Goal: Transaction & Acquisition: Purchase product/service

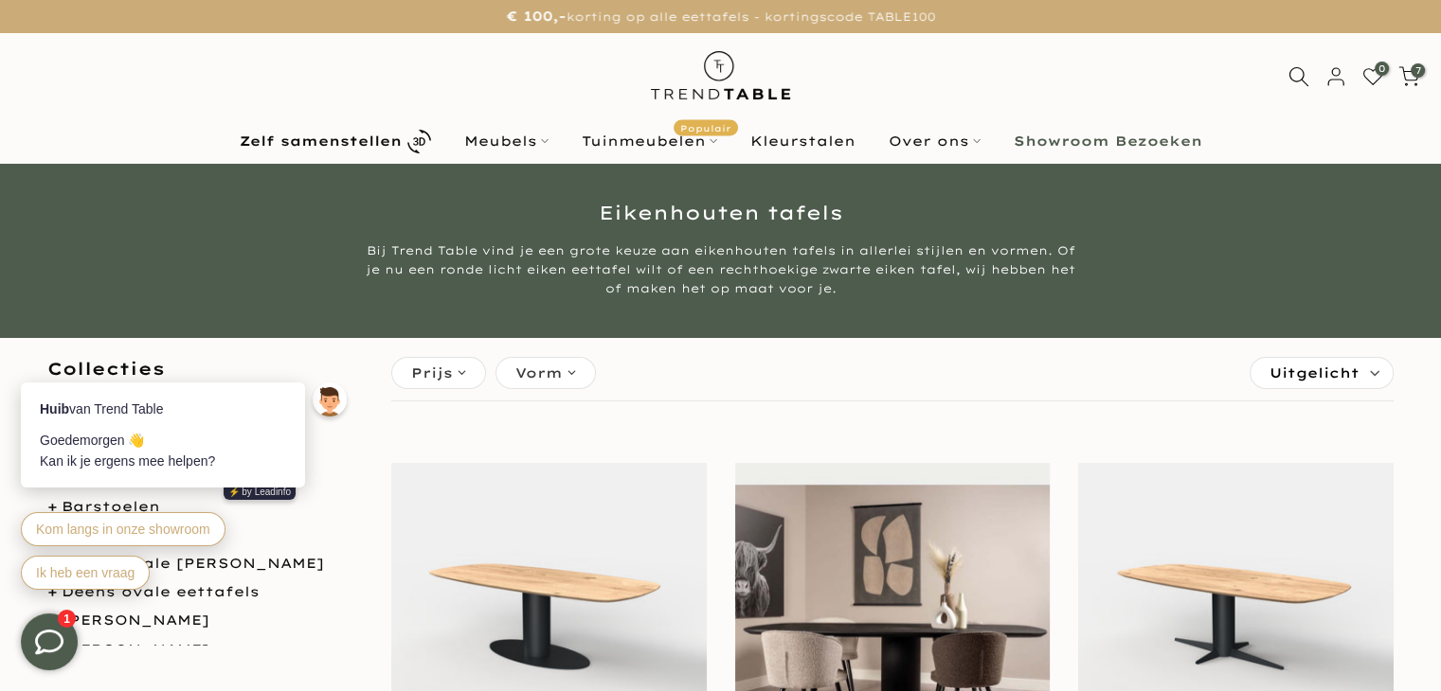
type input "****"
click at [375, 144] on b "Zelf samenstellen" at bounding box center [321, 141] width 162 height 13
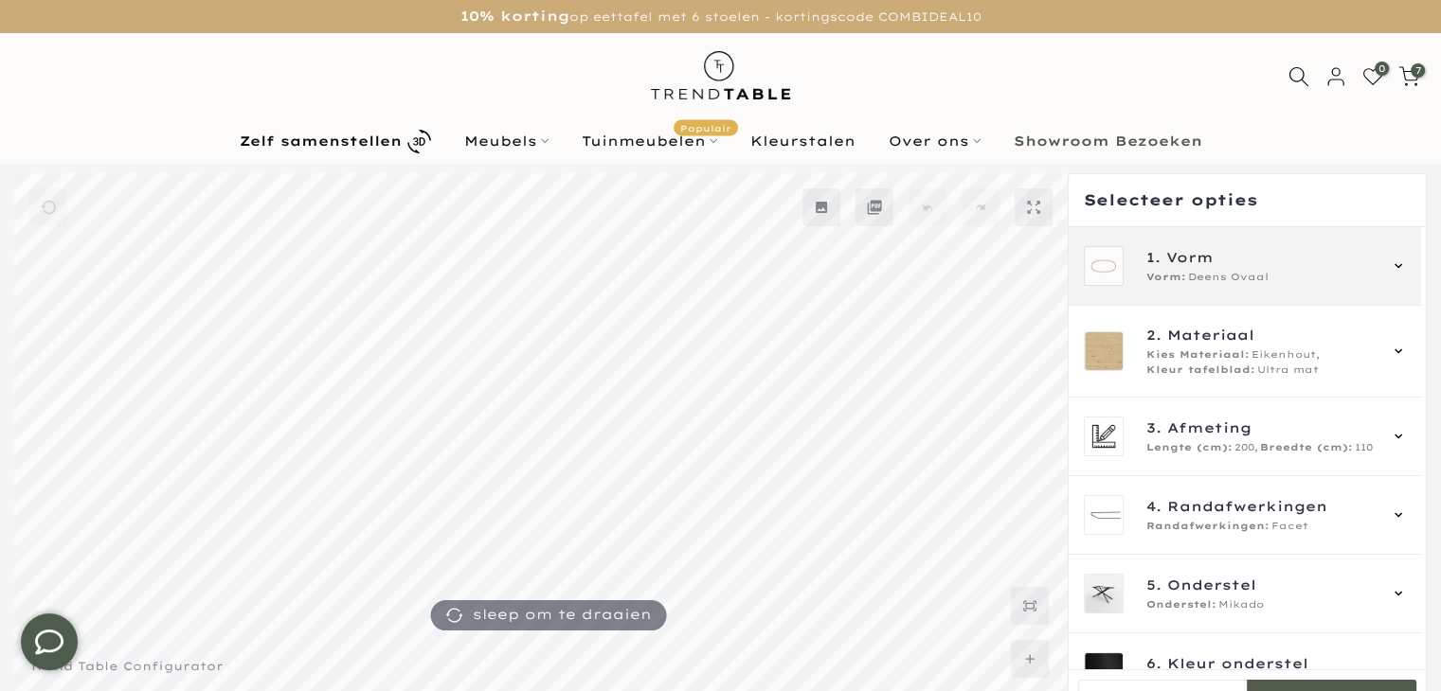
type input "****"
click at [1167, 273] on span "Vorm:" at bounding box center [1166, 277] width 40 height 15
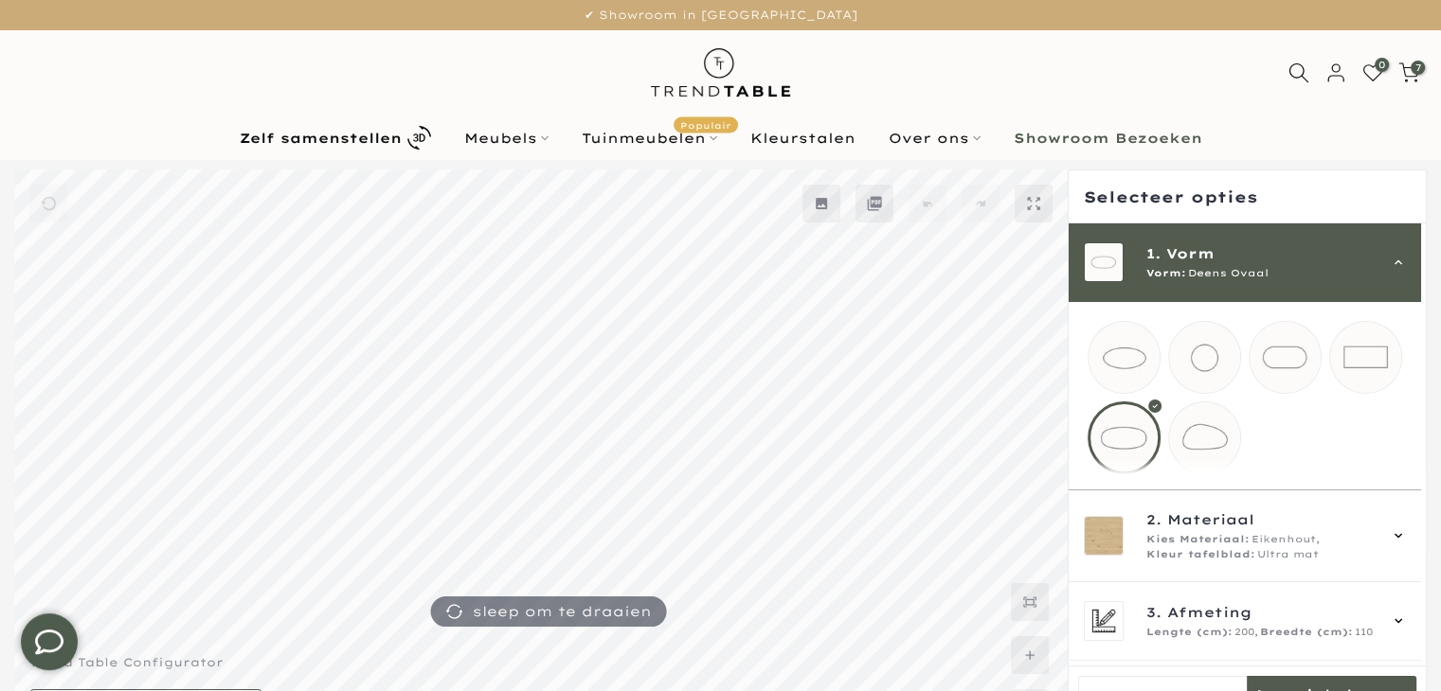
click at [1217, 334] on mmq-loader at bounding box center [1204, 357] width 71 height 71
click at [1360, 270] on div "Vorm: Rond" at bounding box center [1260, 273] width 229 height 15
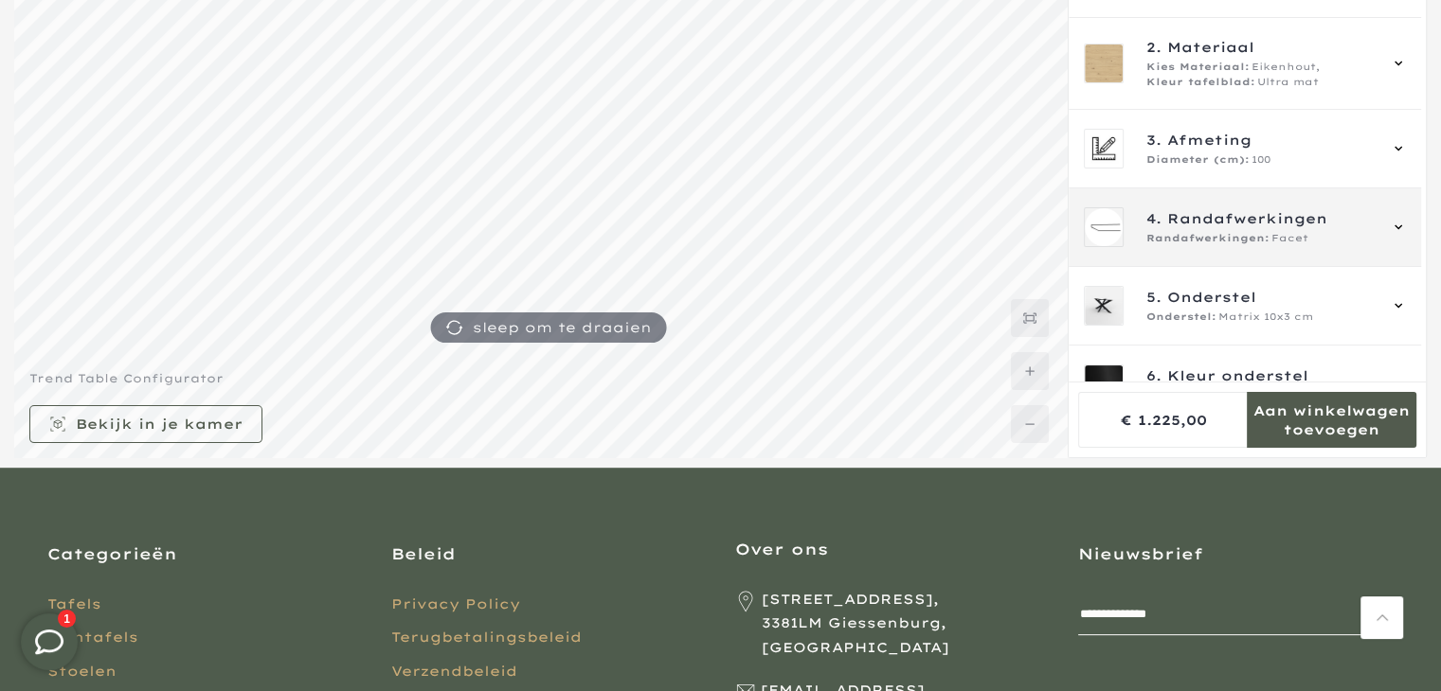
click at [1303, 235] on span "Facet" at bounding box center [1289, 238] width 37 height 15
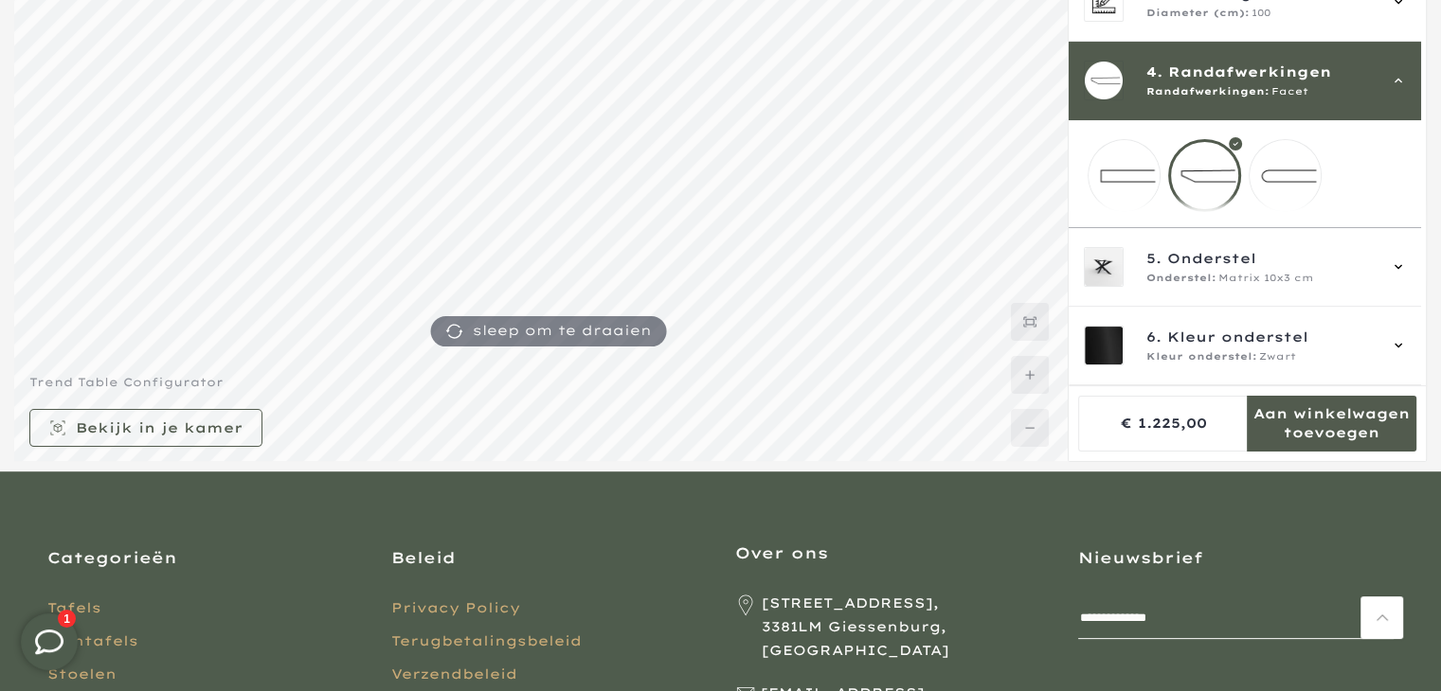
click at [1313, 84] on div "Randafwerkingen: Facet" at bounding box center [1260, 91] width 229 height 15
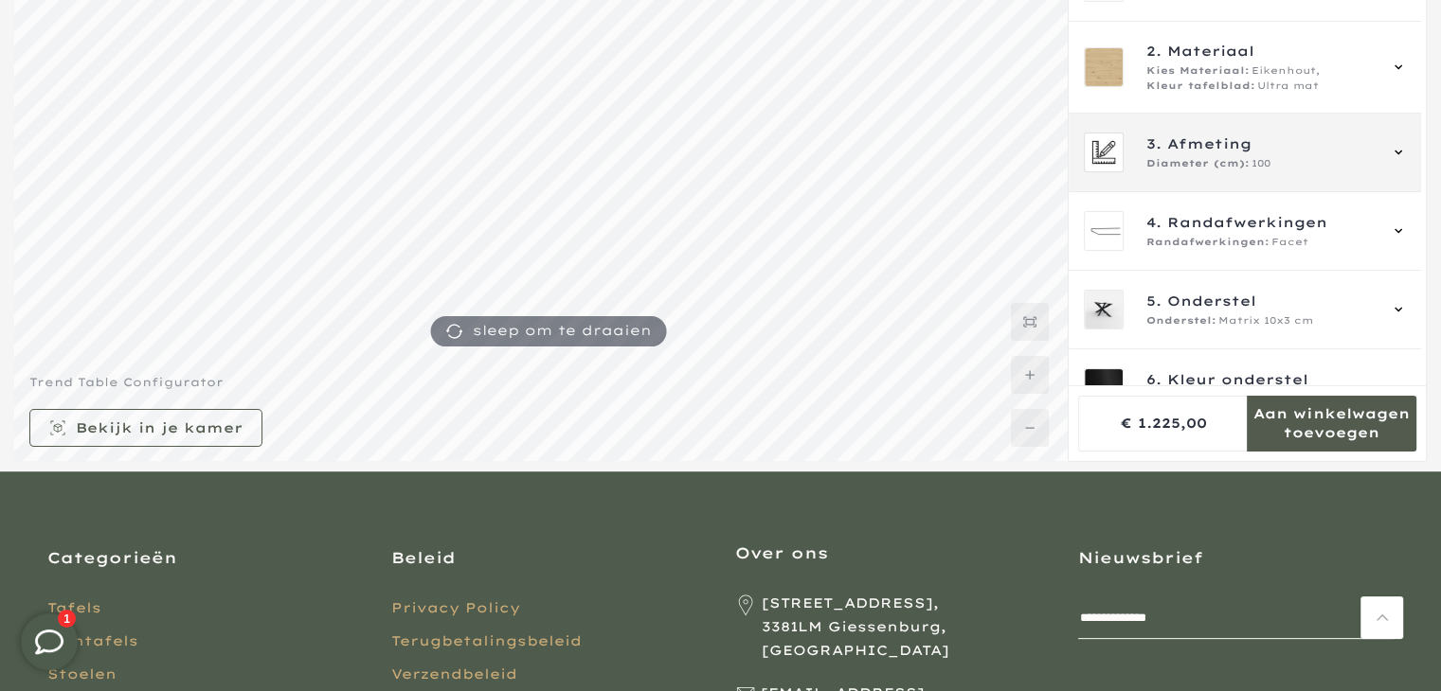
click at [1284, 126] on div "3. Afmeting Diameter (cm): 100" at bounding box center [1244, 153] width 352 height 79
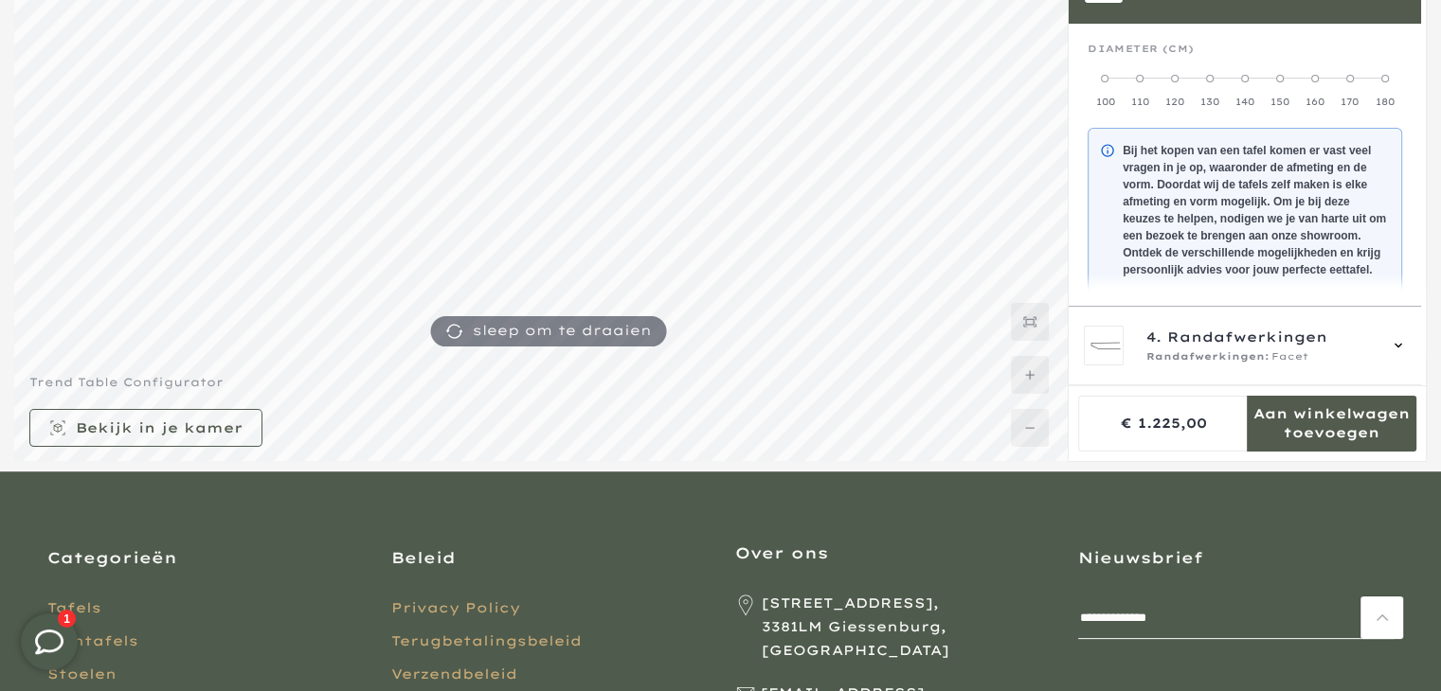
scroll to position [171, 0]
click at [1278, 88] on label "150" at bounding box center [1279, 88] width 35 height 38
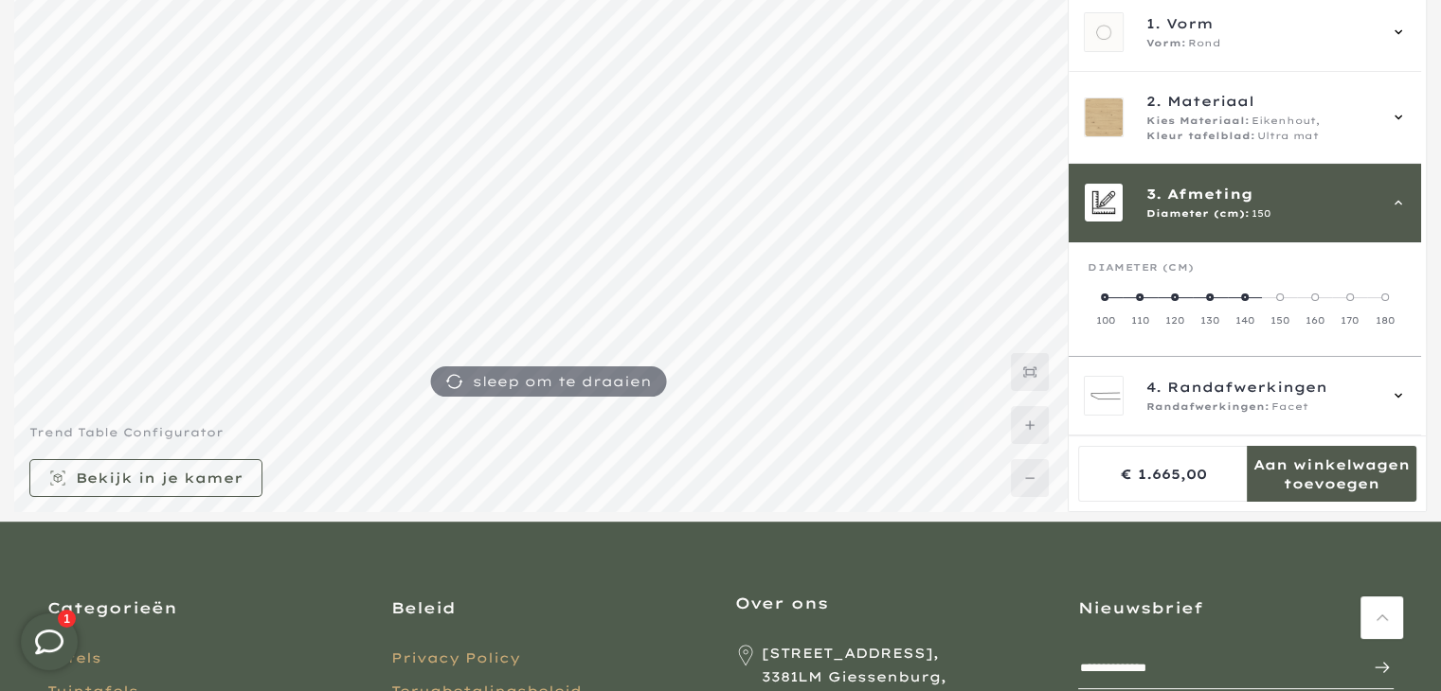
scroll to position [189, 0]
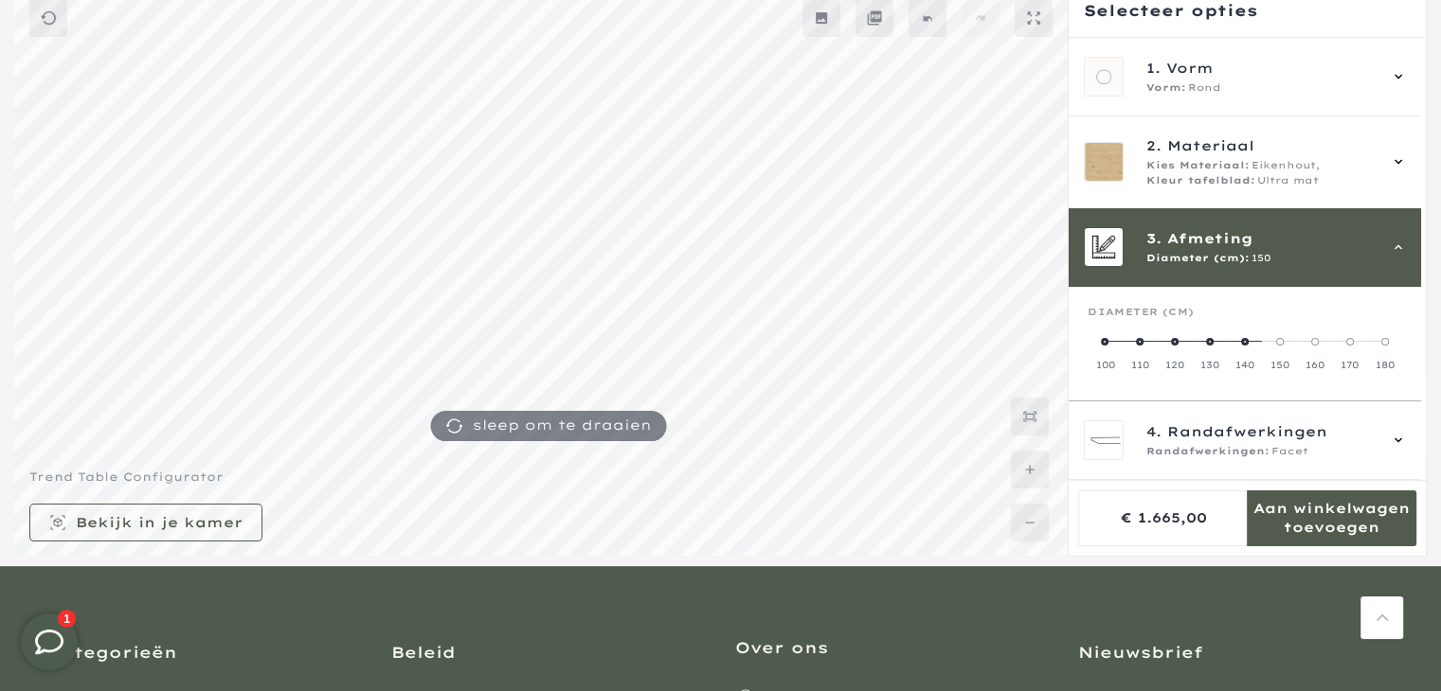
click at [1266, 251] on span "150" at bounding box center [1260, 258] width 19 height 15
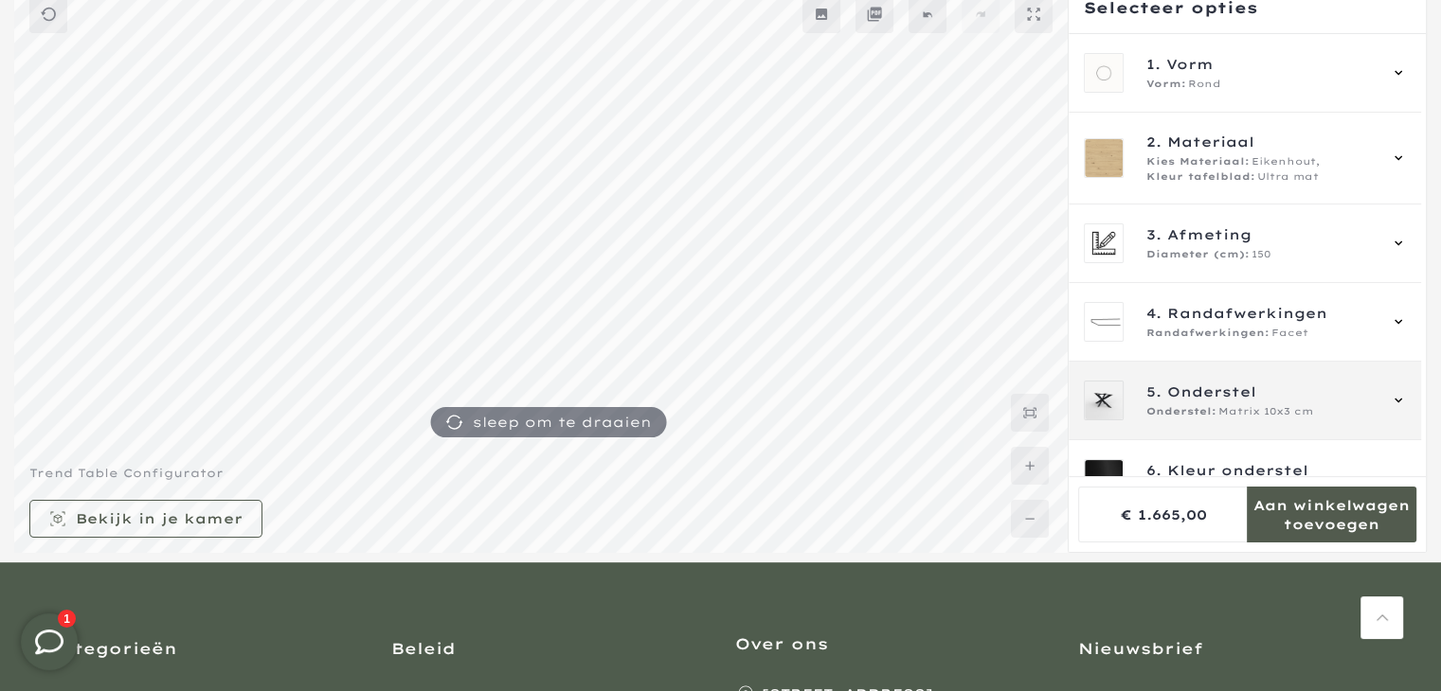
click at [1266, 405] on span "Matrix 10x3 cm" at bounding box center [1265, 411] width 95 height 15
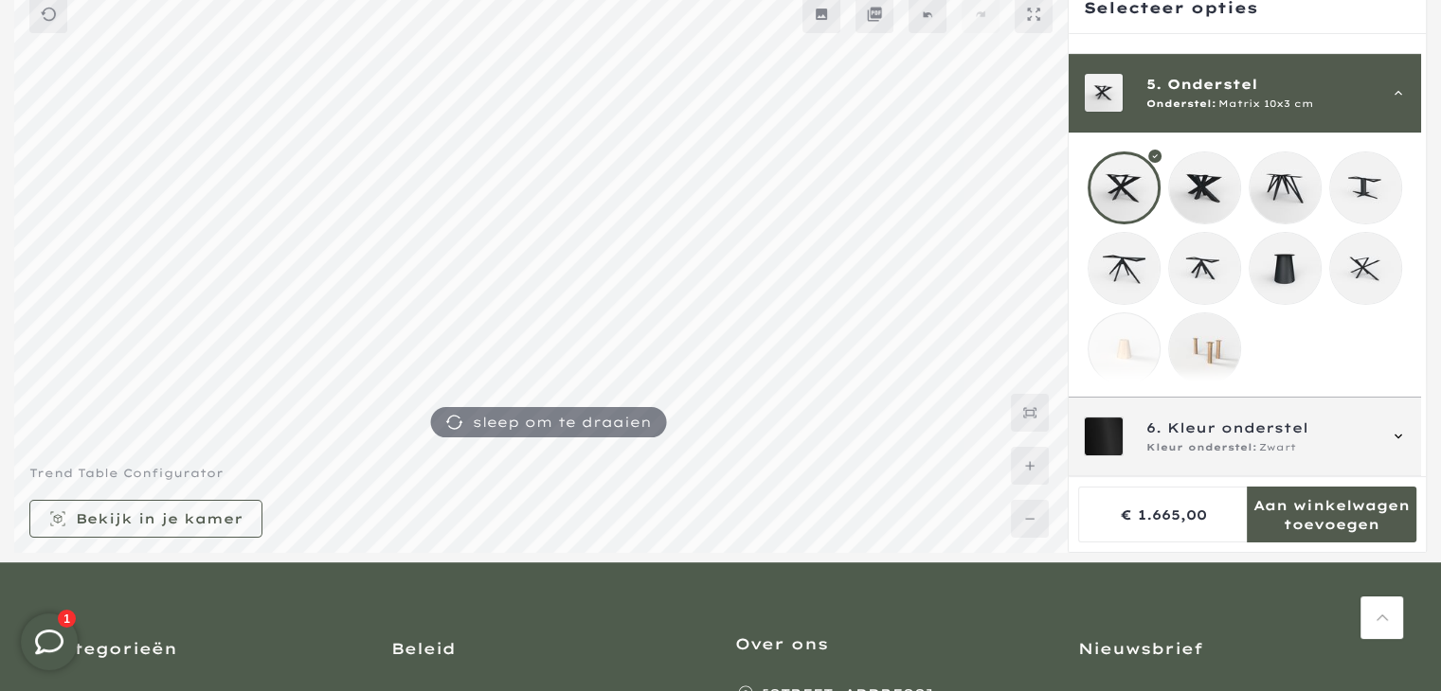
scroll to position [325, 0]
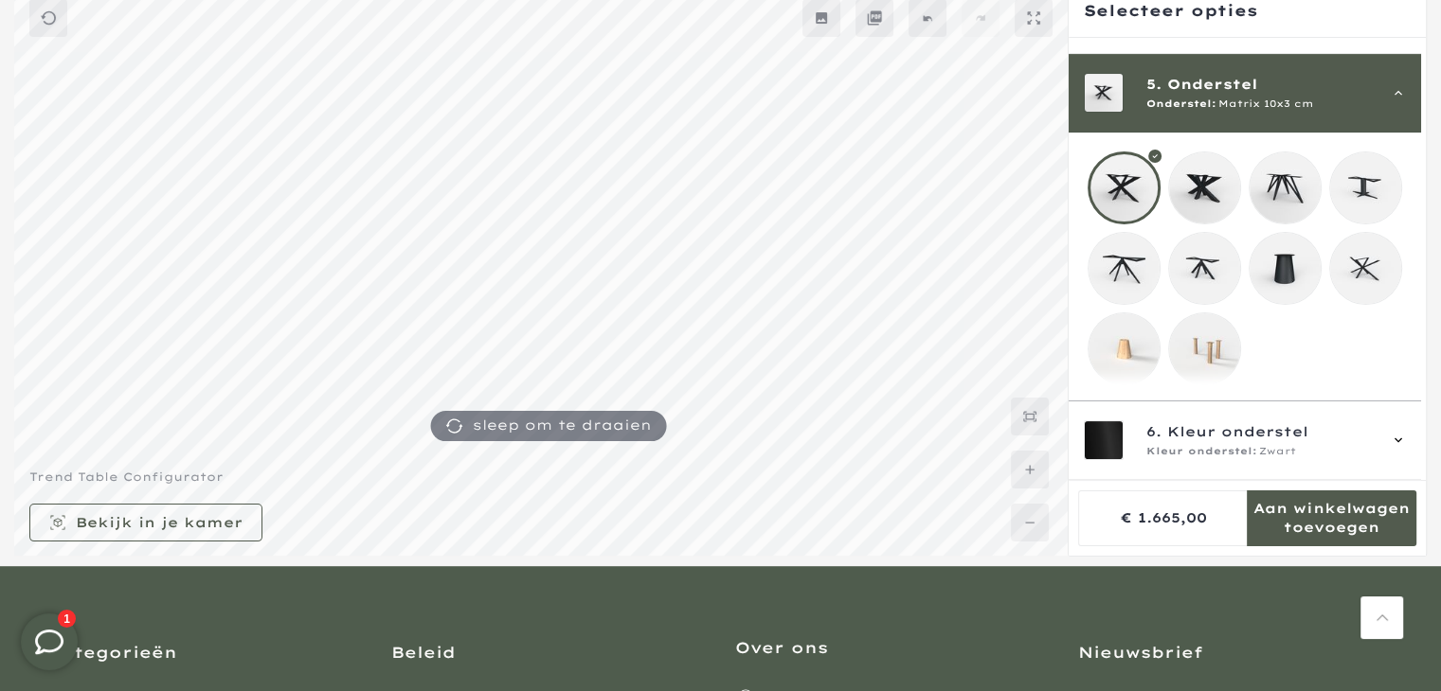
click at [1288, 240] on mmq-loader at bounding box center [1284, 268] width 71 height 71
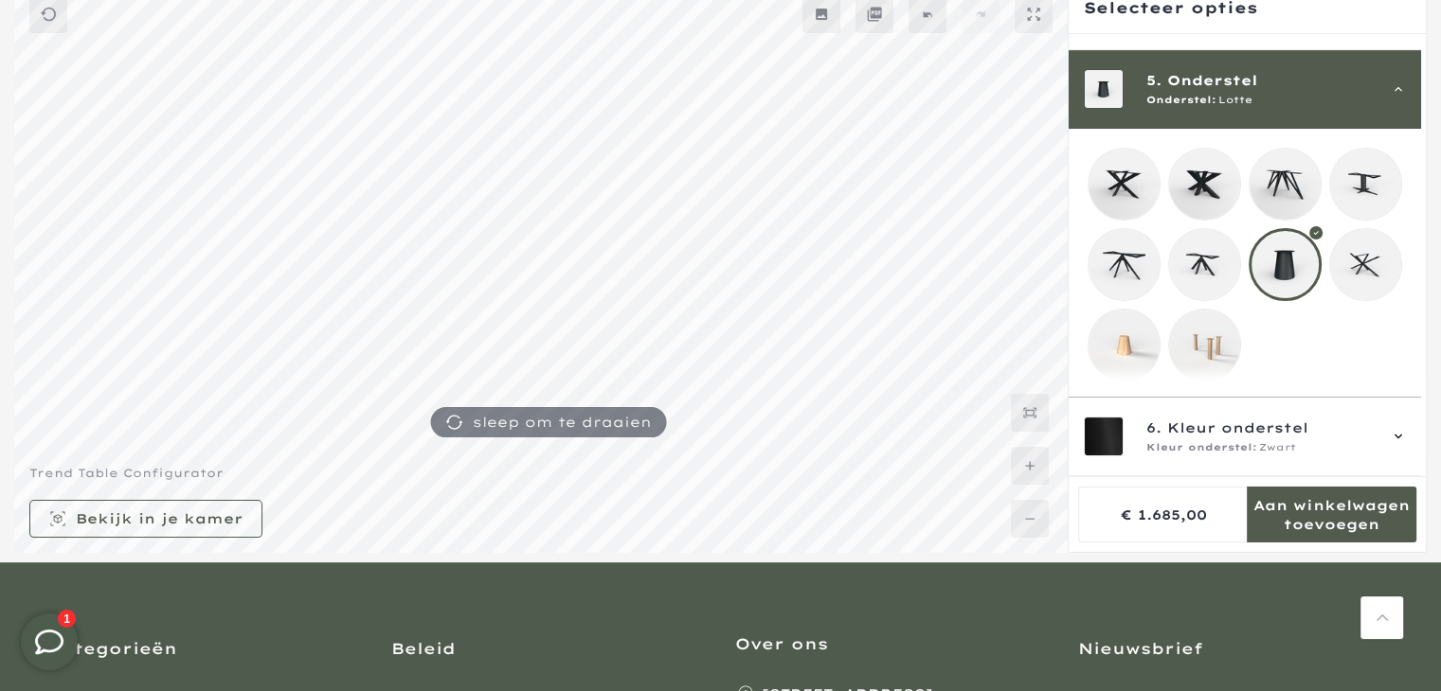
click at [1118, 354] on mmq-loader at bounding box center [1123, 345] width 71 height 71
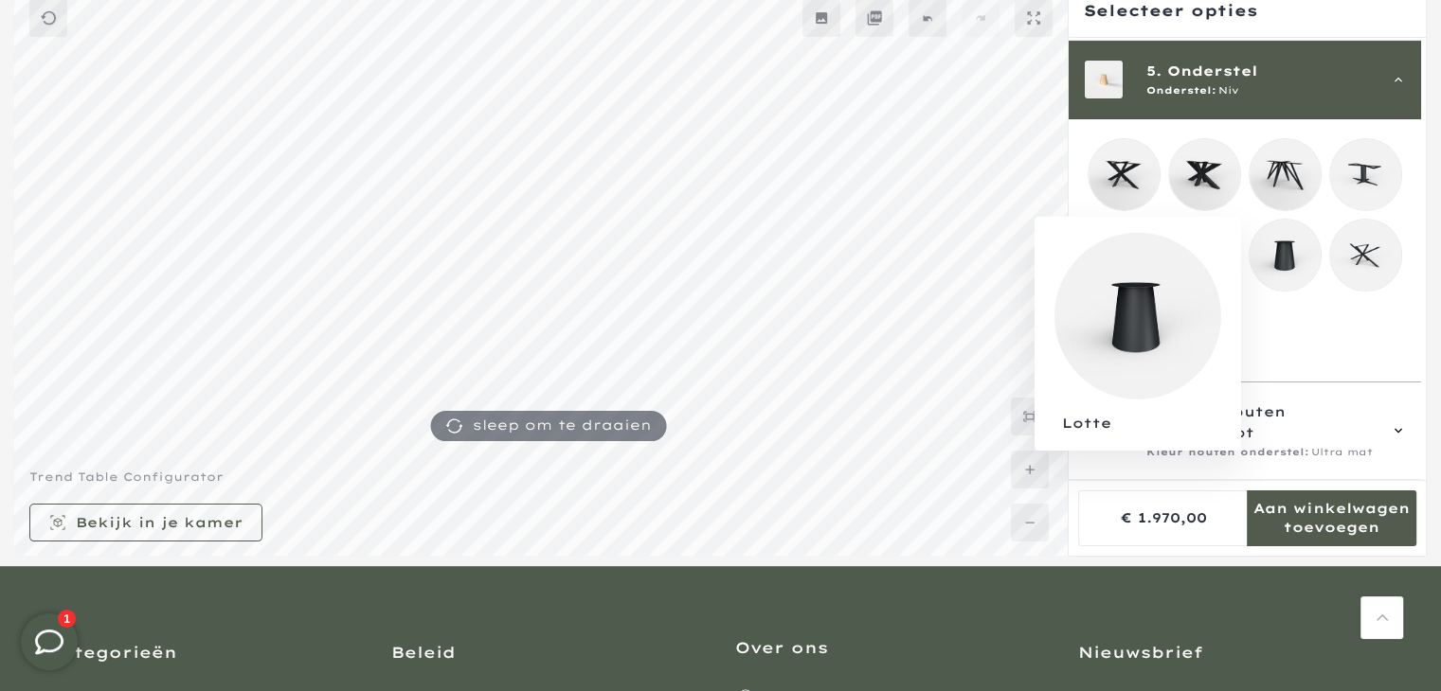
click at [1289, 255] on mmq-loader at bounding box center [1284, 255] width 71 height 71
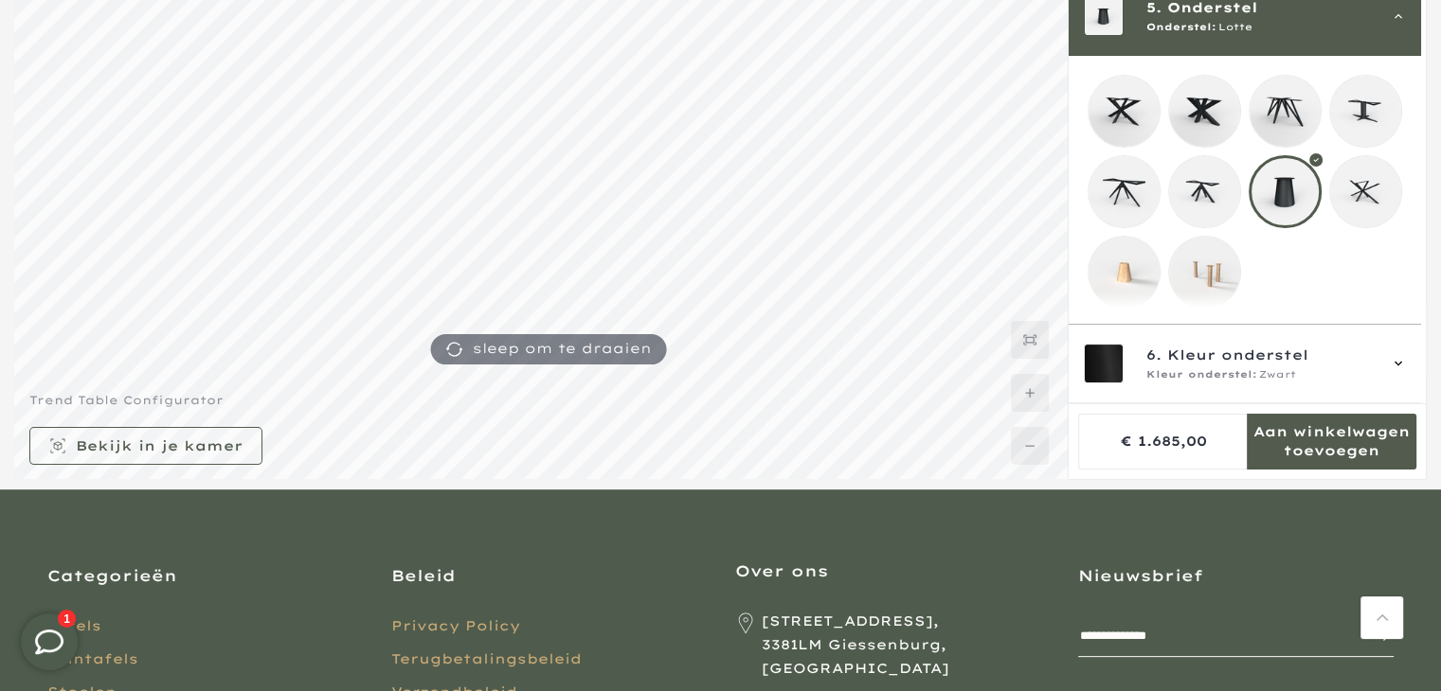
scroll to position [379, 0]
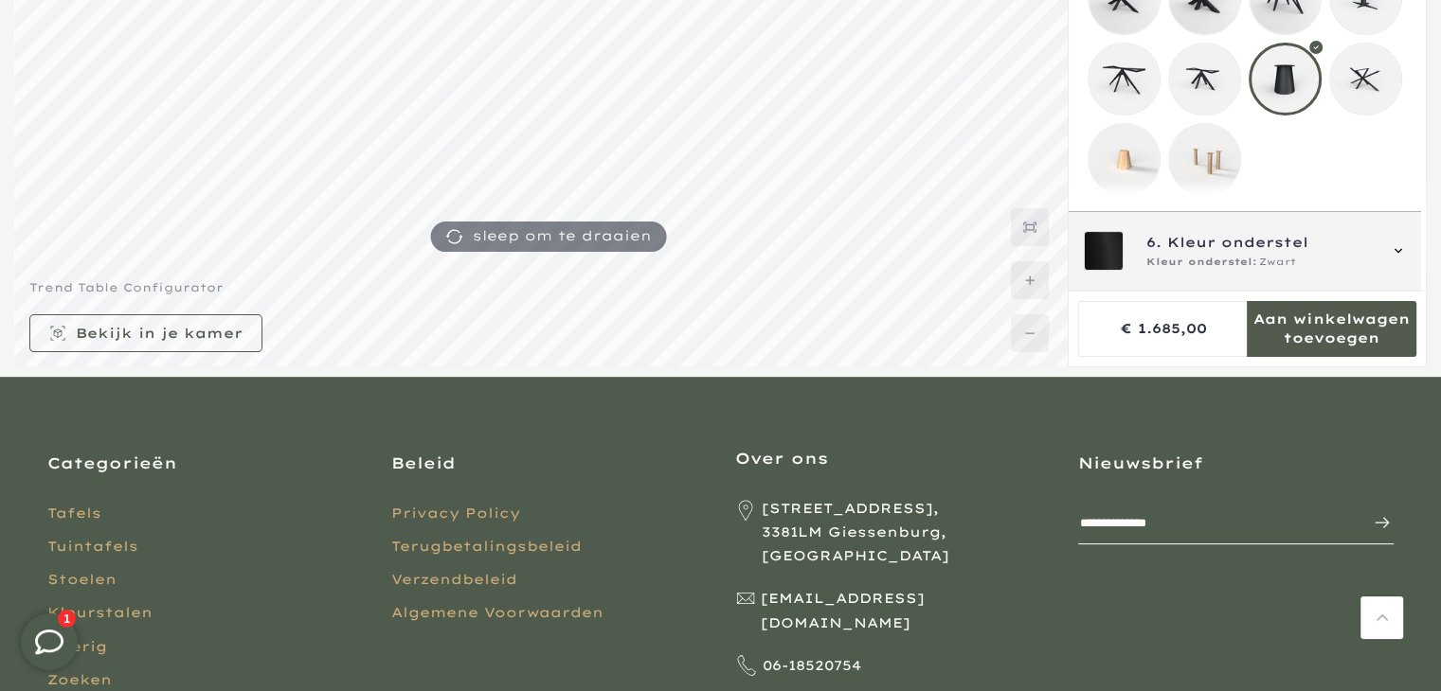
click at [1229, 238] on span "Kleur onderstel" at bounding box center [1237, 242] width 141 height 21
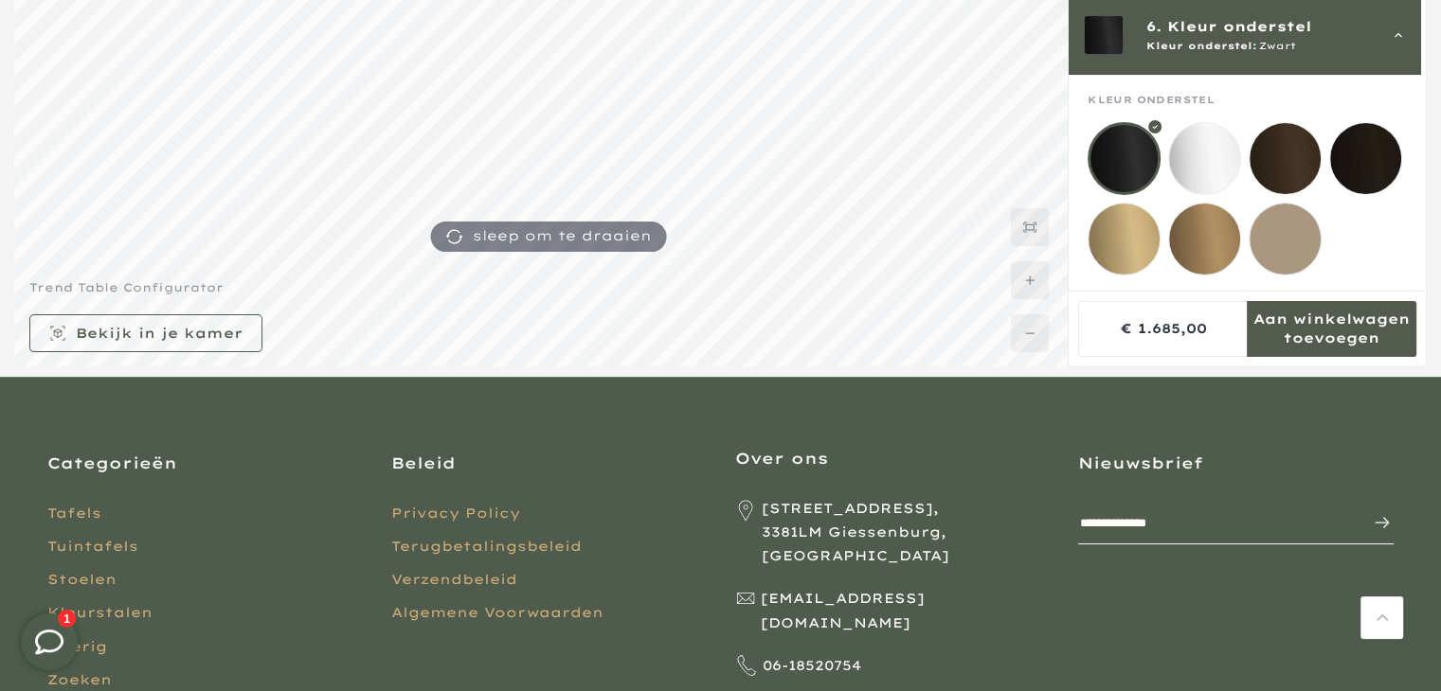
scroll to position [273, 0]
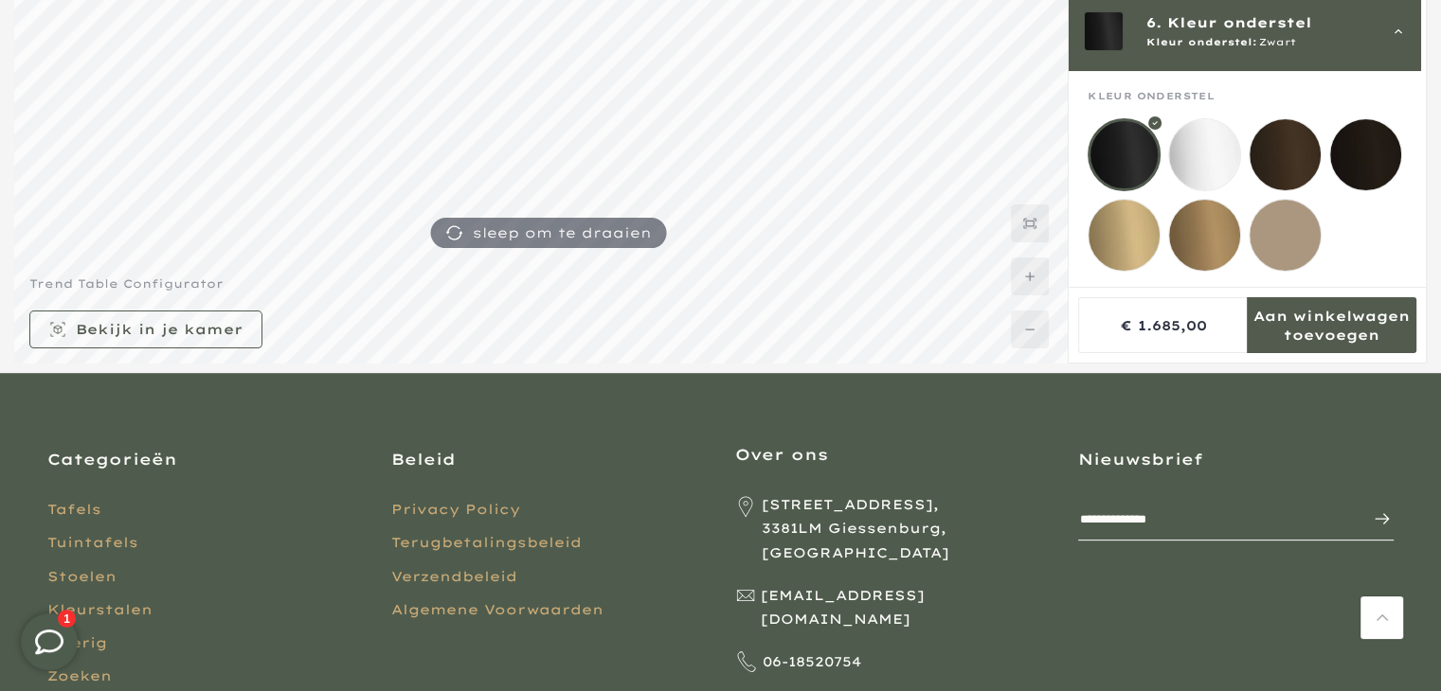
click at [1281, 160] on mmq-loader at bounding box center [1284, 154] width 71 height 71
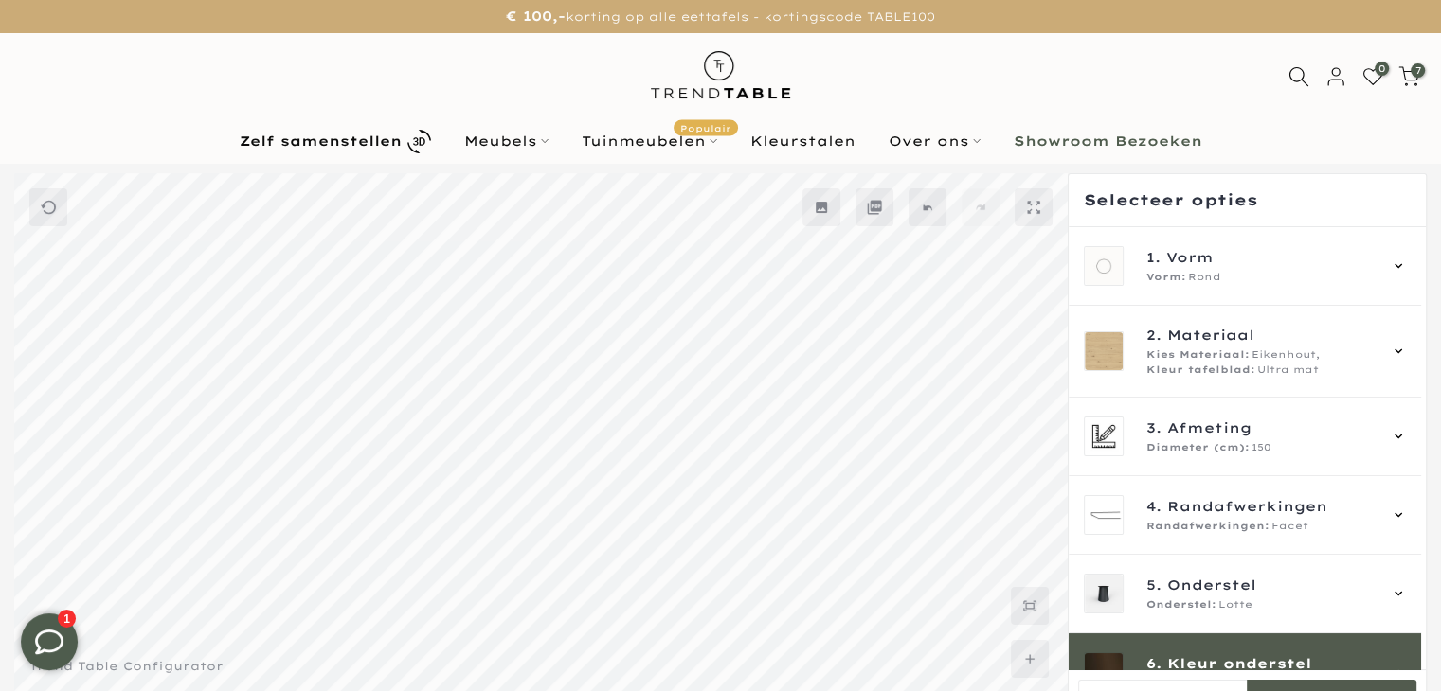
click at [1310, 87] on div "0 7 / €3.639,00" at bounding box center [1354, 76] width 146 height 23
click at [1307, 81] on icon at bounding box center [1298, 76] width 24 height 24
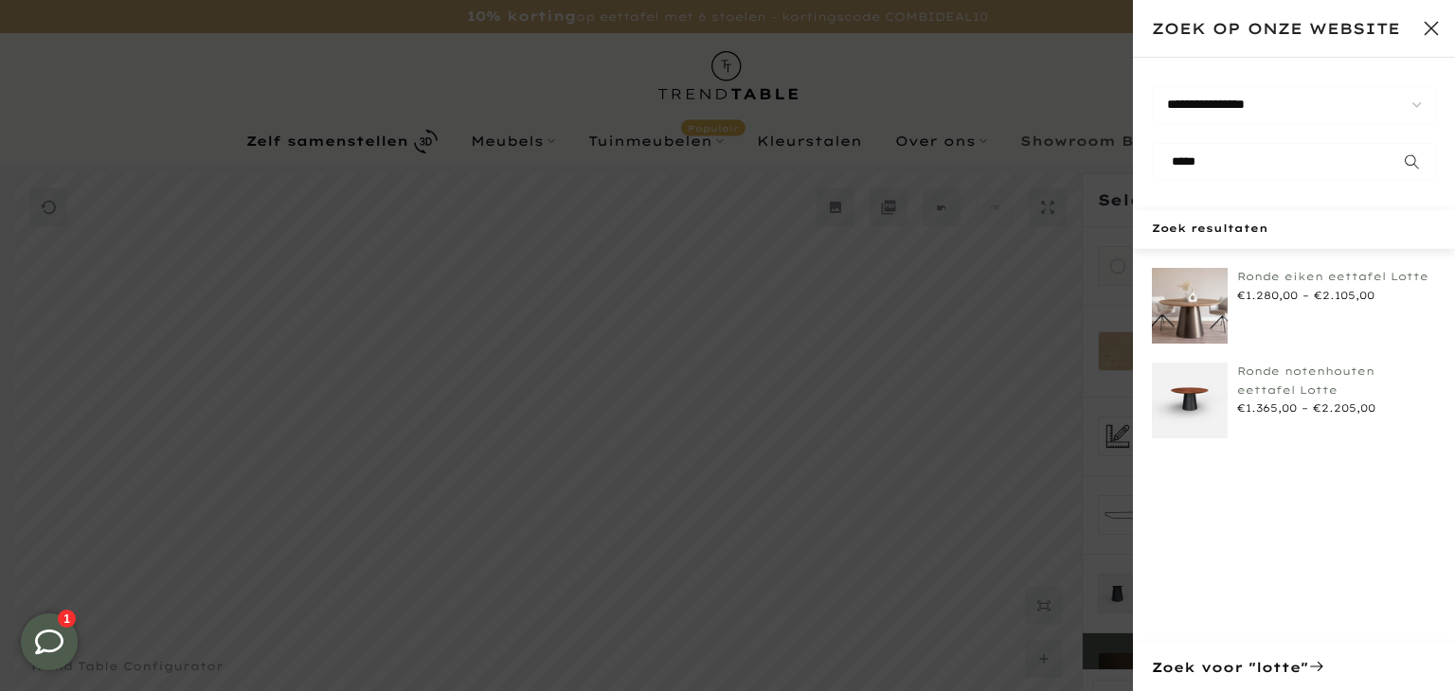
type input "*****"
click at [1210, 305] on img at bounding box center [1190, 306] width 76 height 76
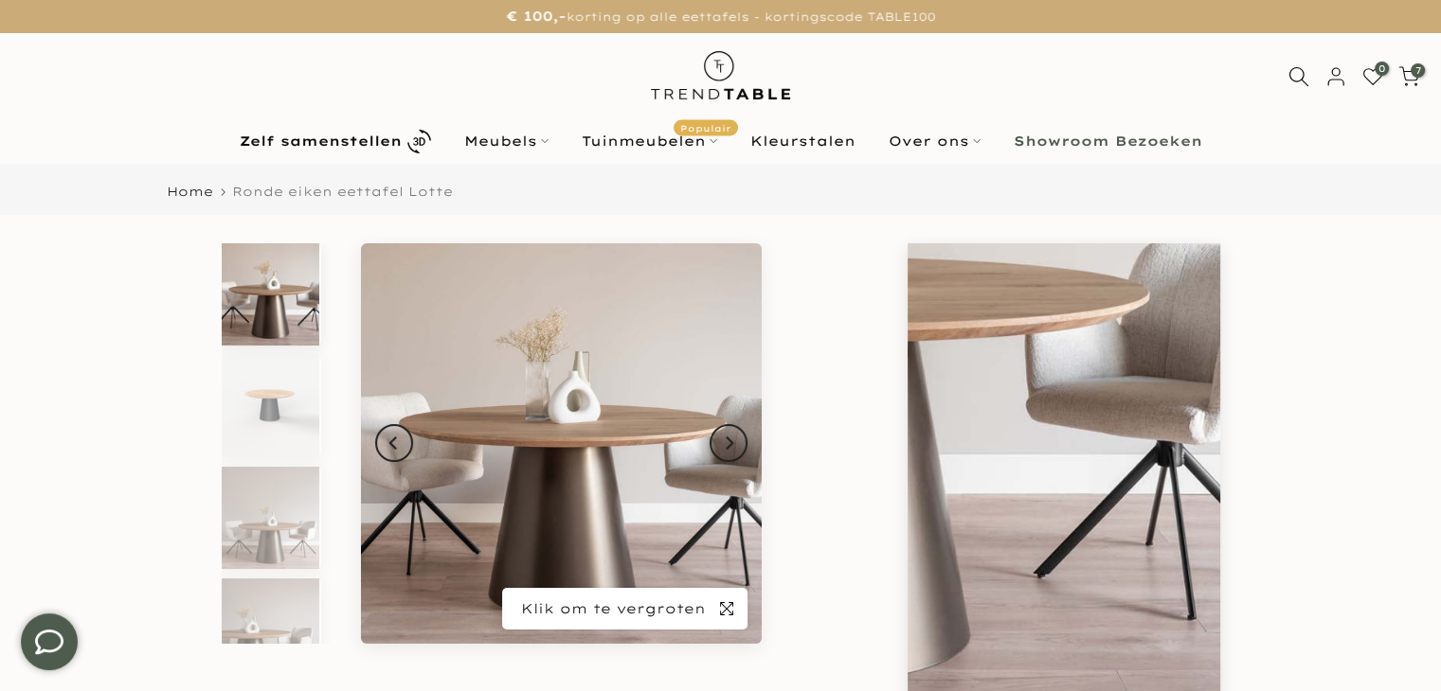
type input "****"
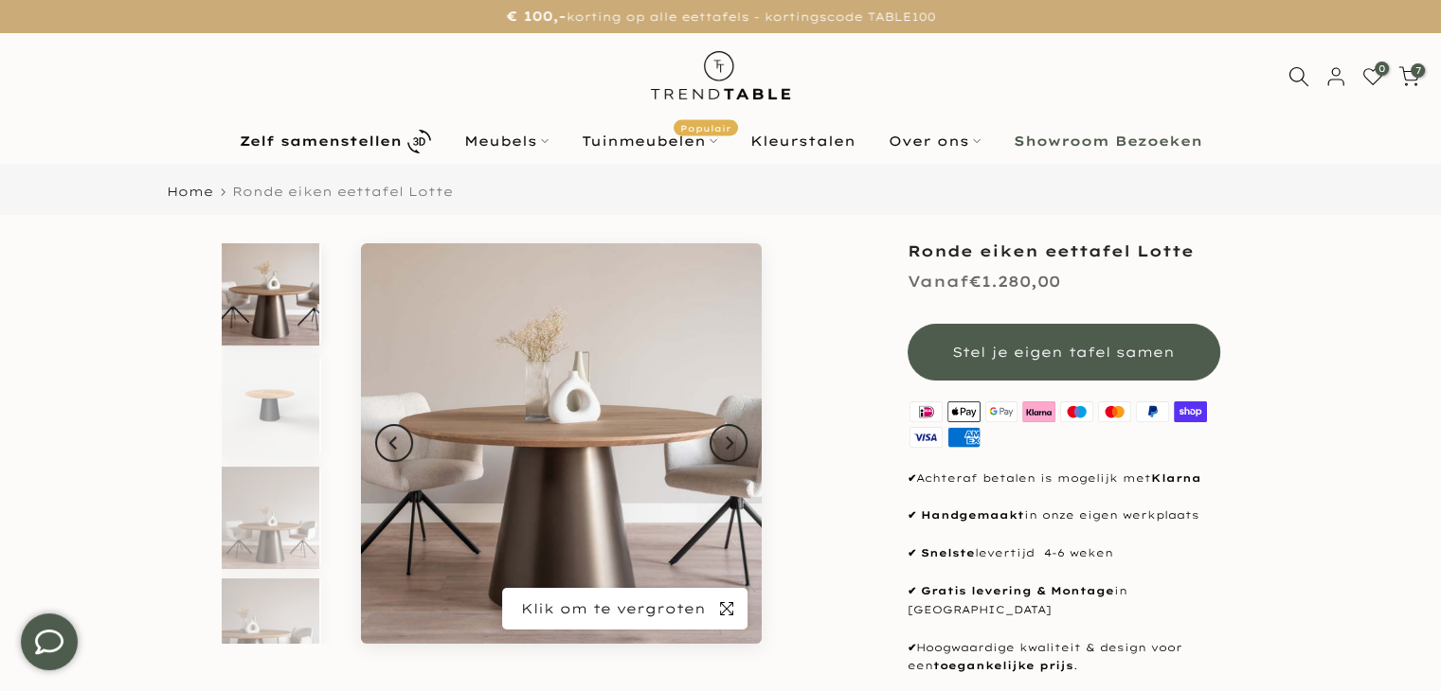
click at [736, 603] on span "button" at bounding box center [727, 609] width 42 height 42
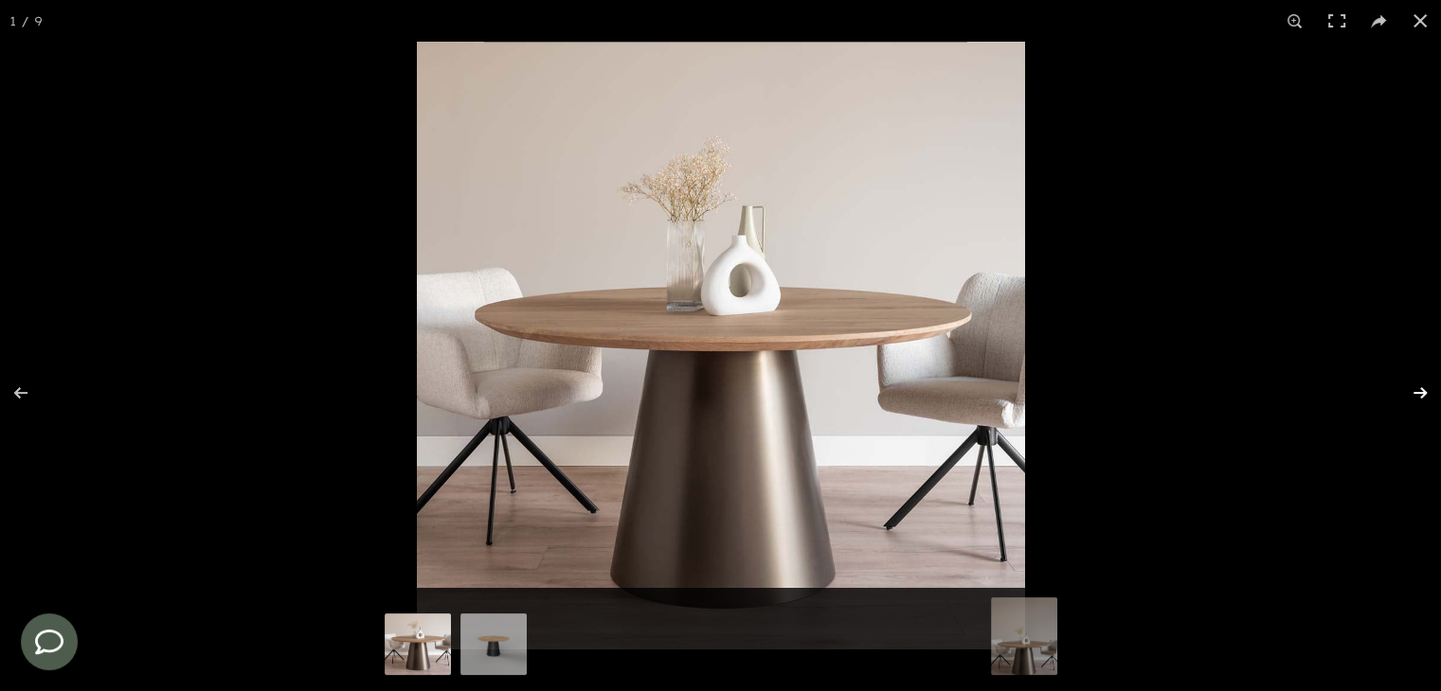
click at [1404, 410] on button at bounding box center [1407, 393] width 66 height 95
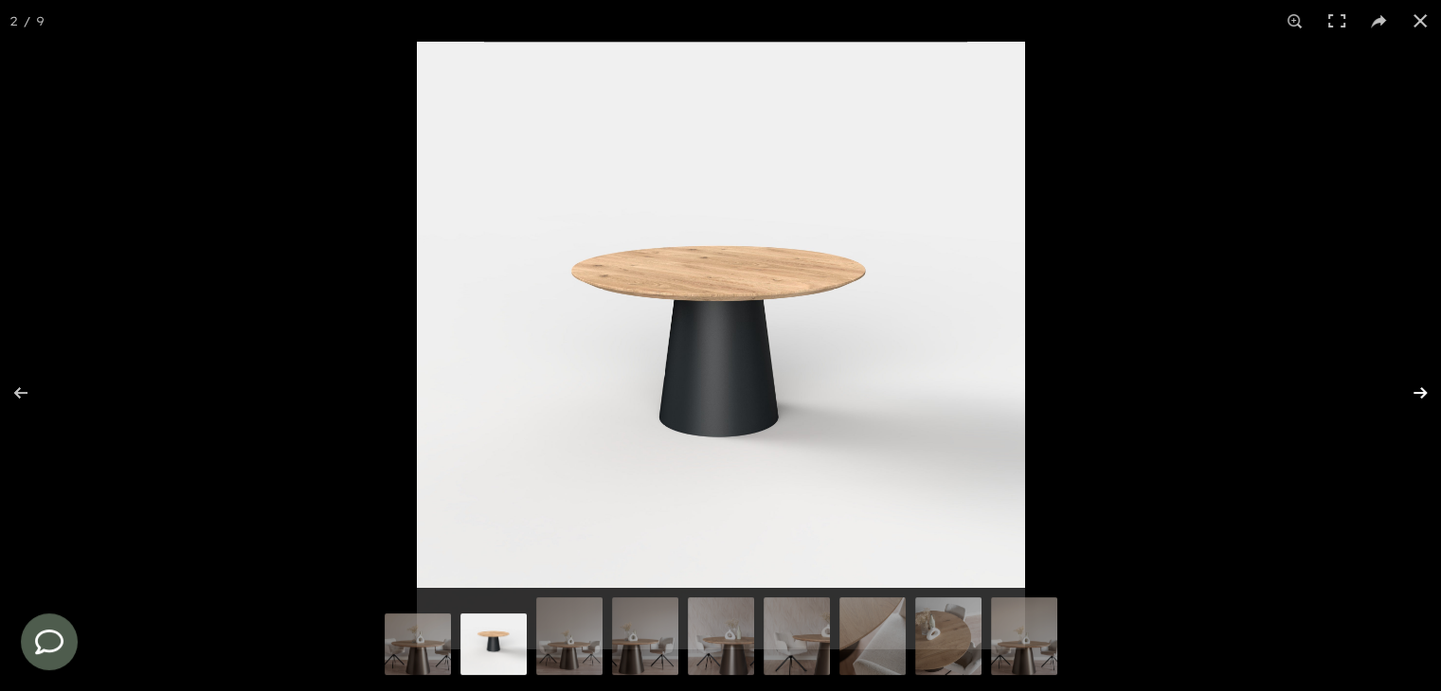
click at [1404, 404] on button at bounding box center [1407, 393] width 66 height 95
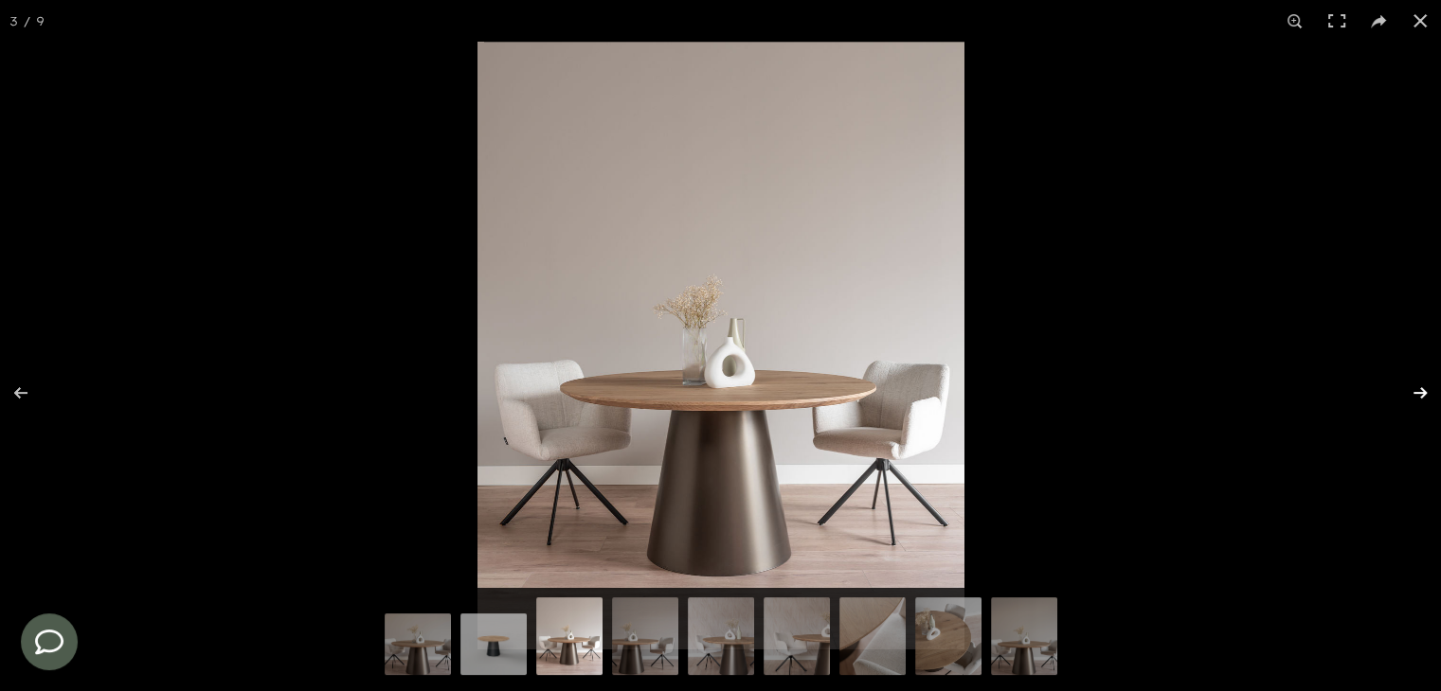
click at [1404, 404] on button at bounding box center [1407, 393] width 66 height 95
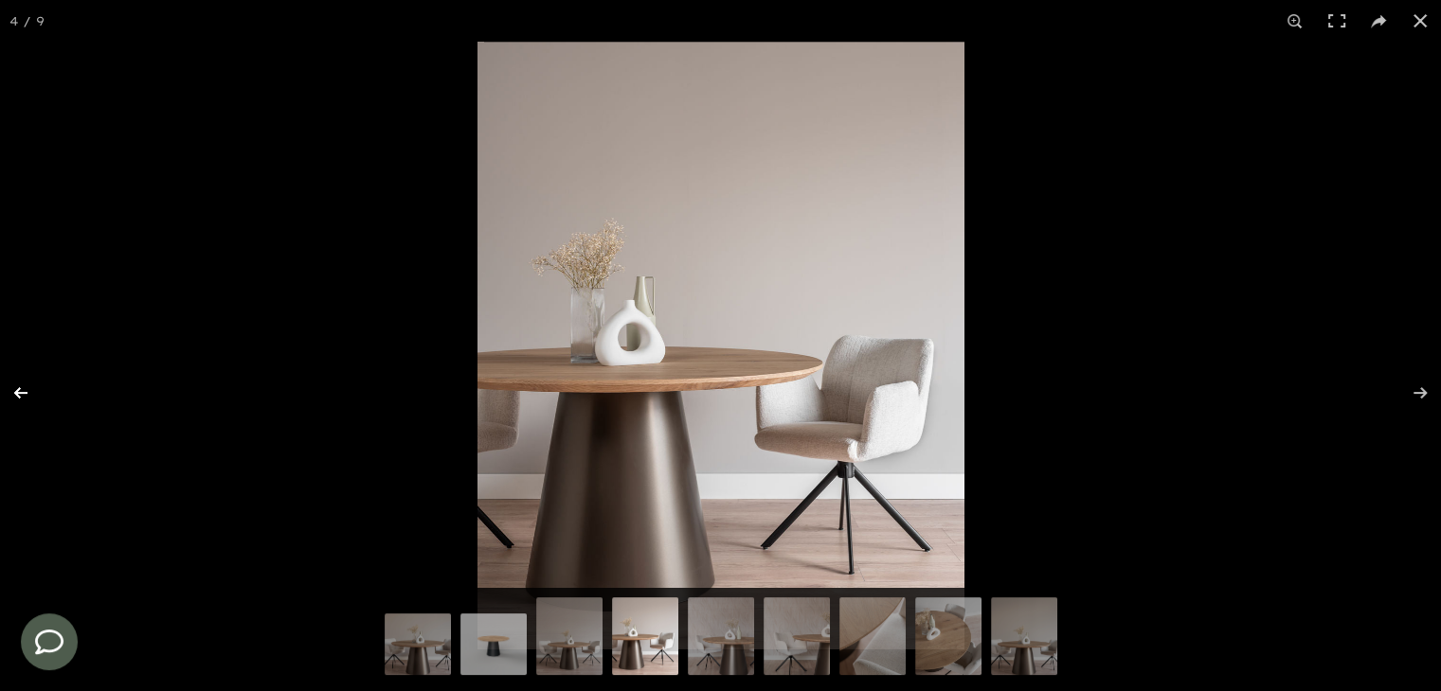
click at [33, 402] on button at bounding box center [33, 393] width 66 height 95
click at [30, 399] on button at bounding box center [33, 393] width 66 height 95
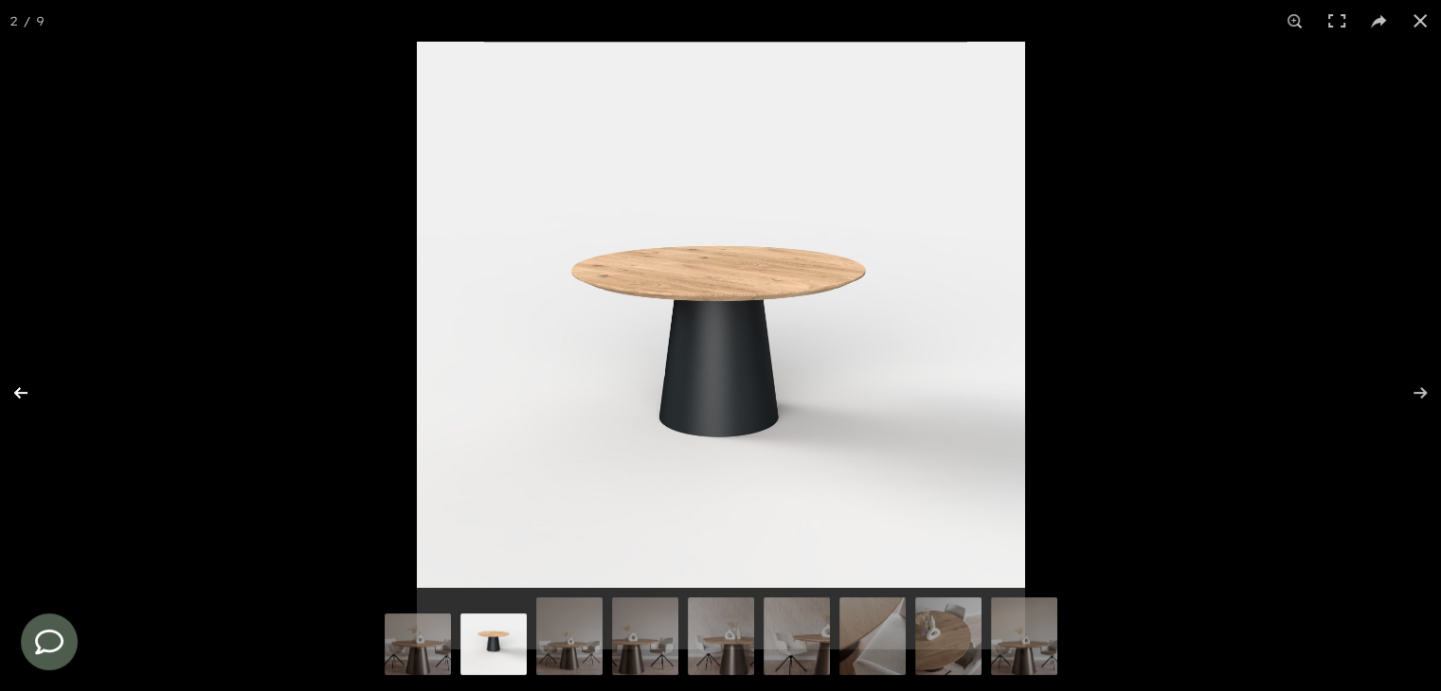
click at [30, 400] on button at bounding box center [33, 393] width 66 height 95
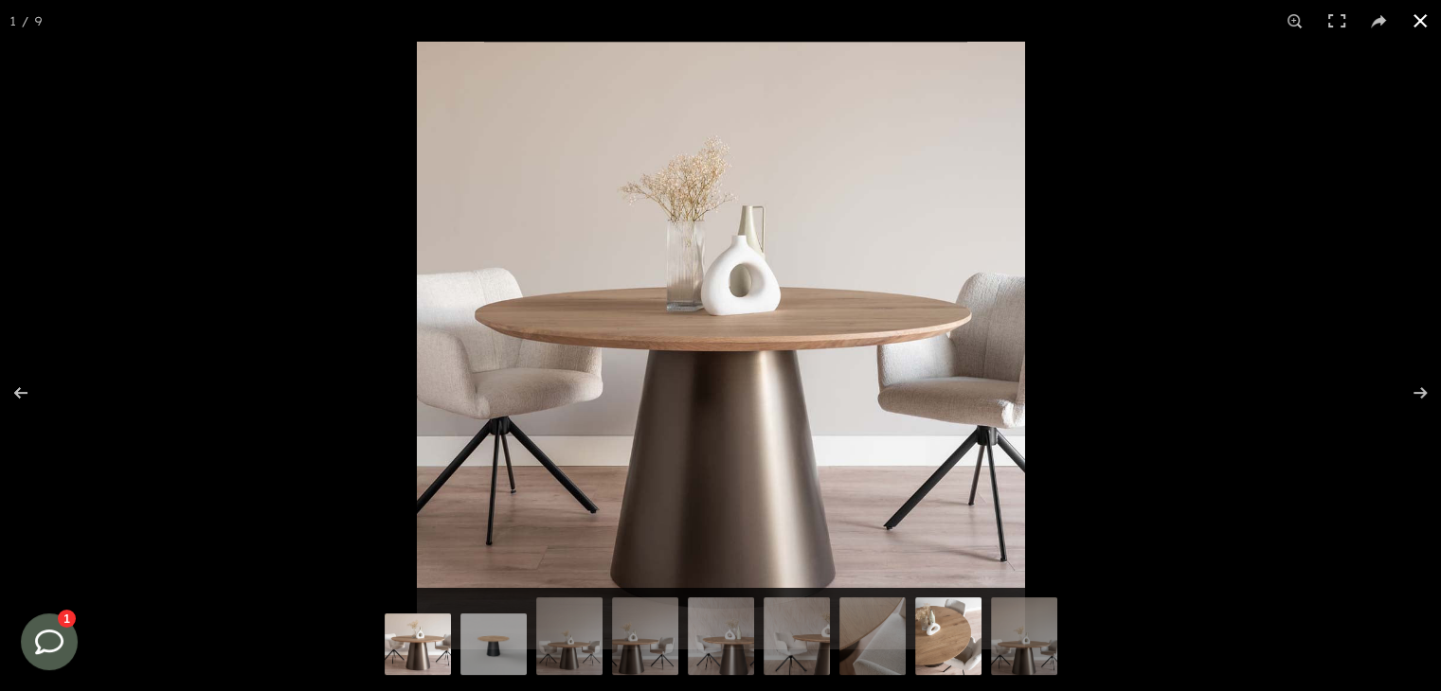
click at [959, 655] on img at bounding box center [948, 634] width 66 height 83
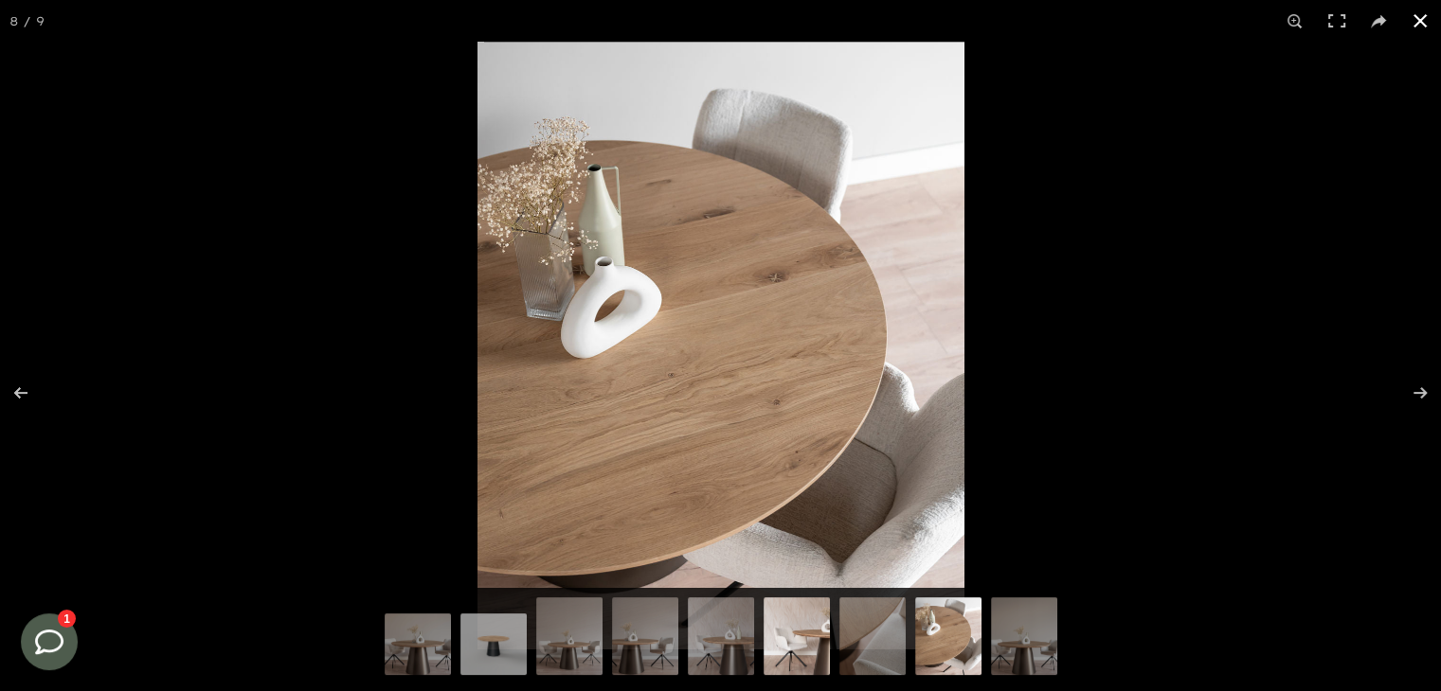
click at [801, 643] on img at bounding box center [796, 634] width 66 height 83
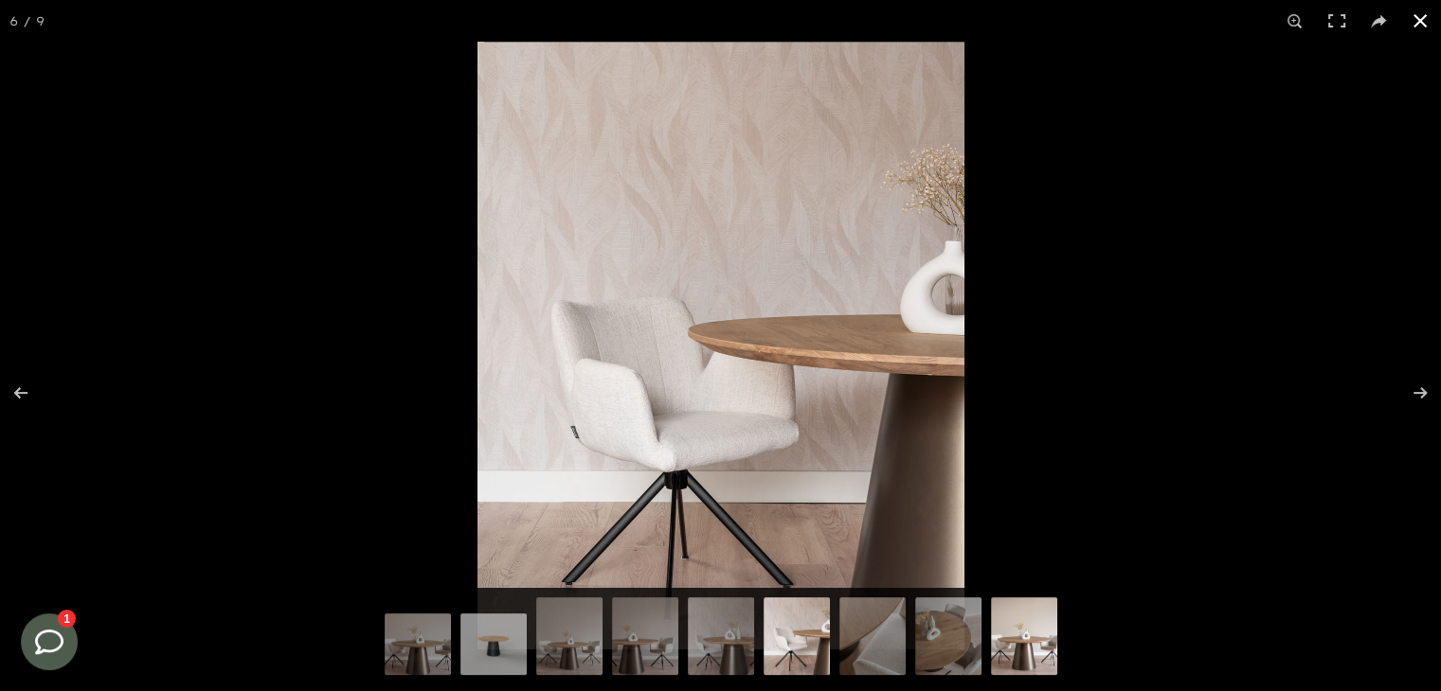
click at [1047, 645] on img at bounding box center [1024, 634] width 66 height 83
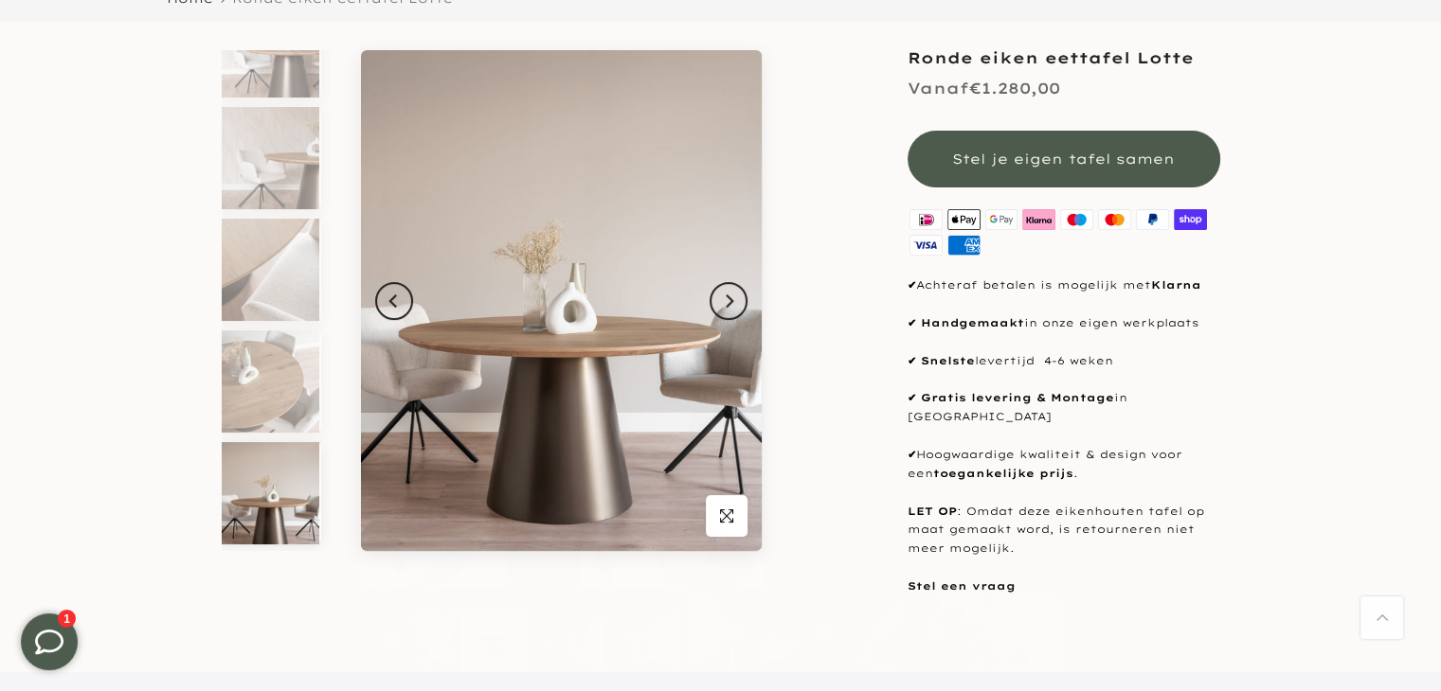
scroll to position [515, 0]
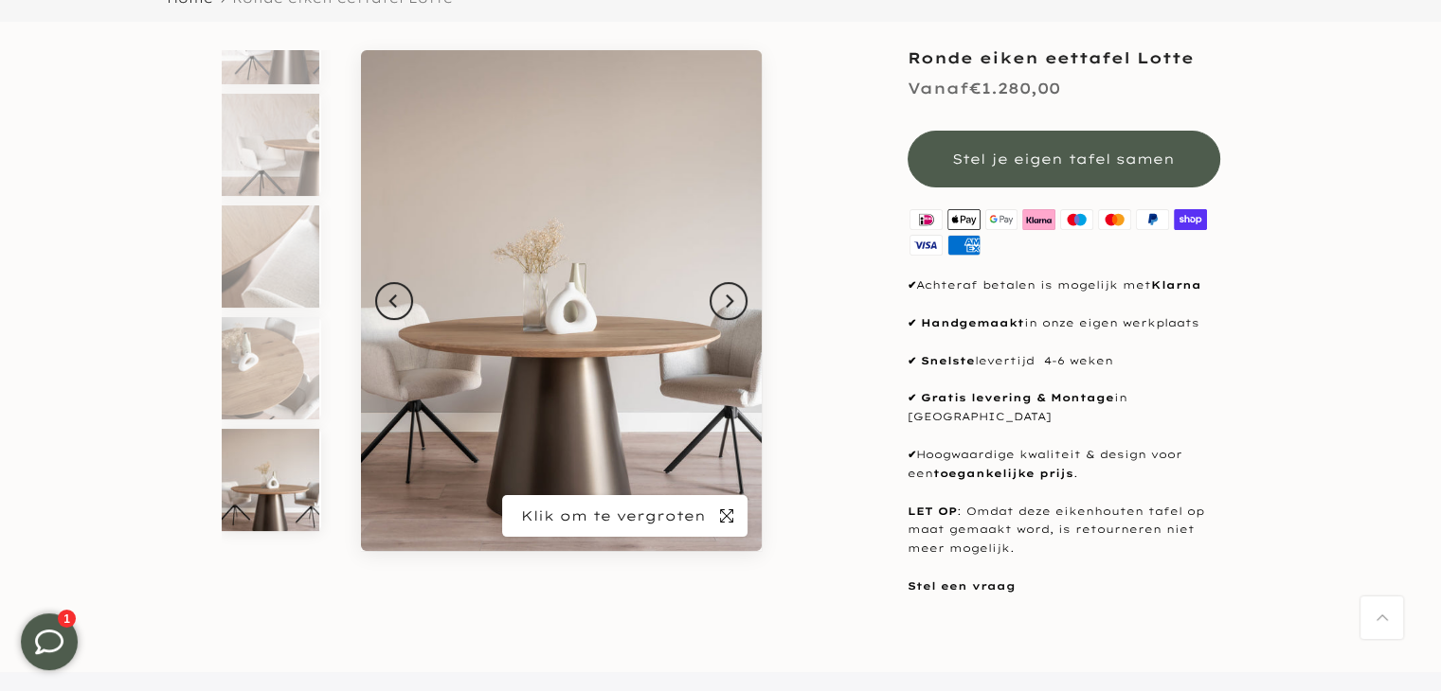
click at [716, 519] on span "button" at bounding box center [727, 516] width 42 height 42
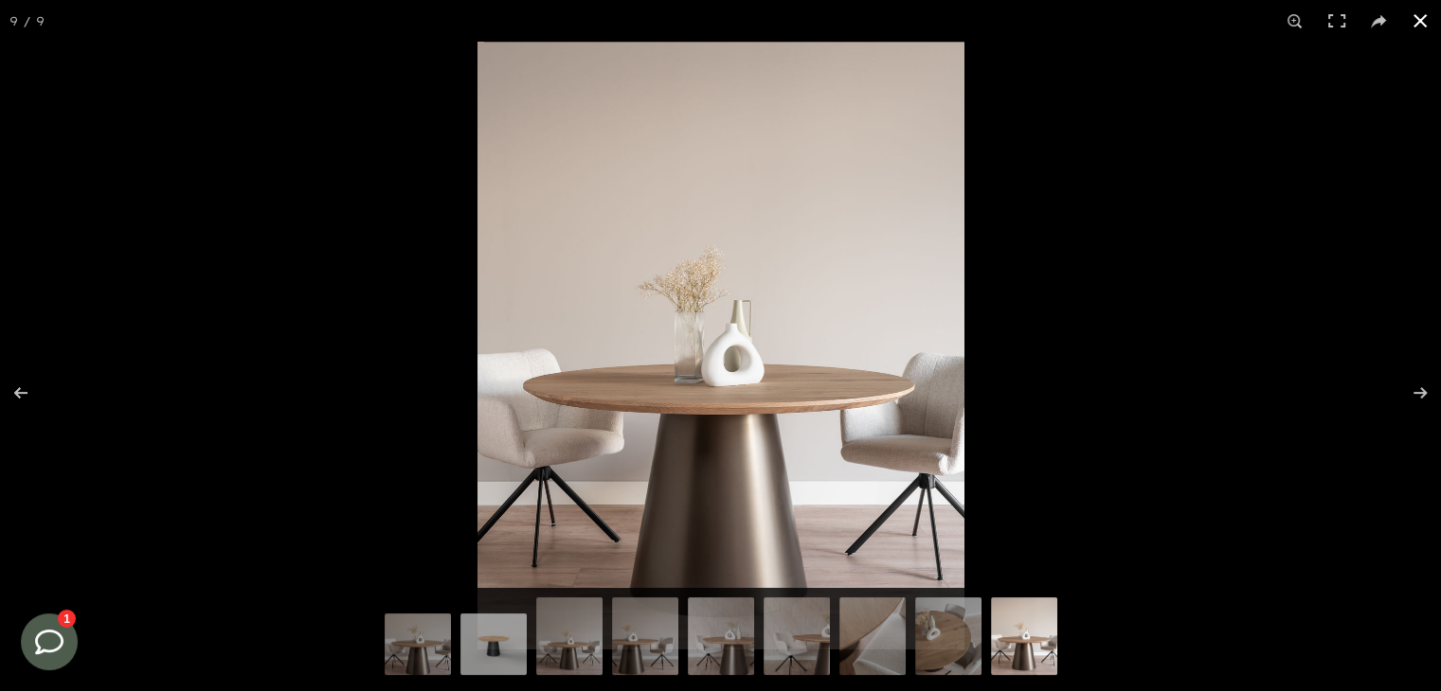
click at [1250, 178] on div at bounding box center [1197, 387] width 1441 height 691
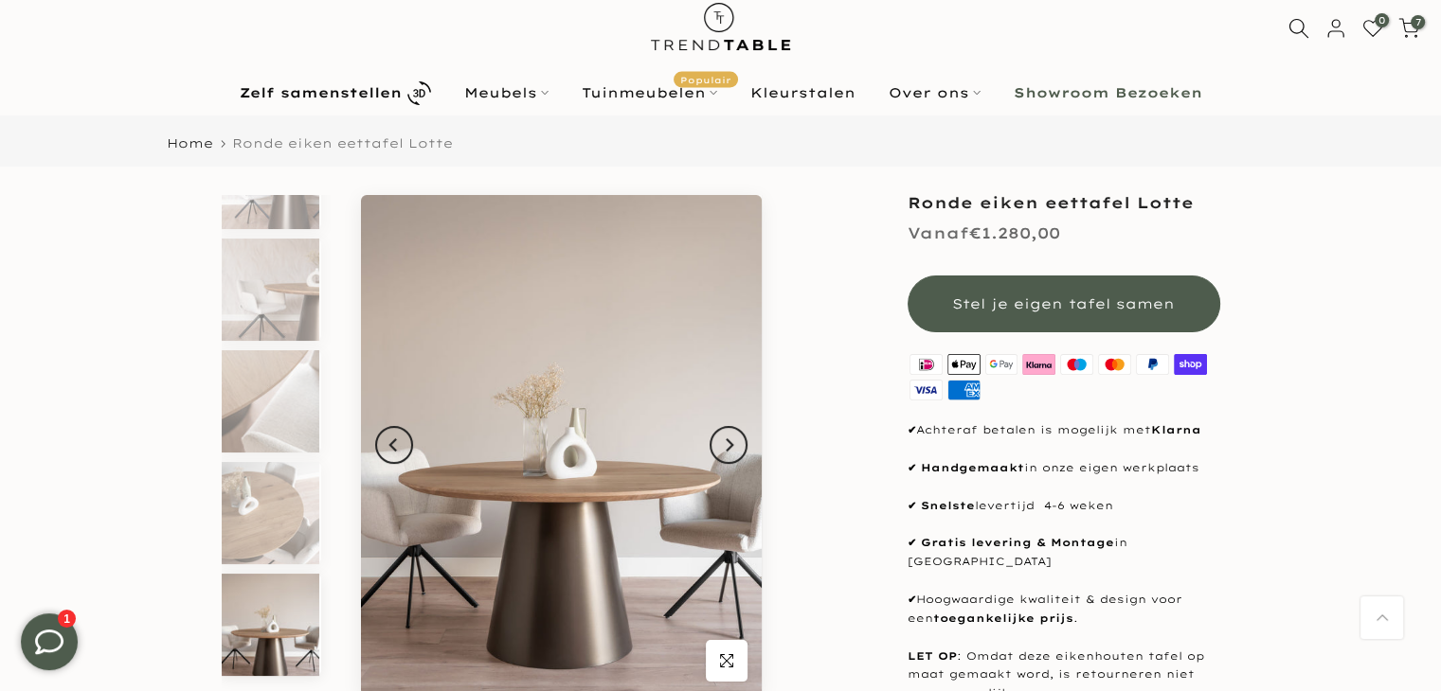
scroll to position [0, 0]
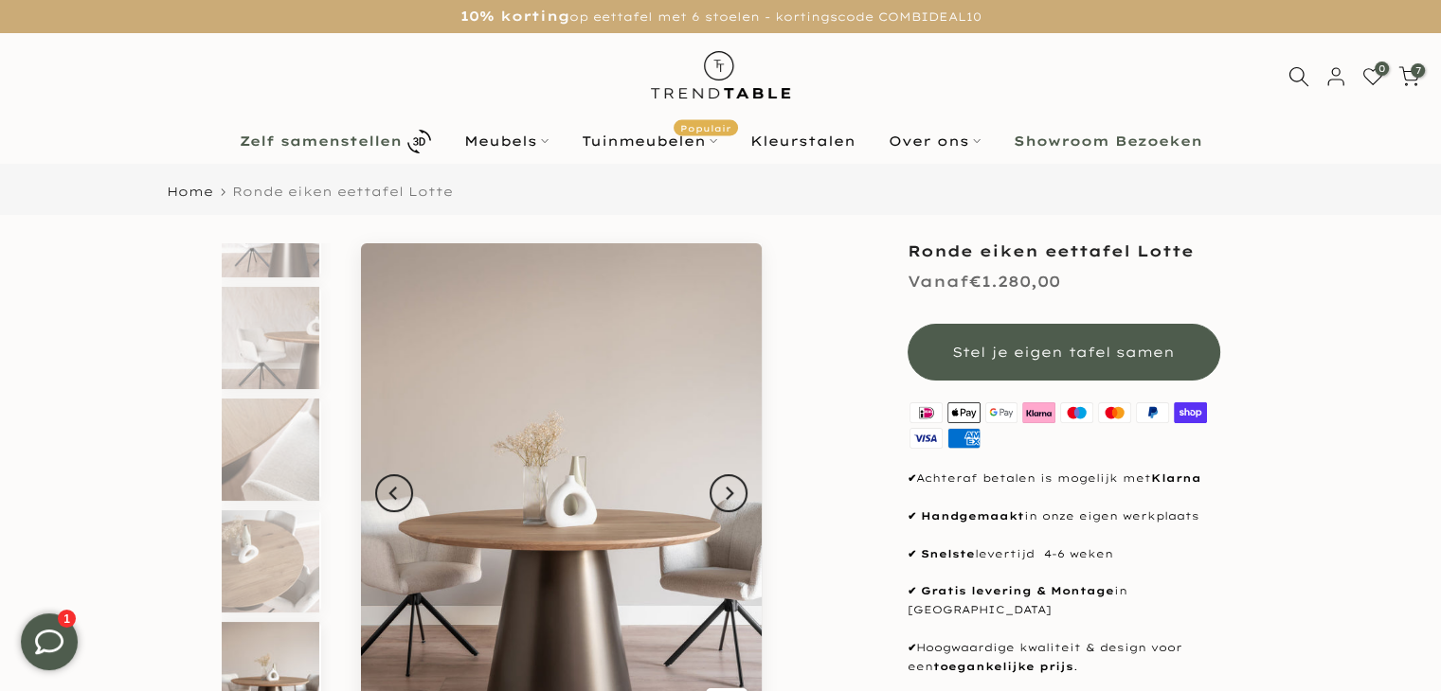
click at [267, 146] on b "Zelf samenstellen" at bounding box center [321, 141] width 162 height 13
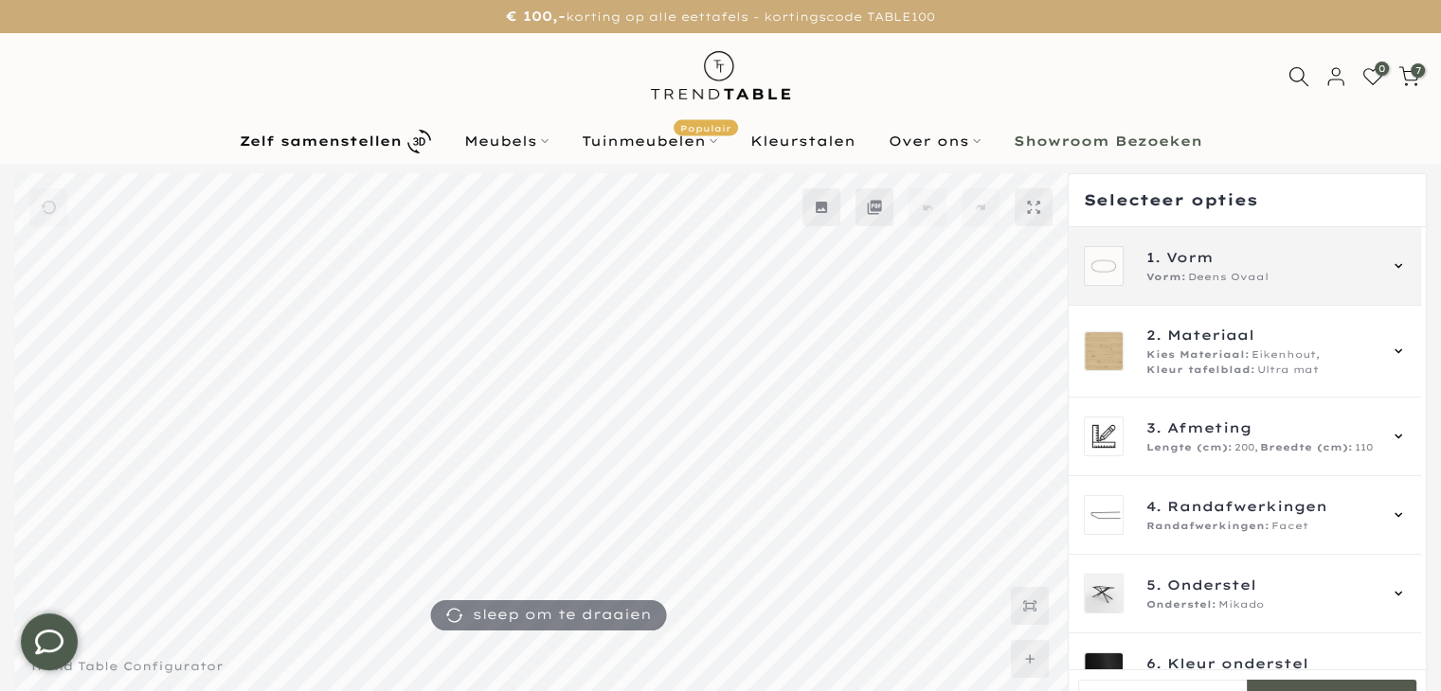
type input "****"
click at [1182, 263] on span "Vorm" at bounding box center [1189, 257] width 47 height 21
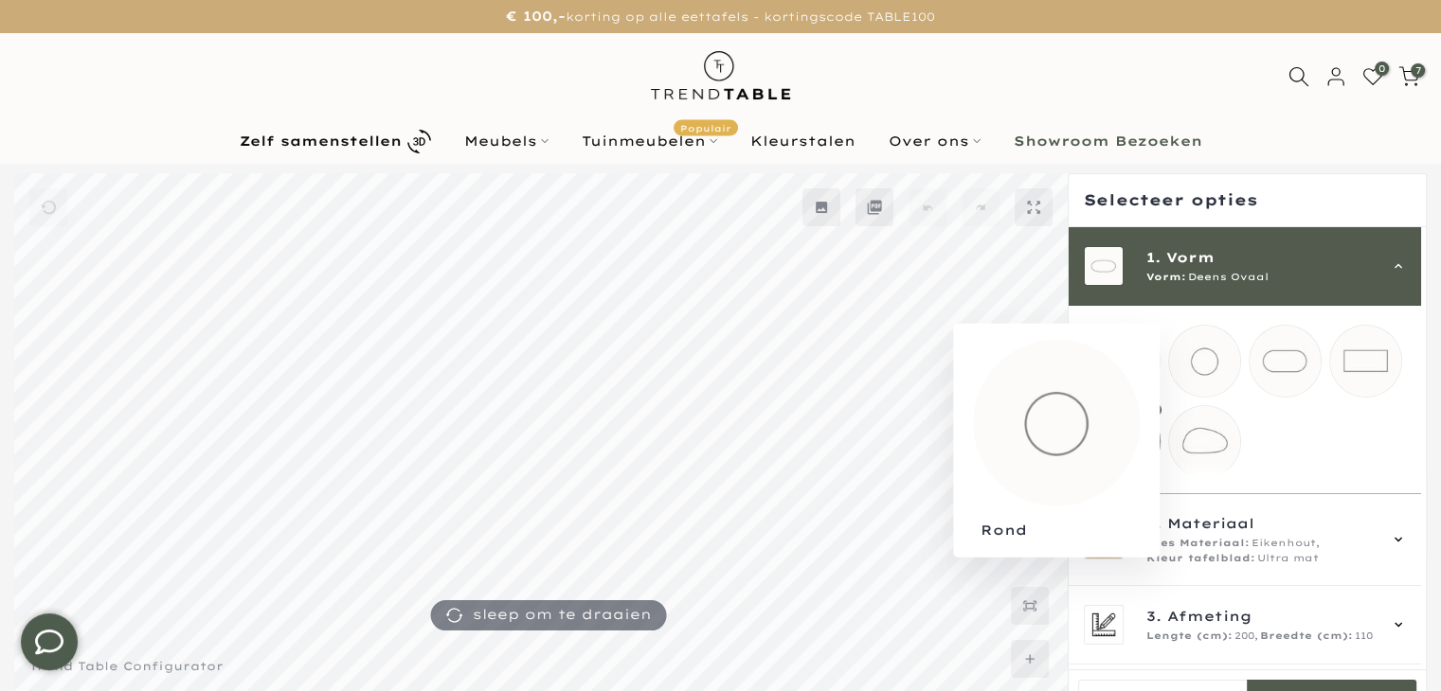
drag, startPoint x: 1197, startPoint y: 343, endPoint x: 1263, endPoint y: 266, distance: 100.8
click at [1198, 343] on mmq-loader at bounding box center [1204, 361] width 71 height 71
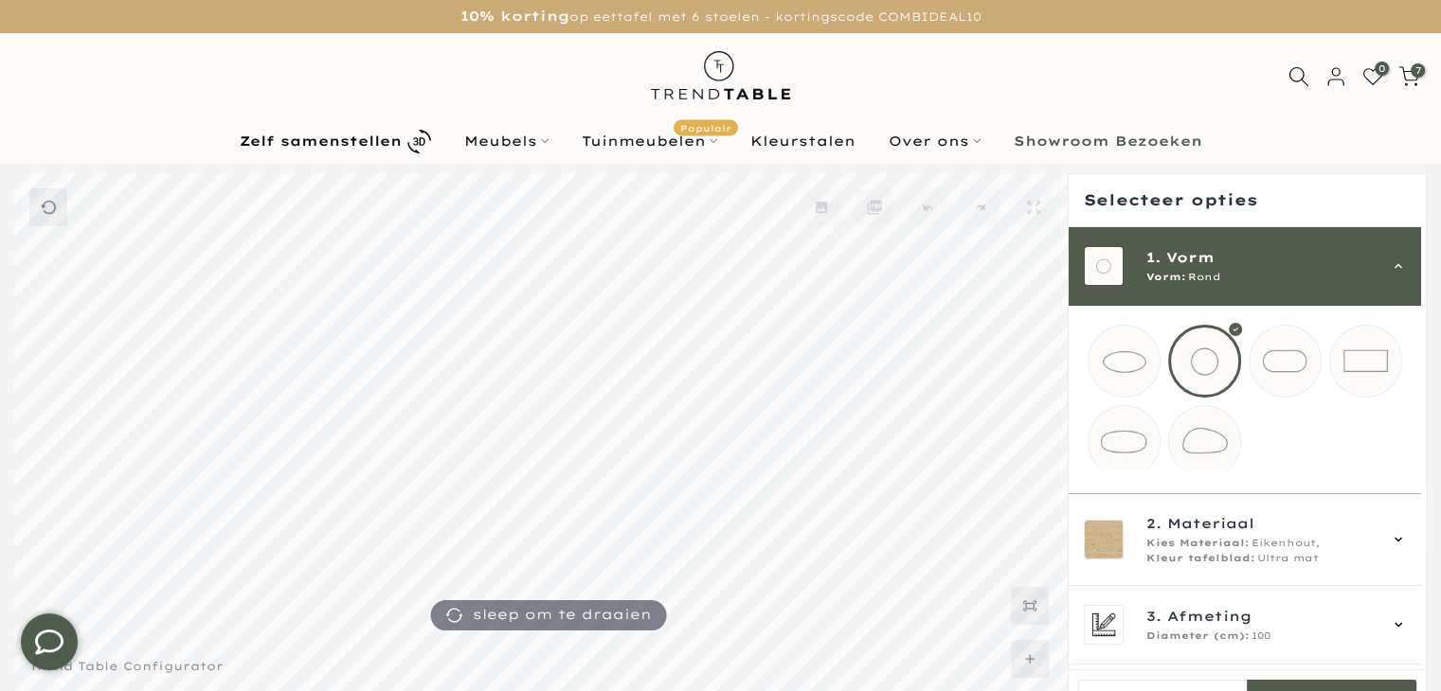
click at [1265, 250] on span "1. Vorm" at bounding box center [1260, 257] width 229 height 21
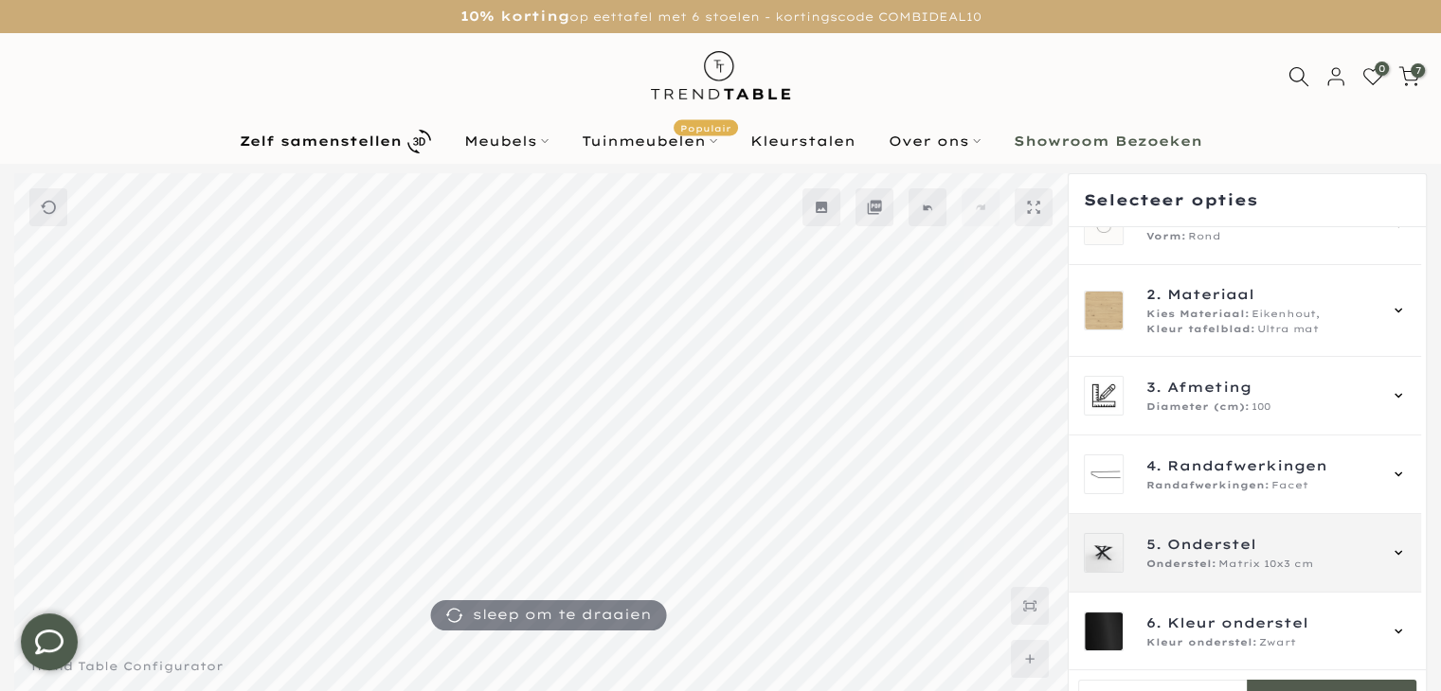
click at [1254, 531] on div "5. Onderstel Onderstel: Matrix 10x3 cm" at bounding box center [1244, 553] width 352 height 79
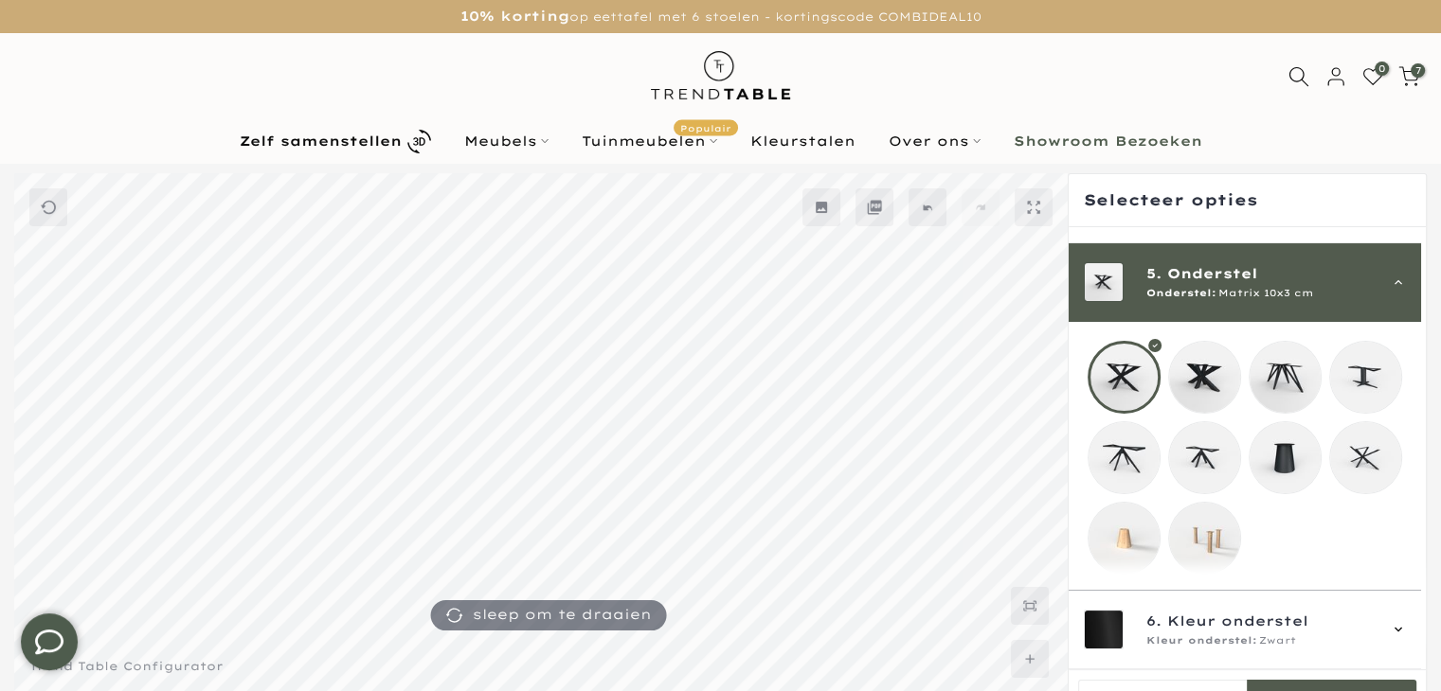
scroll to position [325, 0]
click at [1356, 350] on mmq-loader at bounding box center [1365, 377] width 71 height 71
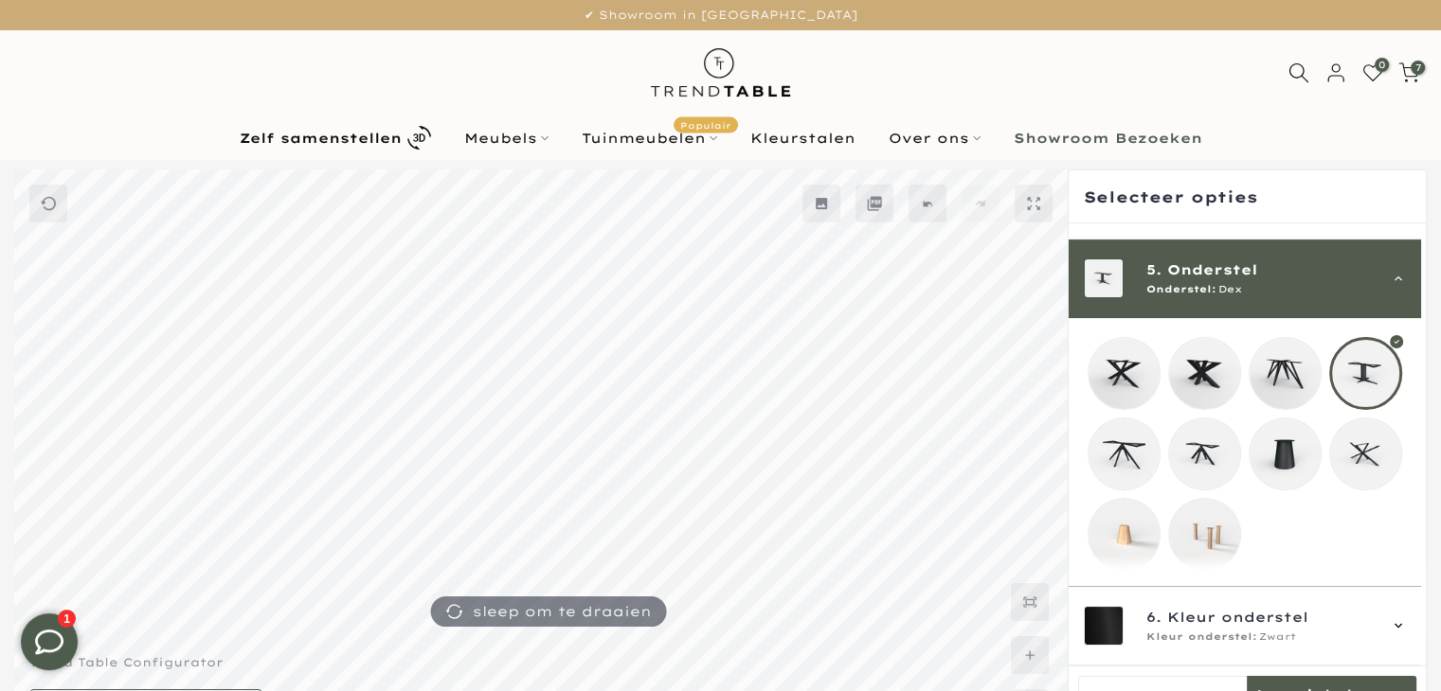
scroll to position [50, 0]
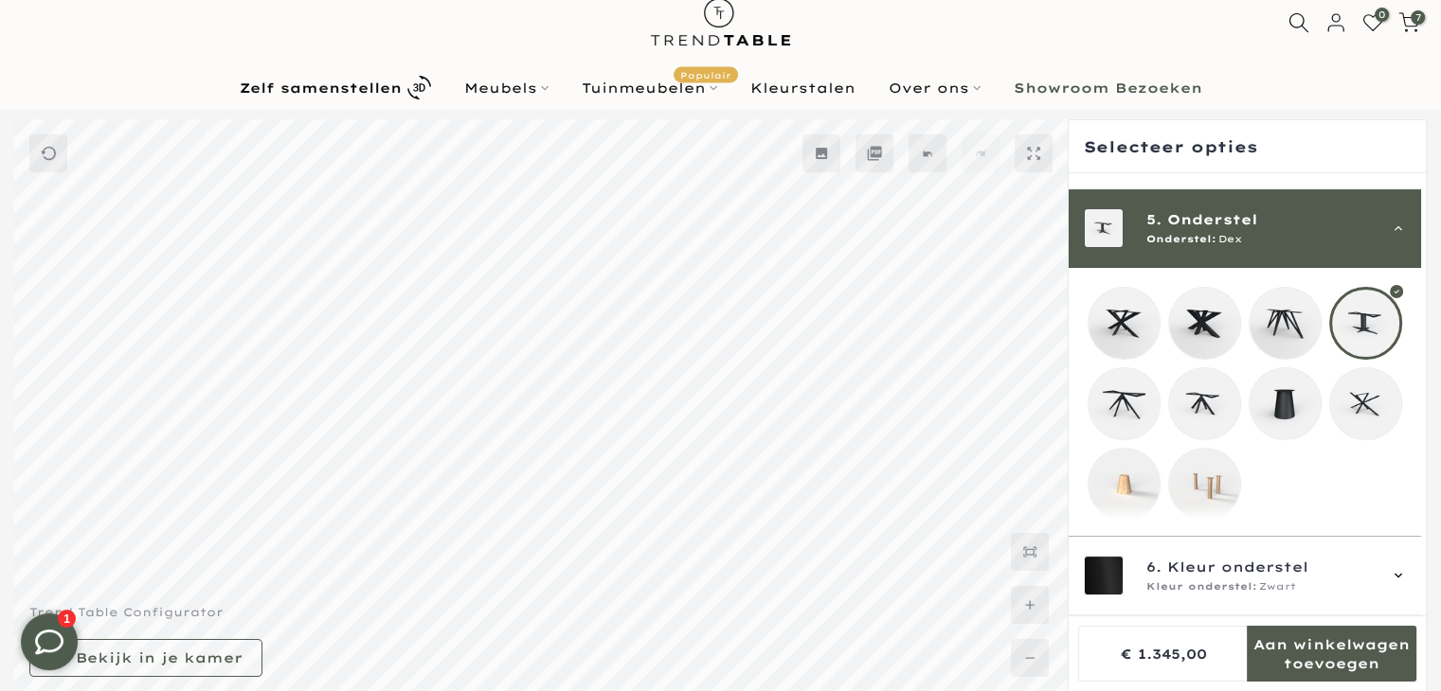
click at [1273, 313] on mmq-loader at bounding box center [1284, 323] width 71 height 71
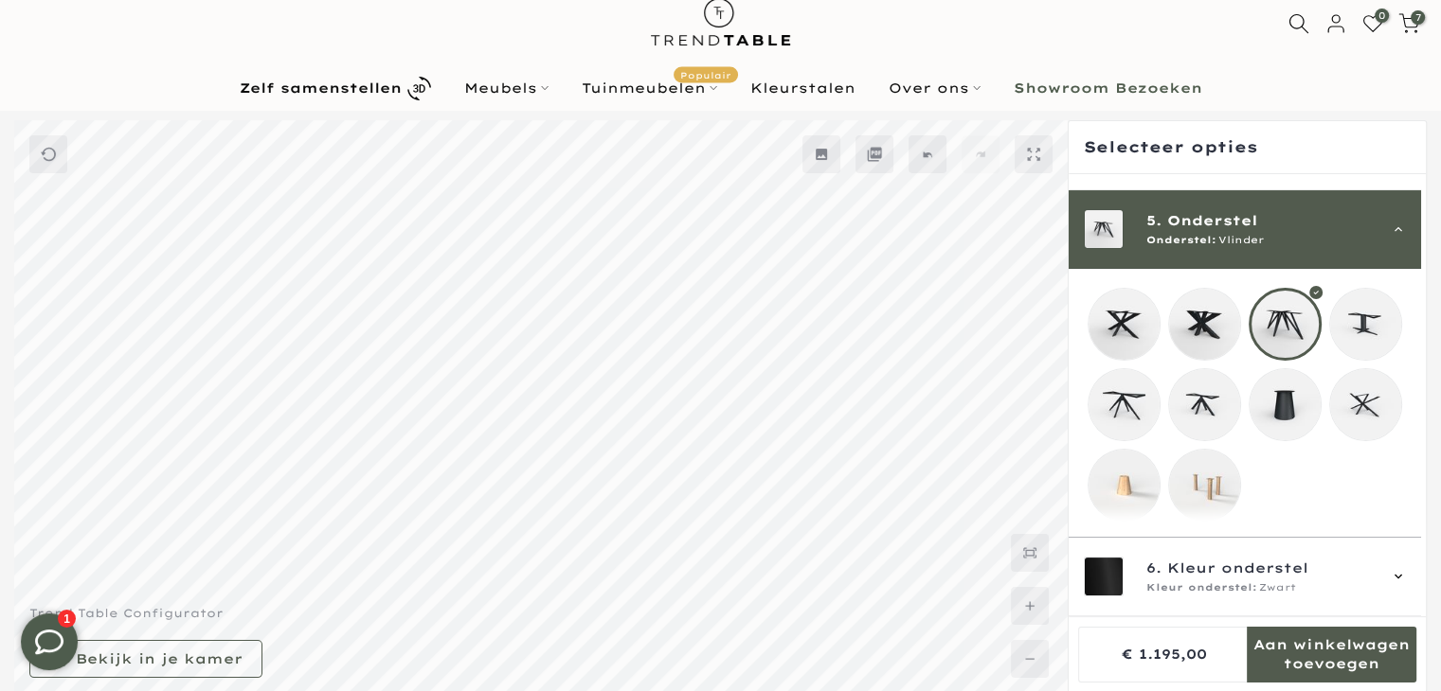
scroll to position [53, 0]
click at [1350, 394] on mmq-loader at bounding box center [1365, 404] width 71 height 71
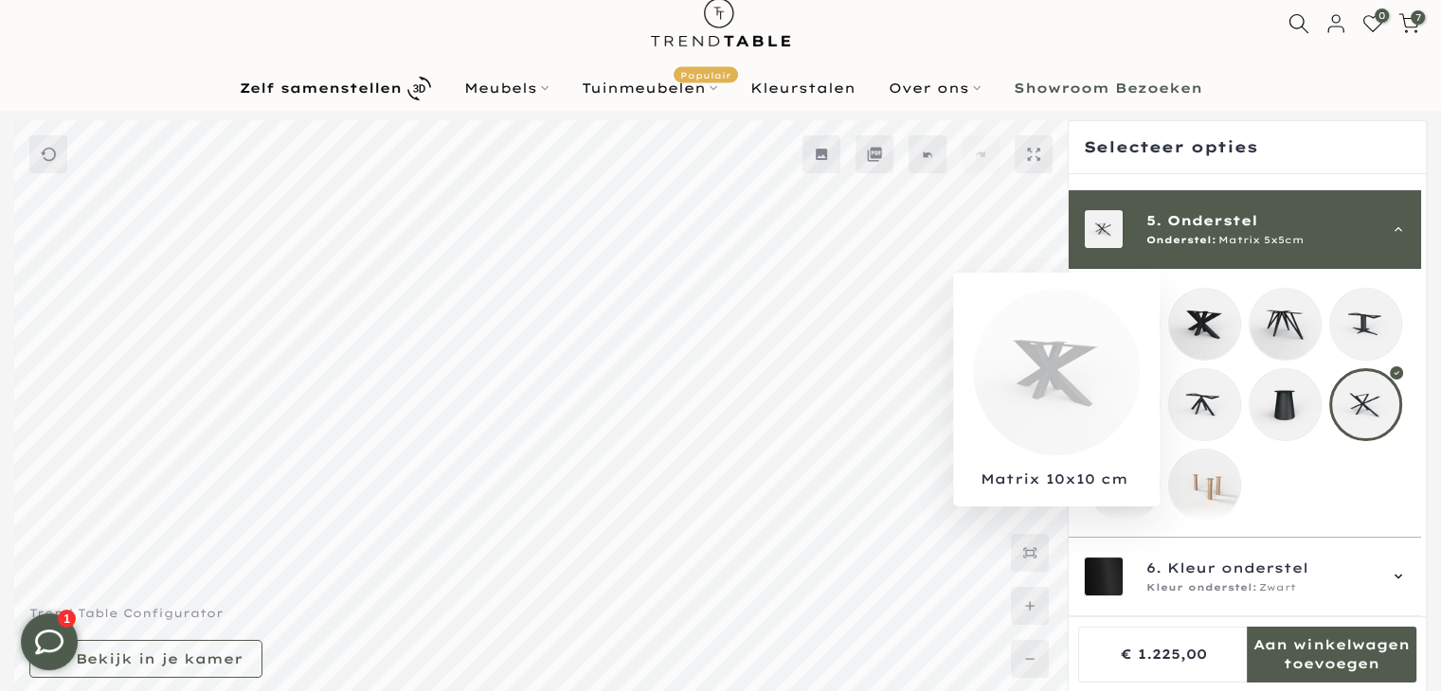
scroll to position [54, 0]
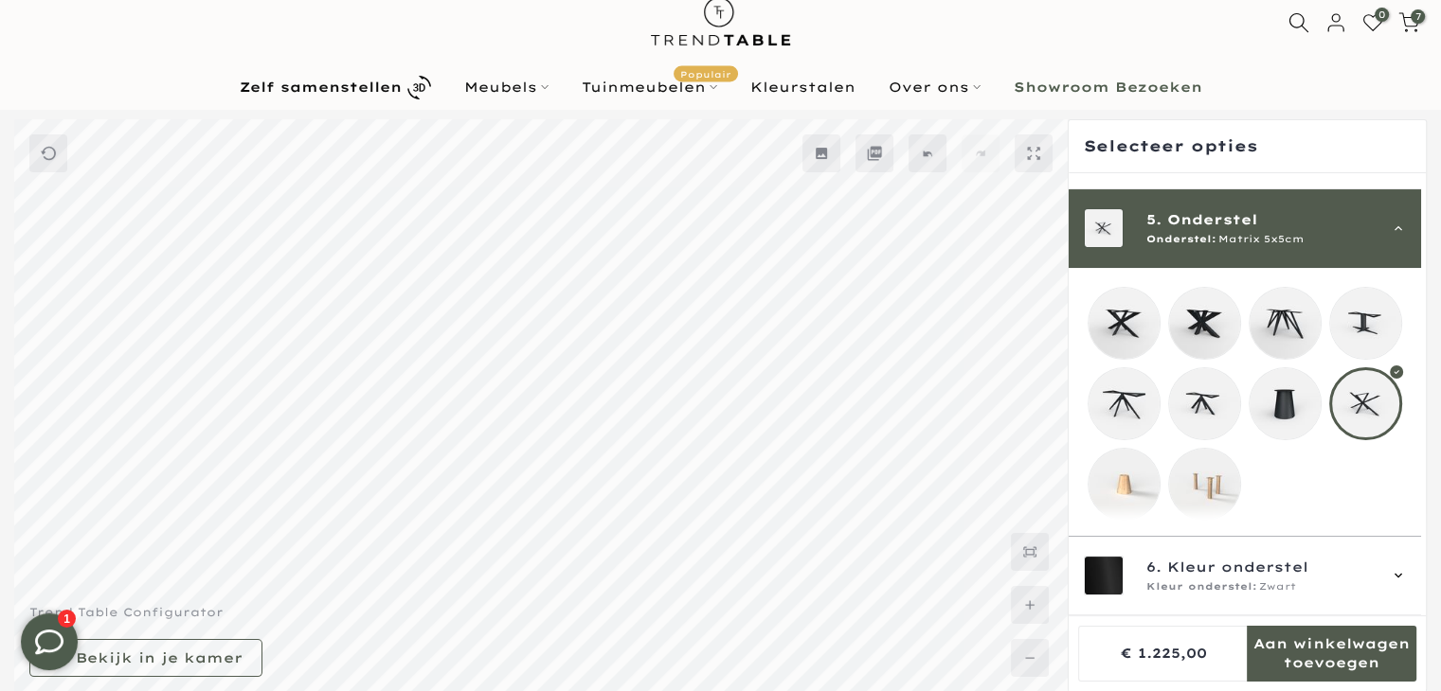
click at [1118, 323] on mmq-loader at bounding box center [1123, 323] width 71 height 71
click at [1155, 232] on span "Onderstel:" at bounding box center [1181, 239] width 70 height 15
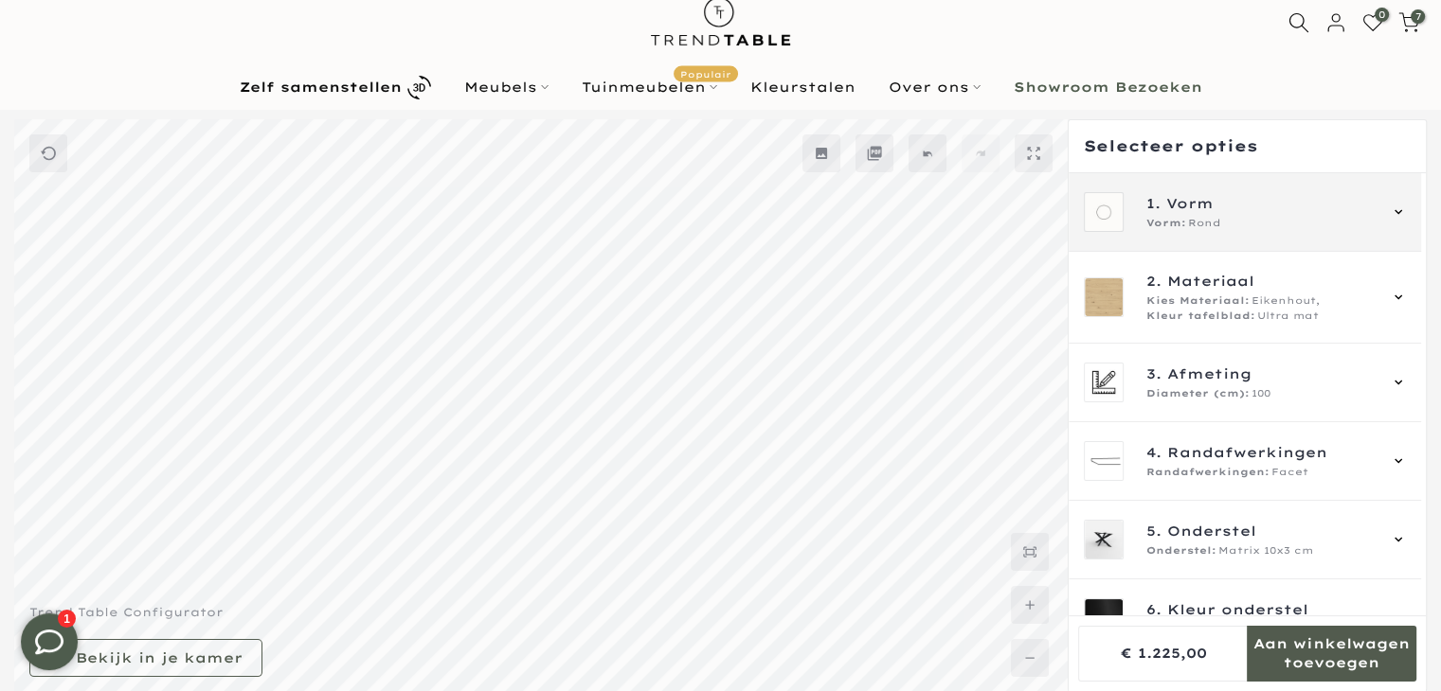
click at [1175, 221] on span "Vorm:" at bounding box center [1166, 223] width 40 height 15
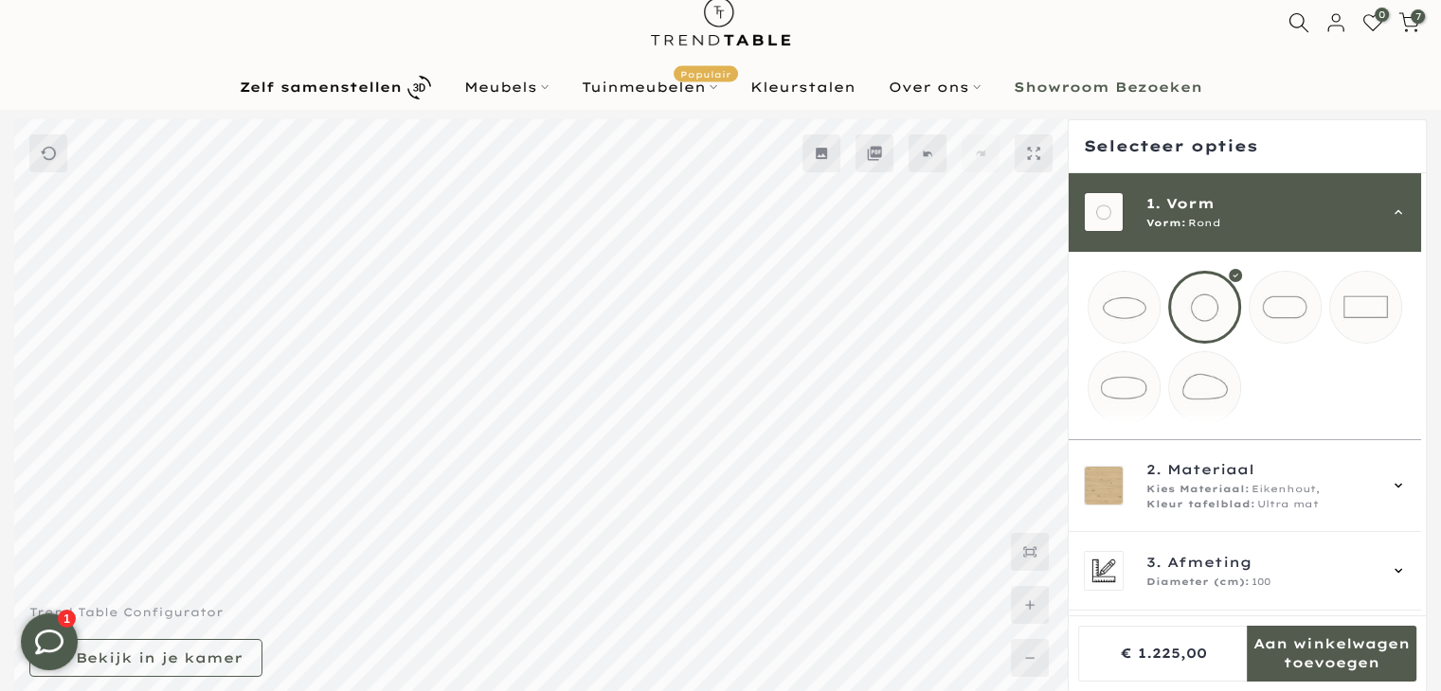
drag, startPoint x: 1123, startPoint y: 402, endPoint x: 1226, endPoint y: 316, distance: 133.2
click at [1124, 403] on mmq-loader at bounding box center [1123, 387] width 71 height 71
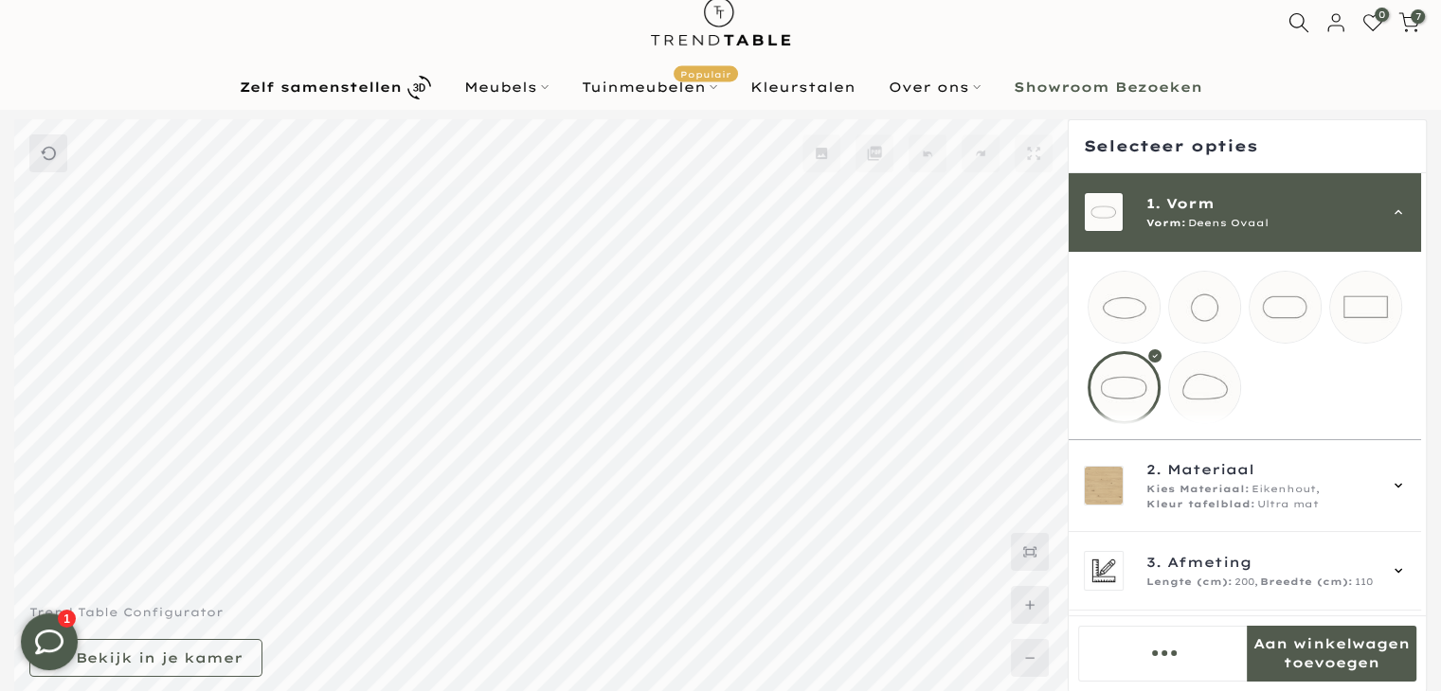
click at [1220, 231] on div "1. Vorm Vorm: Deens Ovaal" at bounding box center [1244, 212] width 352 height 79
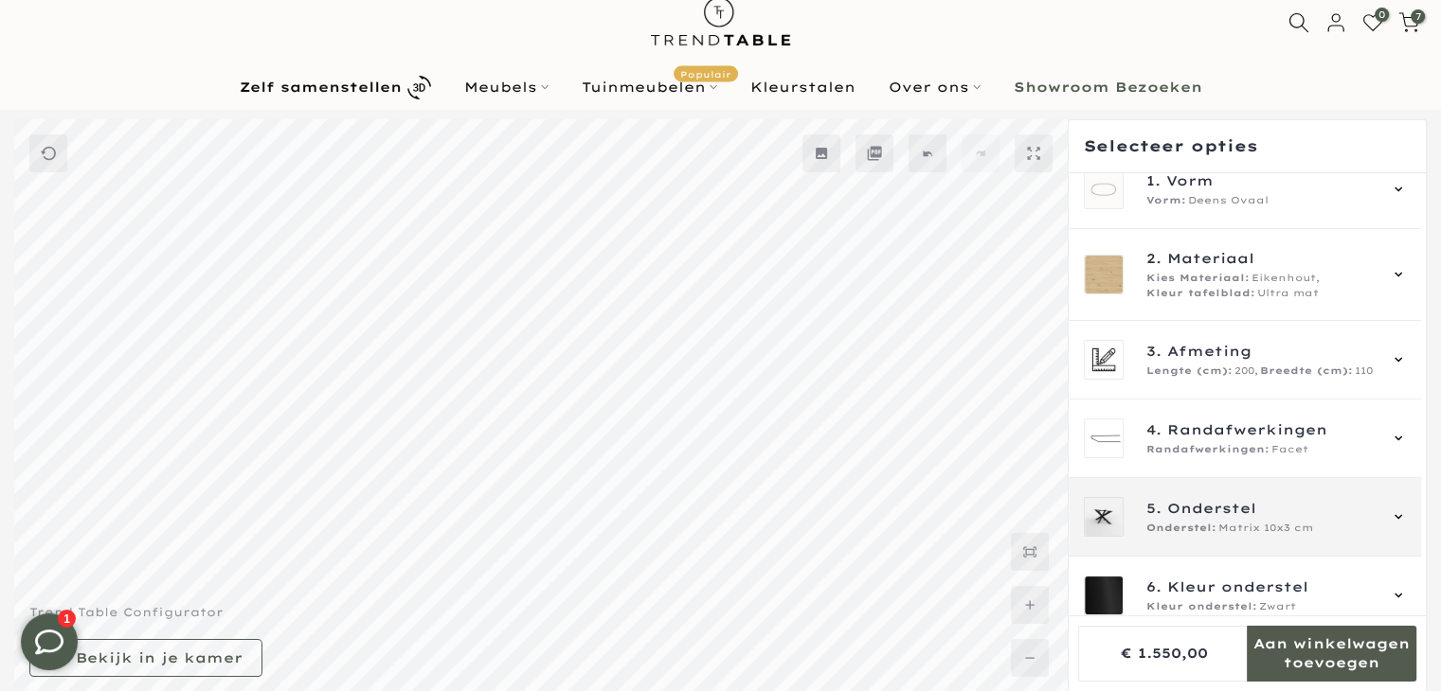
scroll to position [41, 0]
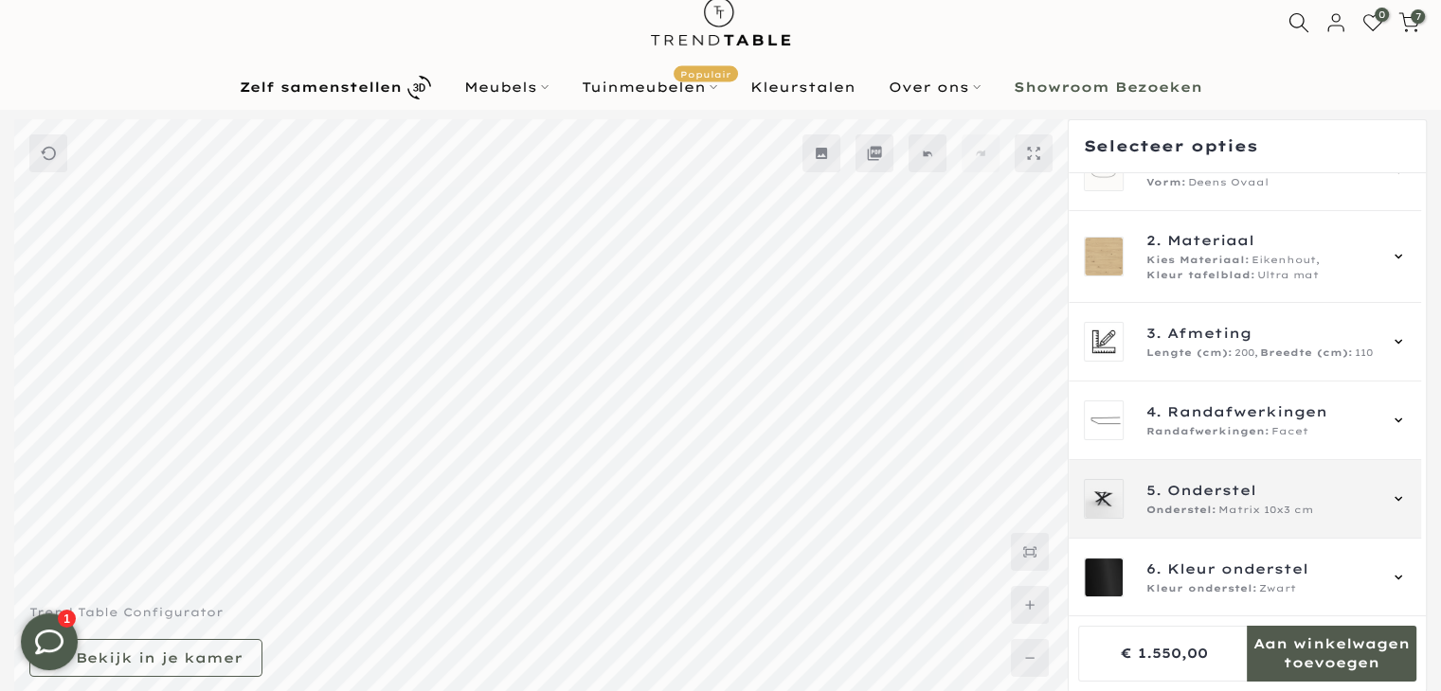
click at [1239, 512] on span "Matrix 10x3 cm" at bounding box center [1265, 510] width 95 height 15
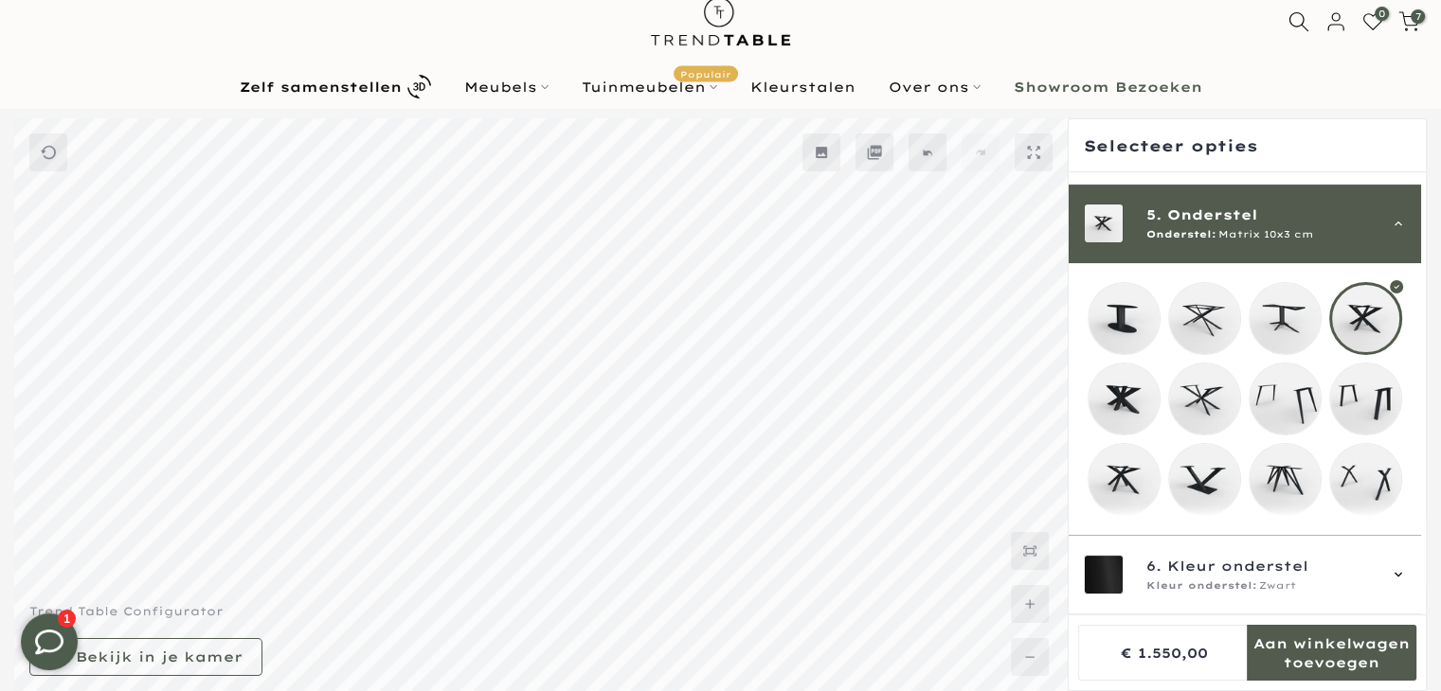
scroll to position [326, 0]
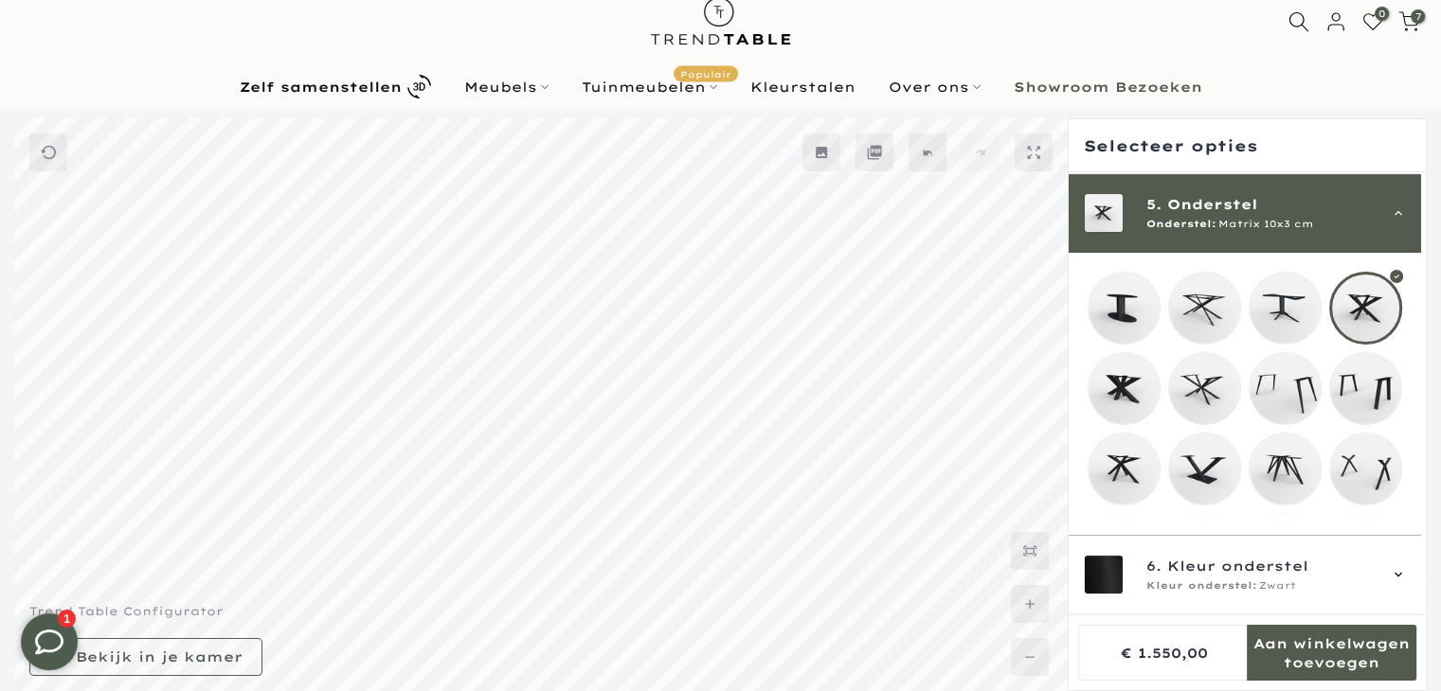
click at [1122, 478] on mmq-loader at bounding box center [1123, 469] width 71 height 71
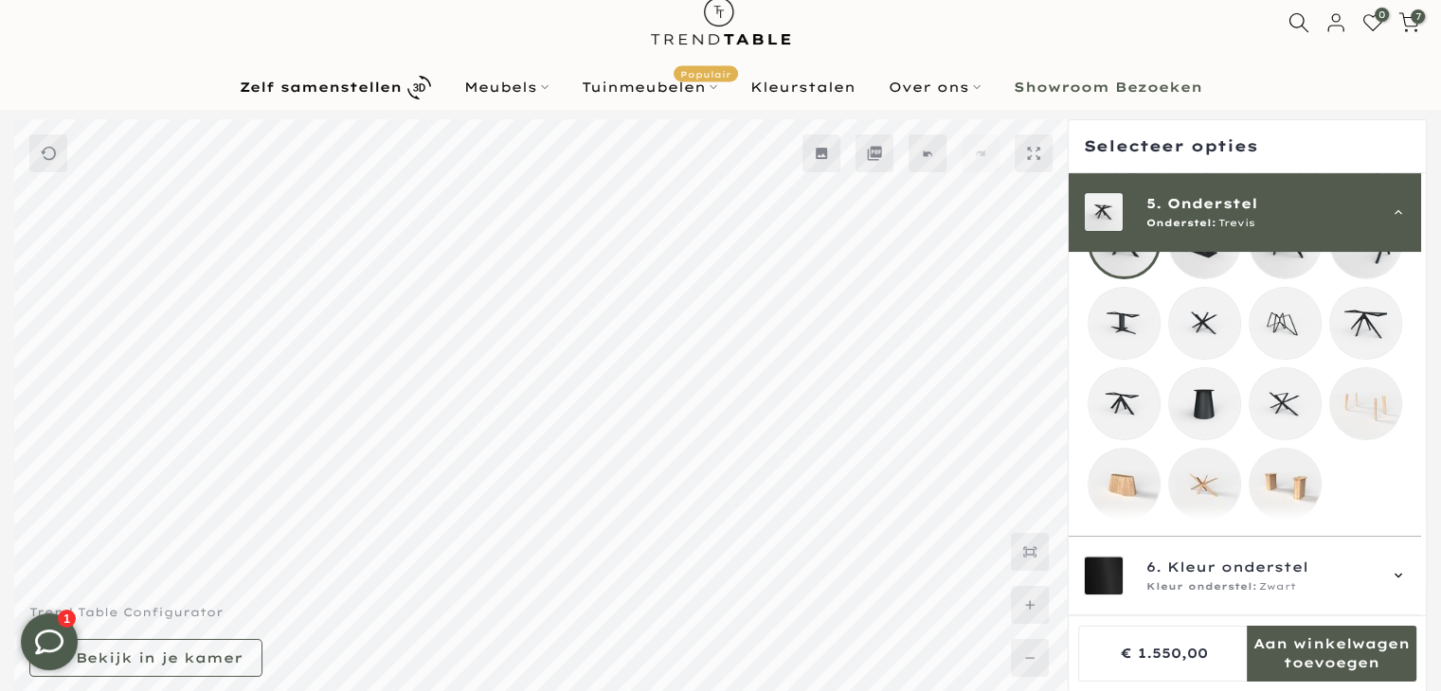
scroll to position [566, 0]
click at [1205, 316] on mmq-loader at bounding box center [1204, 323] width 71 height 71
click at [1228, 221] on span "Nero" at bounding box center [1233, 222] width 30 height 15
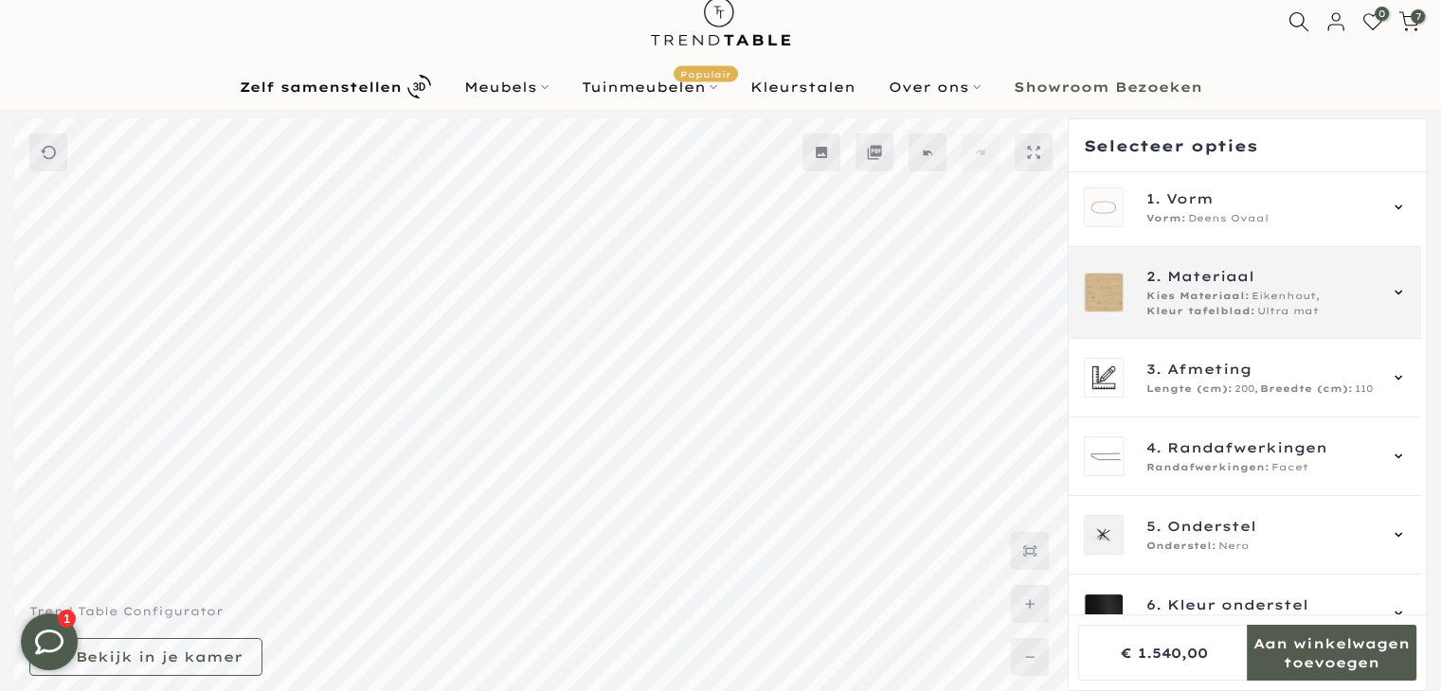
scroll to position [0, 0]
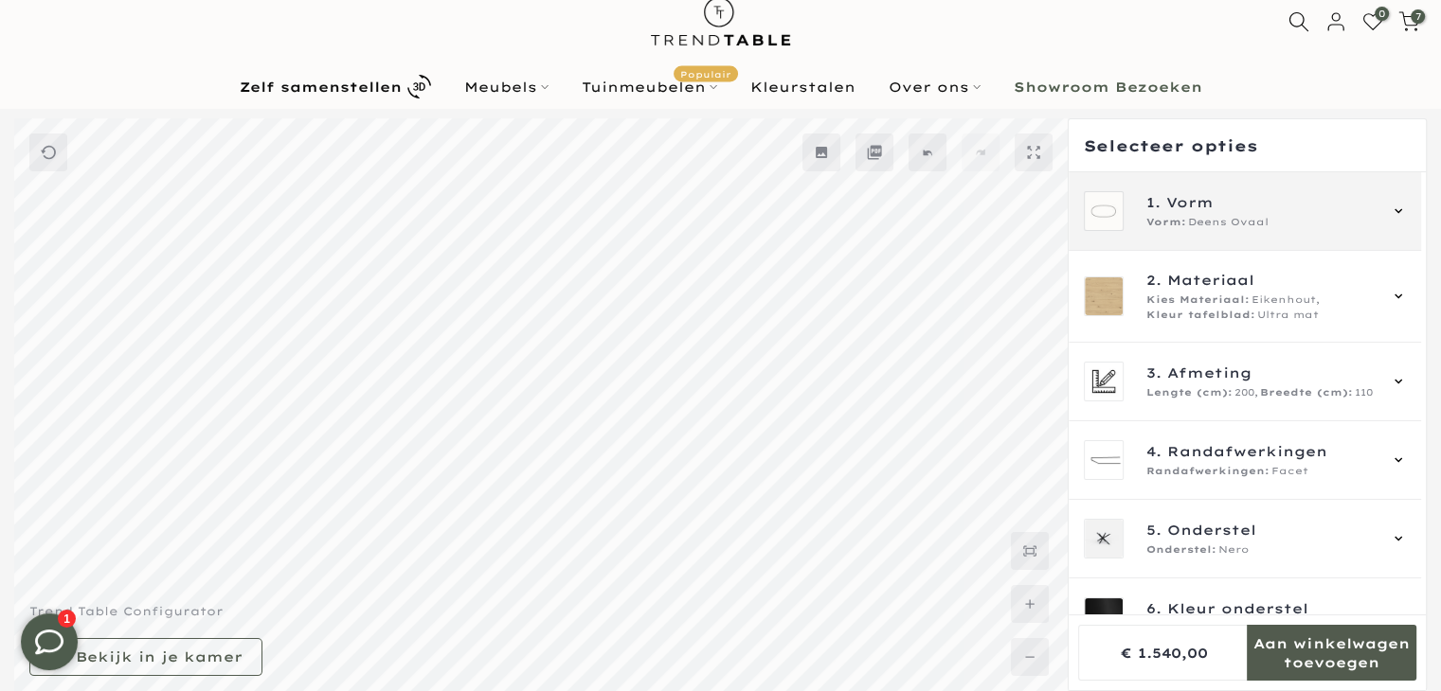
click at [1147, 231] on div "1. Vorm Vorm: Deens Ovaal" at bounding box center [1244, 211] width 352 height 79
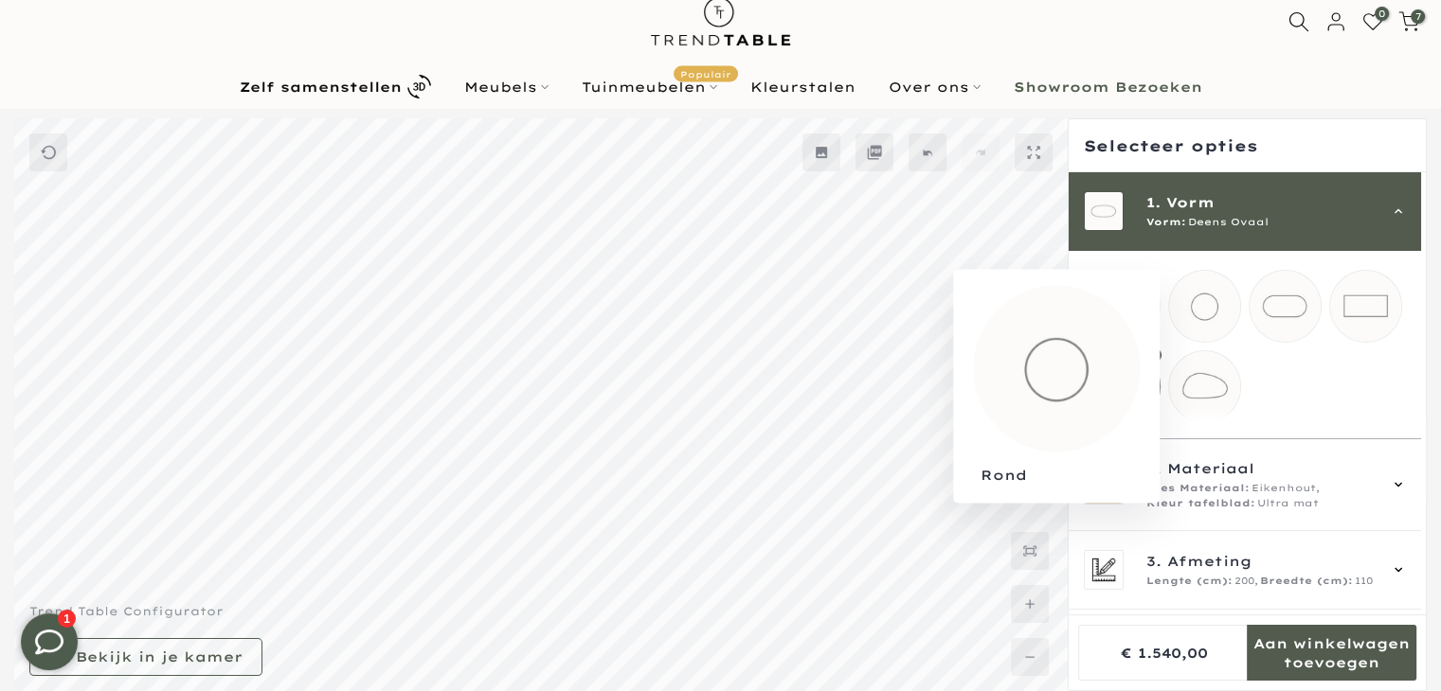
drag, startPoint x: 1216, startPoint y: 314, endPoint x: 1216, endPoint y: 221, distance: 93.8
click at [1215, 314] on mmq-loader at bounding box center [1204, 306] width 71 height 71
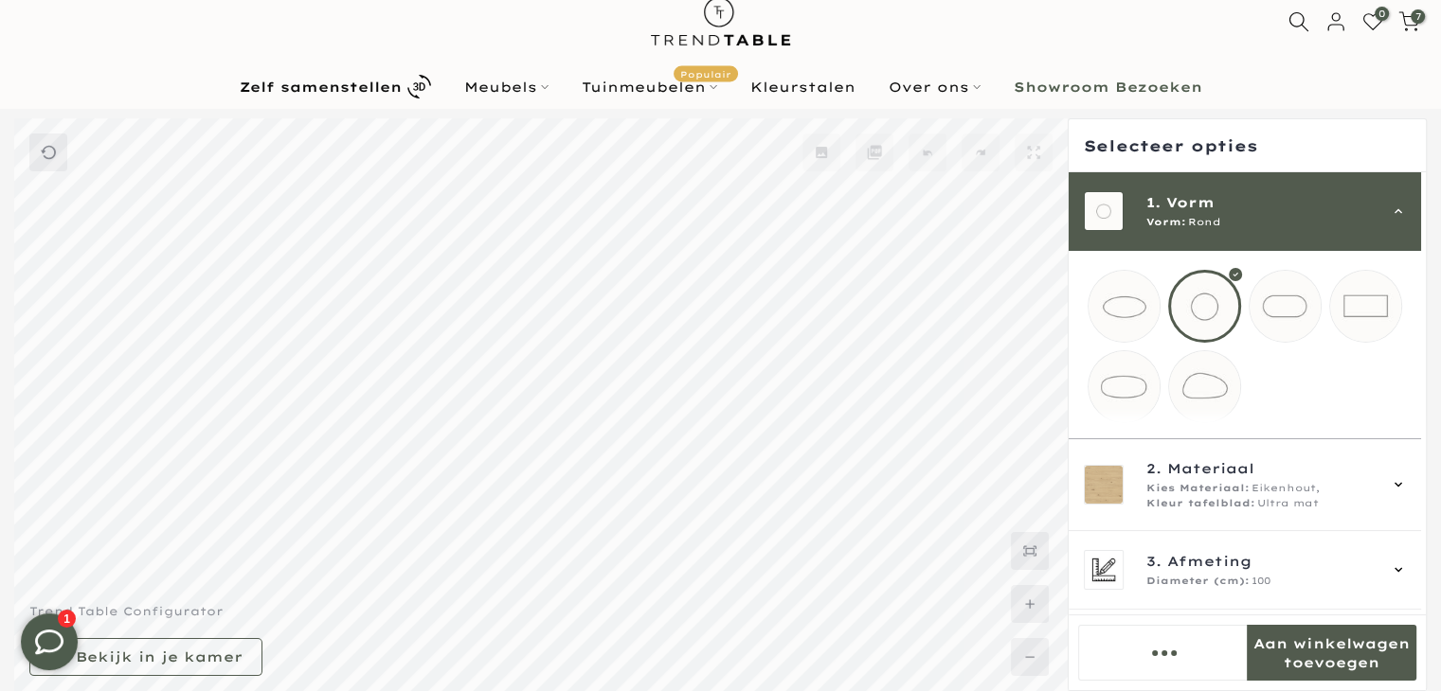
click at [1215, 217] on span "Rond" at bounding box center [1204, 222] width 32 height 15
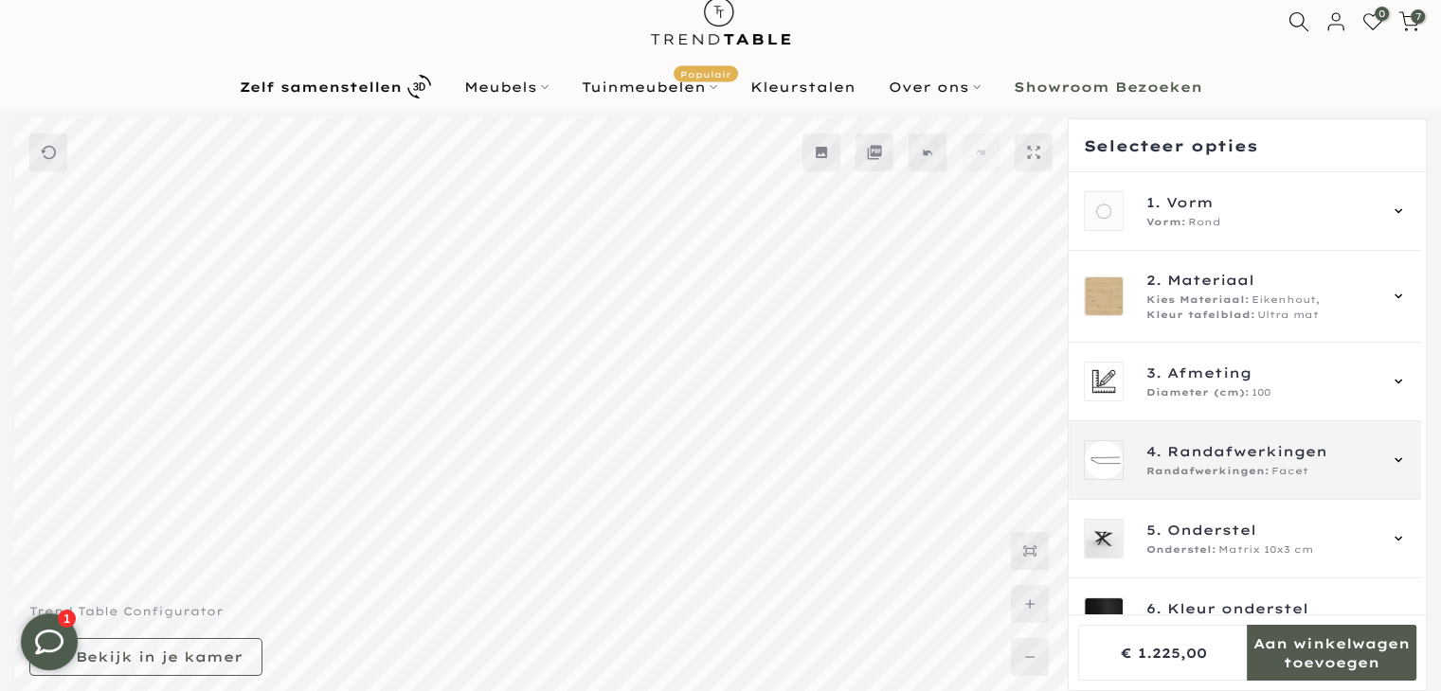
click at [1248, 481] on div "4. Randafwerkingen Randafwerkingen: Facet" at bounding box center [1244, 461] width 352 height 79
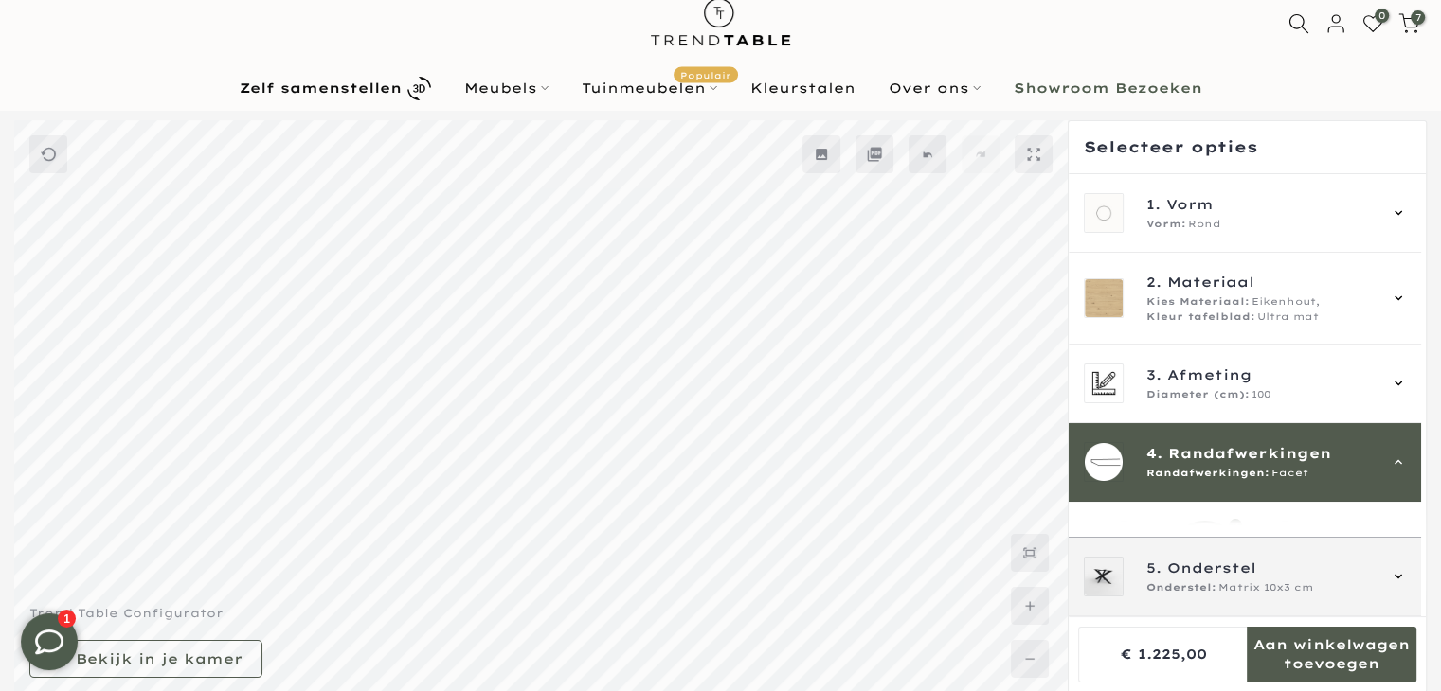
scroll to position [54, 0]
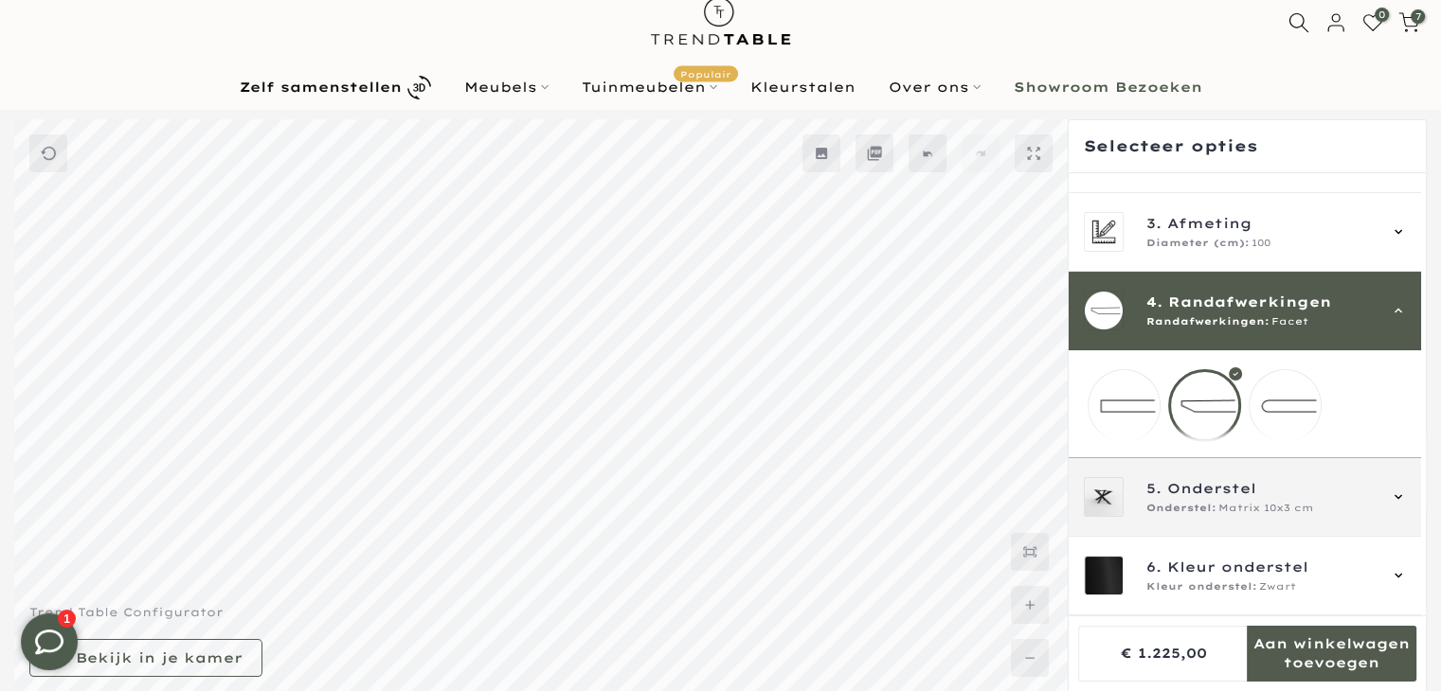
click at [1245, 471] on div "5. Onderstel Onderstel: Matrix 10x3 cm" at bounding box center [1244, 497] width 352 height 79
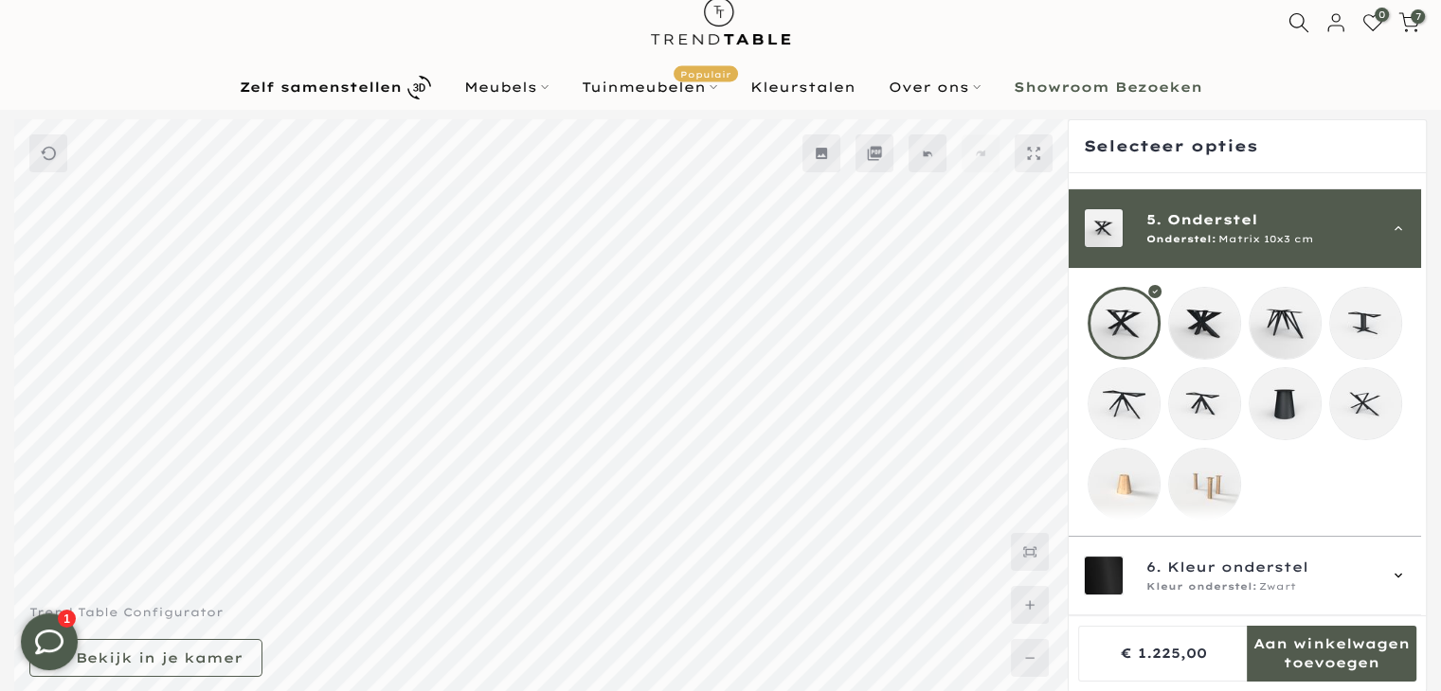
scroll to position [325, 0]
click at [1354, 377] on mmq-loader at bounding box center [1365, 403] width 71 height 71
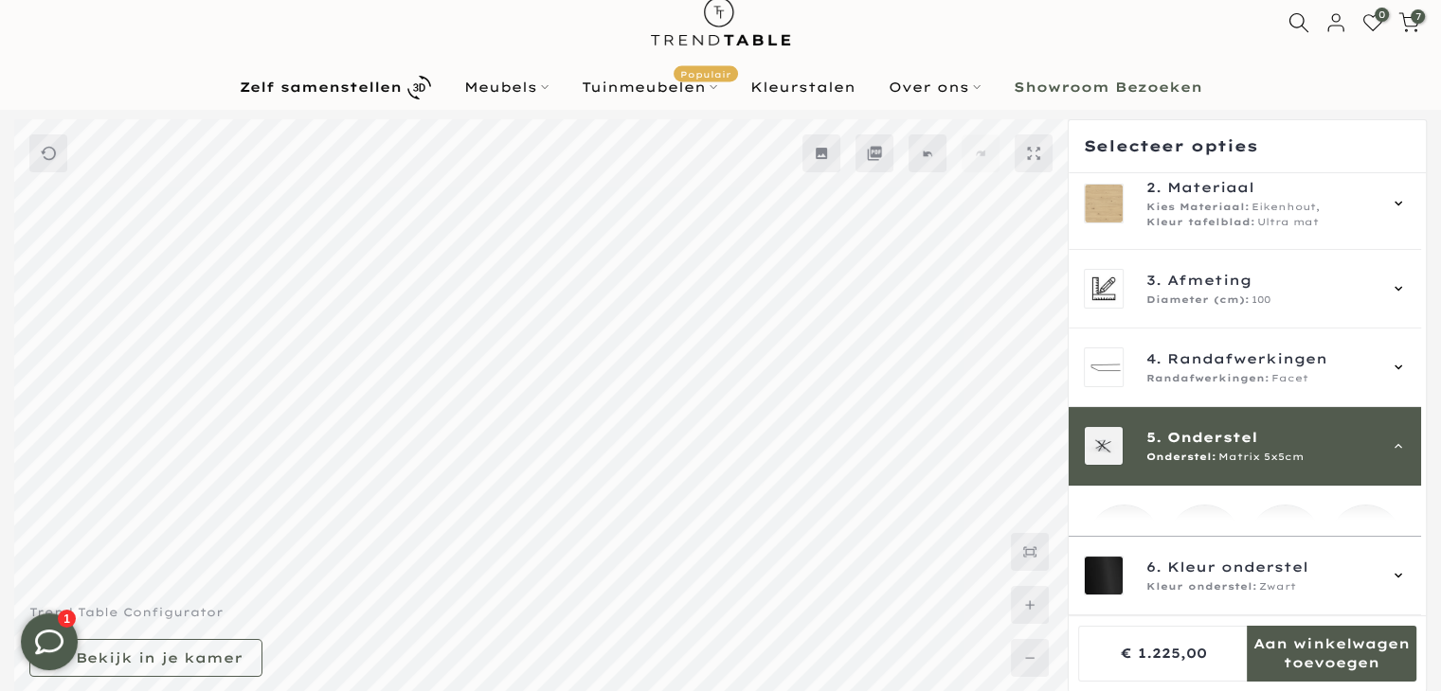
scroll to position [41, 0]
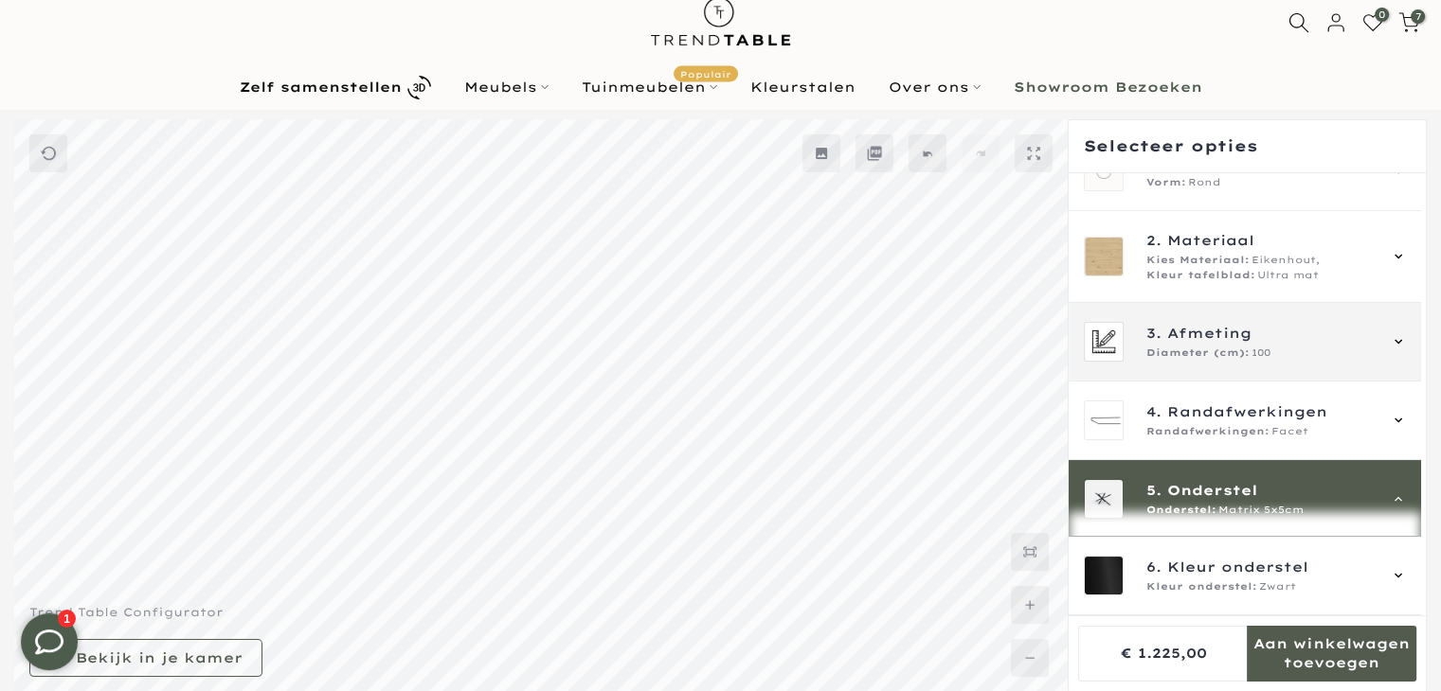
click at [1253, 324] on span "3. Afmeting" at bounding box center [1260, 333] width 229 height 21
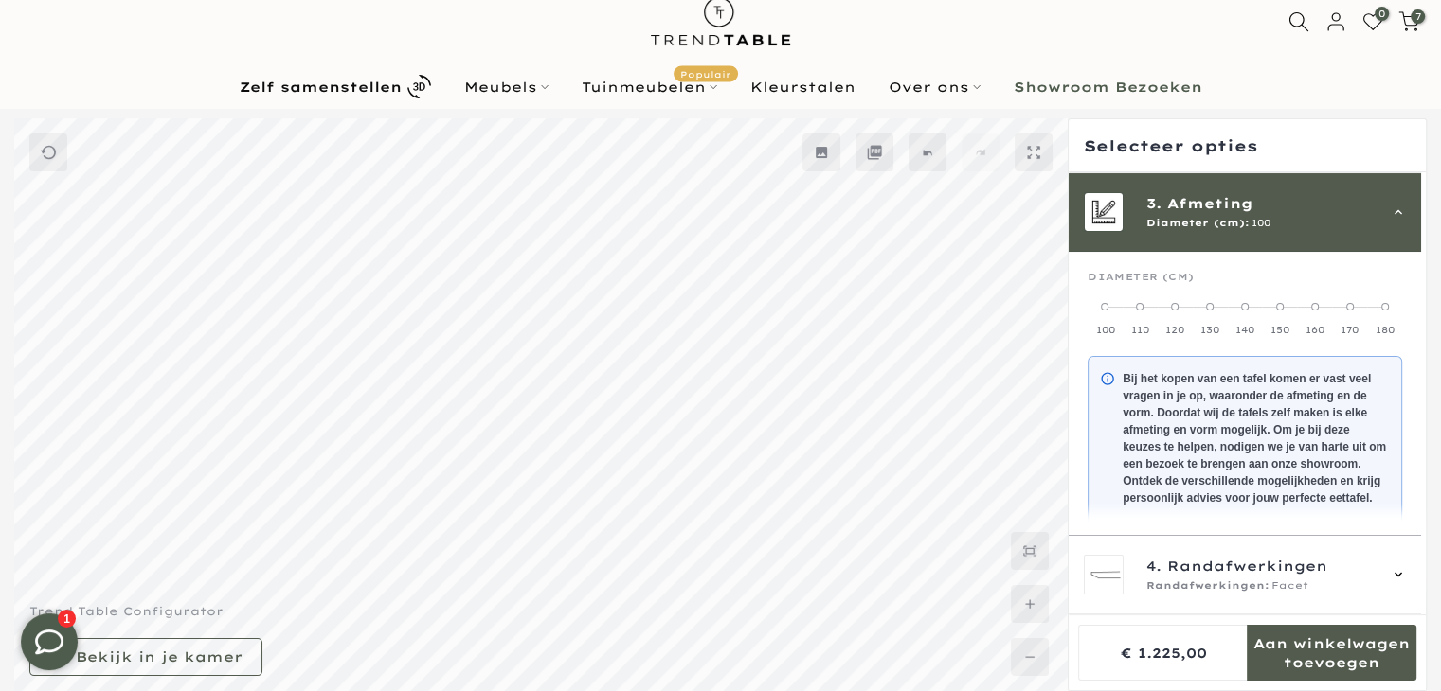
scroll to position [171, 0]
click at [1280, 323] on div "150" at bounding box center [1279, 329] width 35 height 13
click at [1185, 203] on span "Afmeting" at bounding box center [1210, 202] width 86 height 21
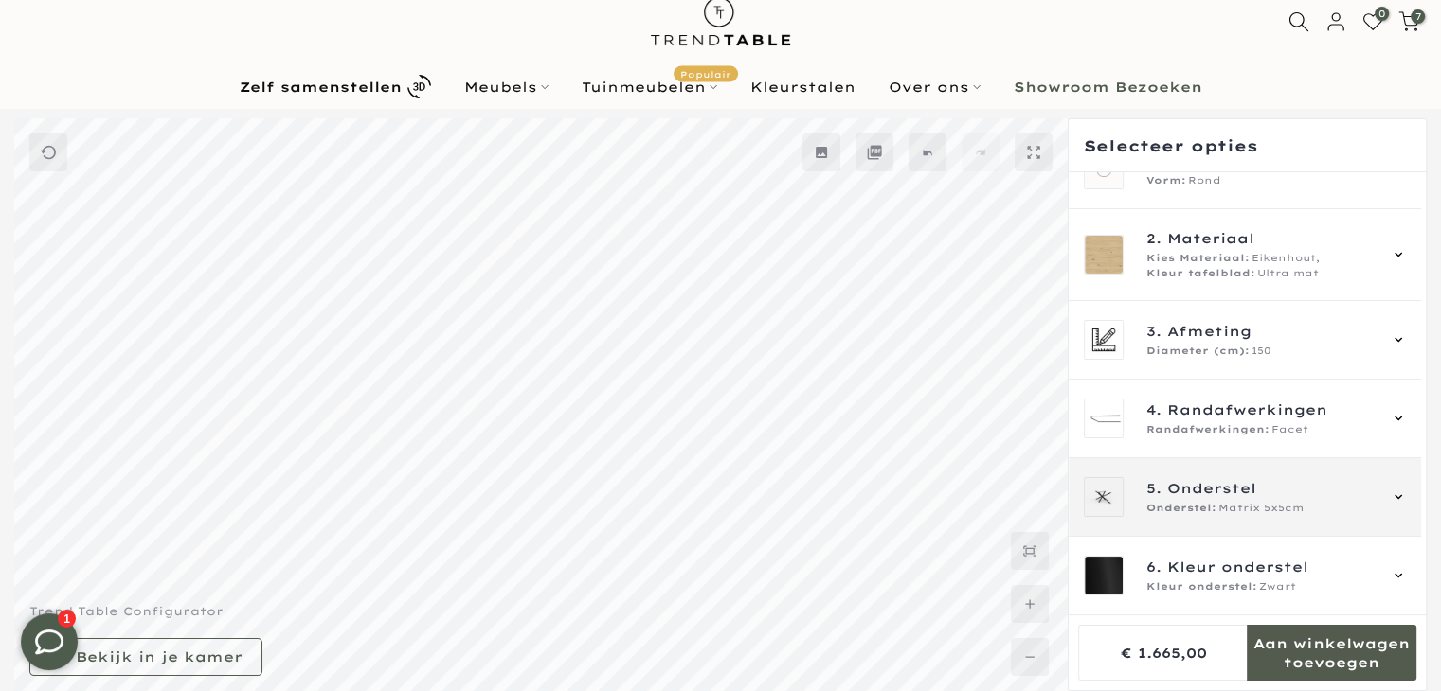
click at [1275, 480] on span "5. Onderstel" at bounding box center [1260, 488] width 229 height 21
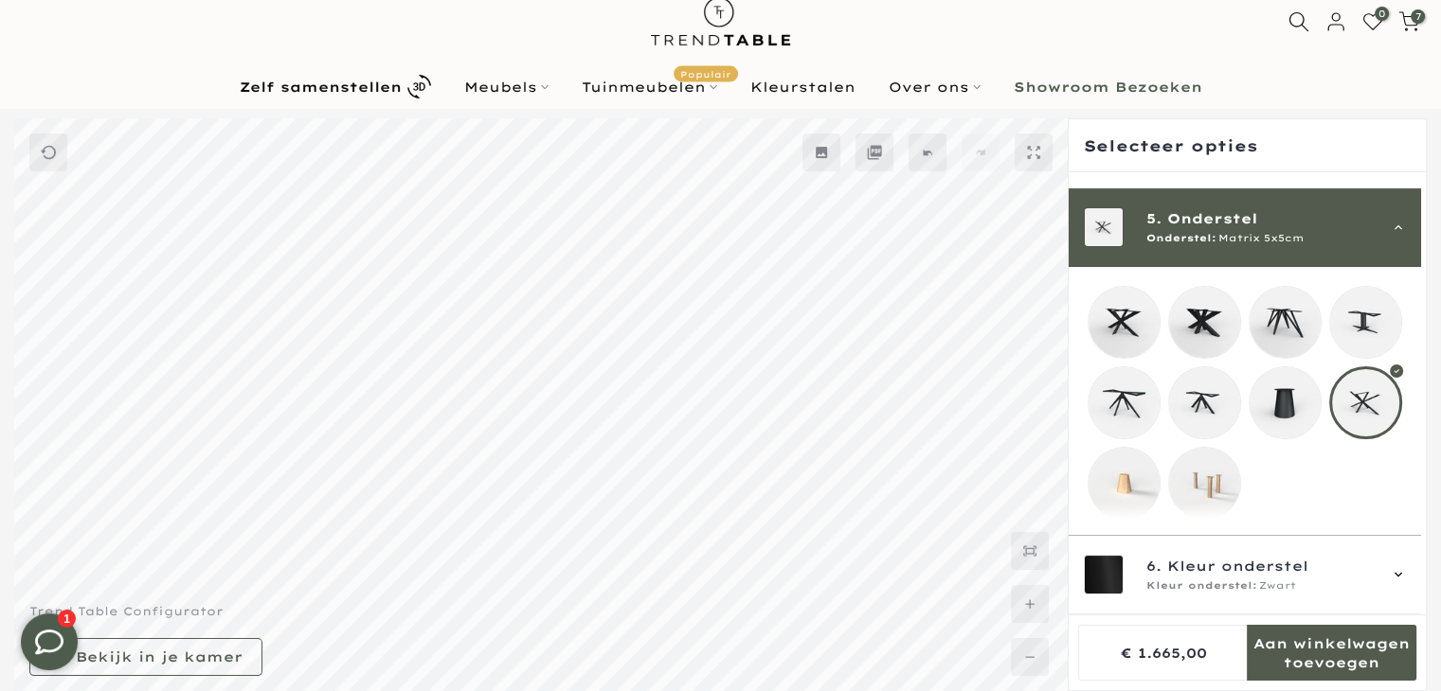
scroll to position [325, 0]
click at [1124, 331] on mmq-loader at bounding box center [1123, 322] width 71 height 71
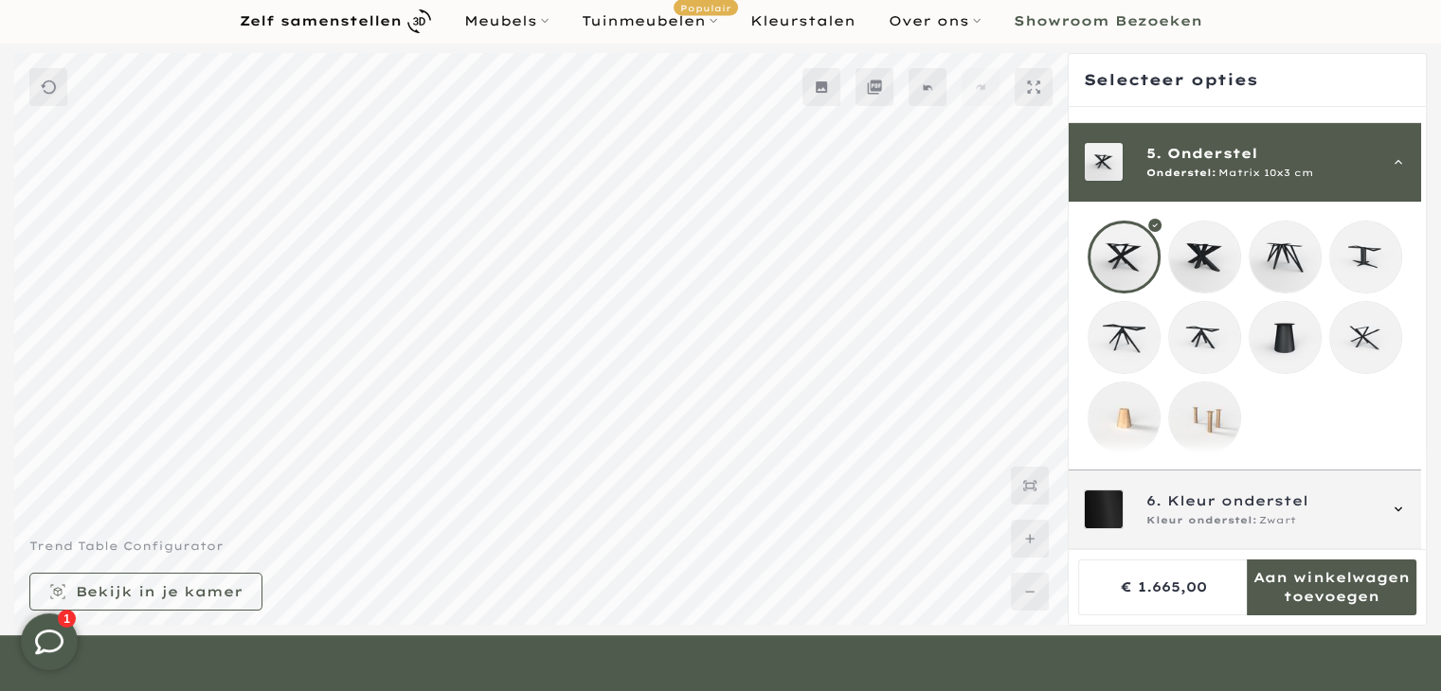
scroll to position [149, 0]
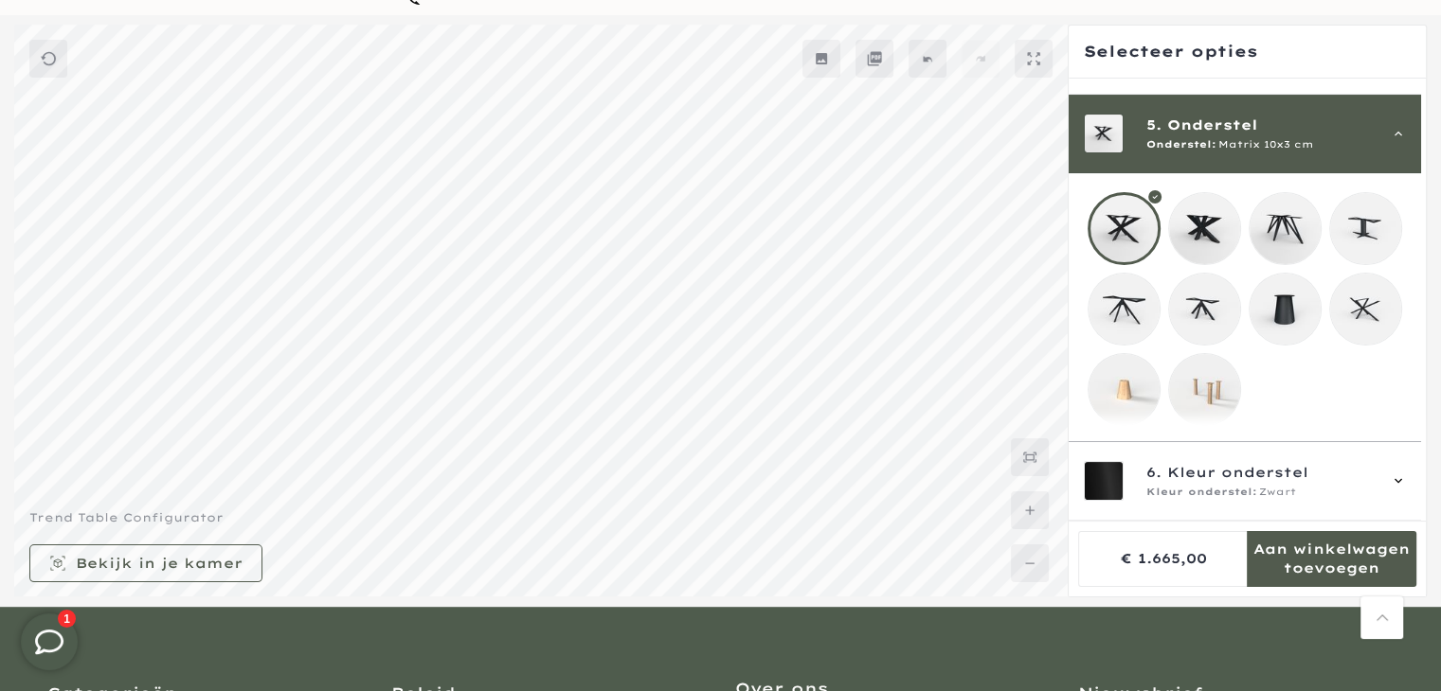
click at [1127, 399] on mmq-loader at bounding box center [1123, 389] width 71 height 71
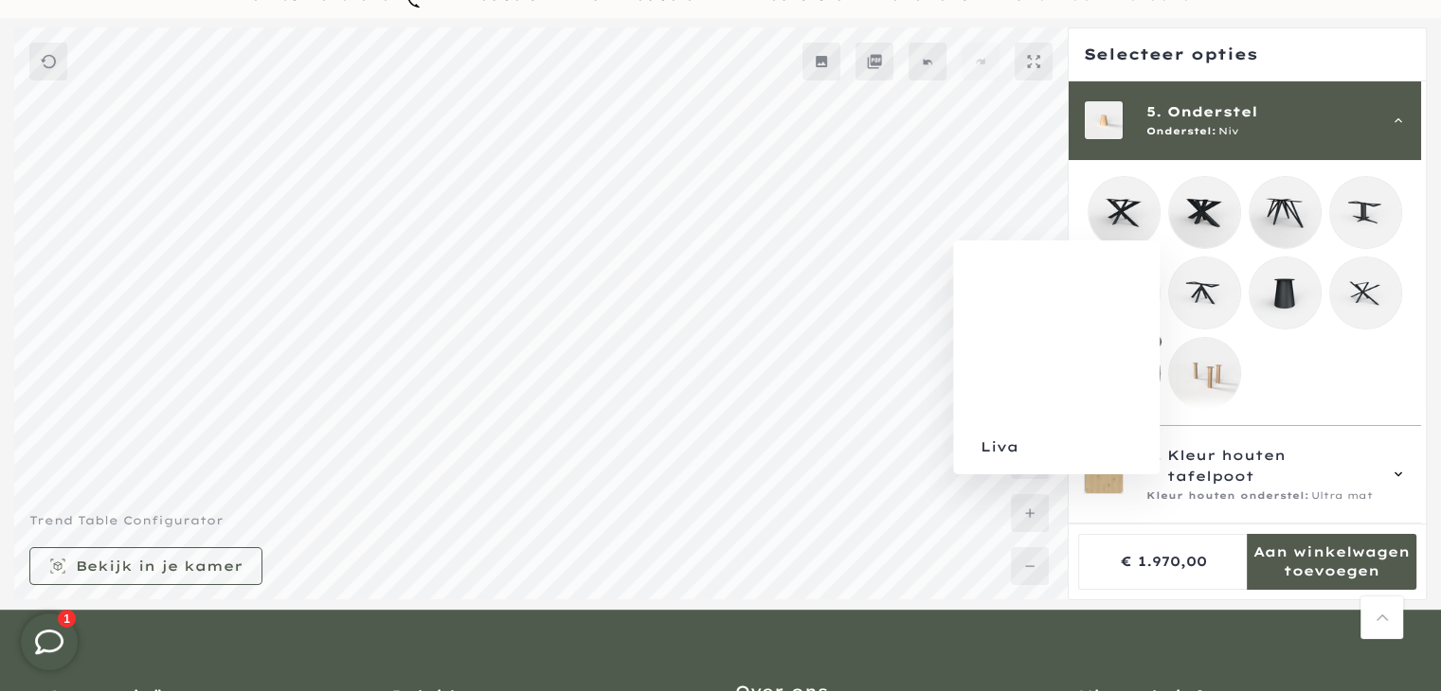
scroll to position [149, 0]
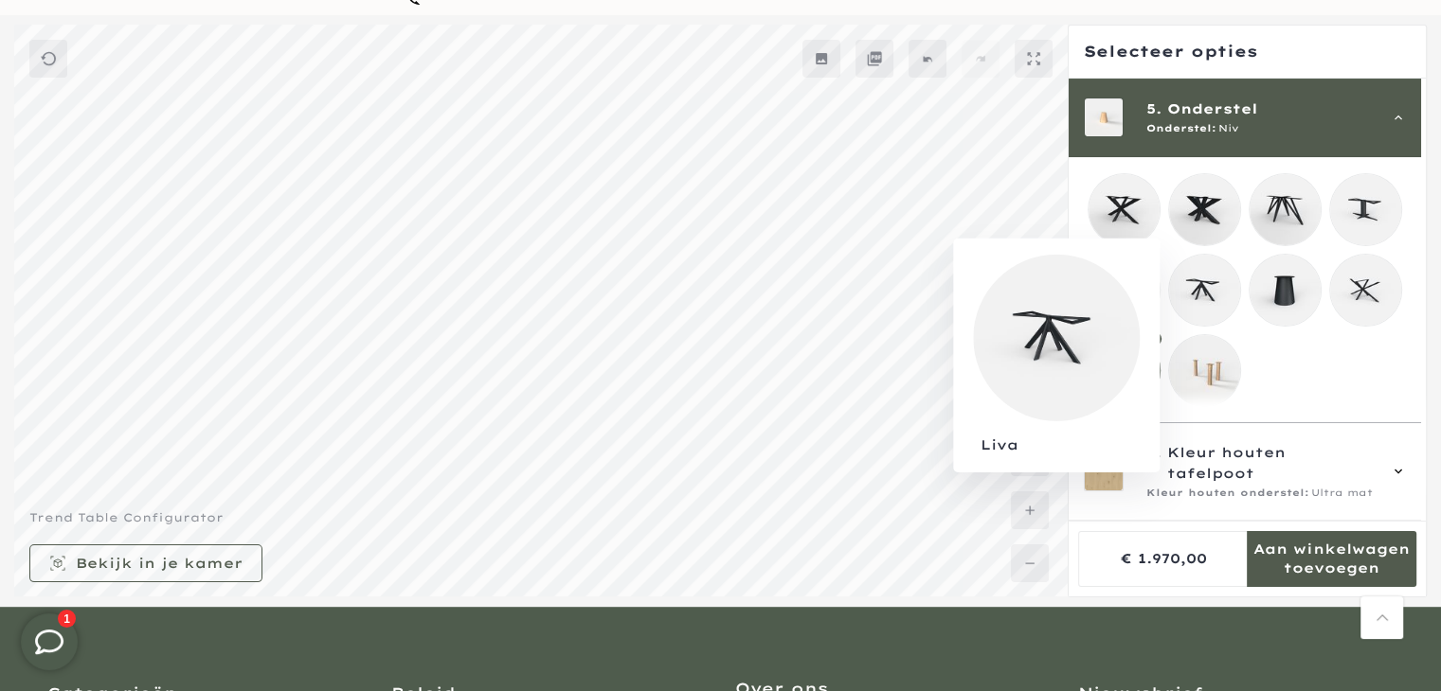
click at [1202, 286] on mmq-loader at bounding box center [1204, 290] width 71 height 71
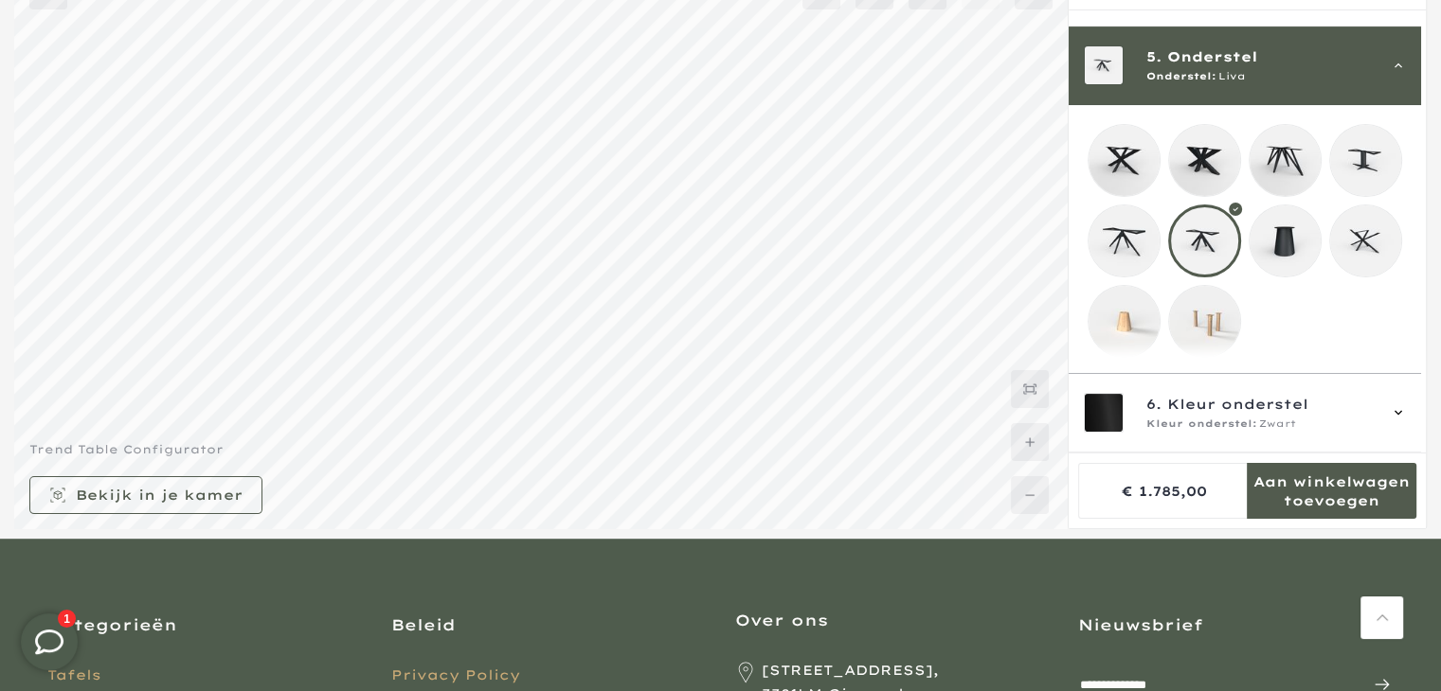
scroll to position [241, 0]
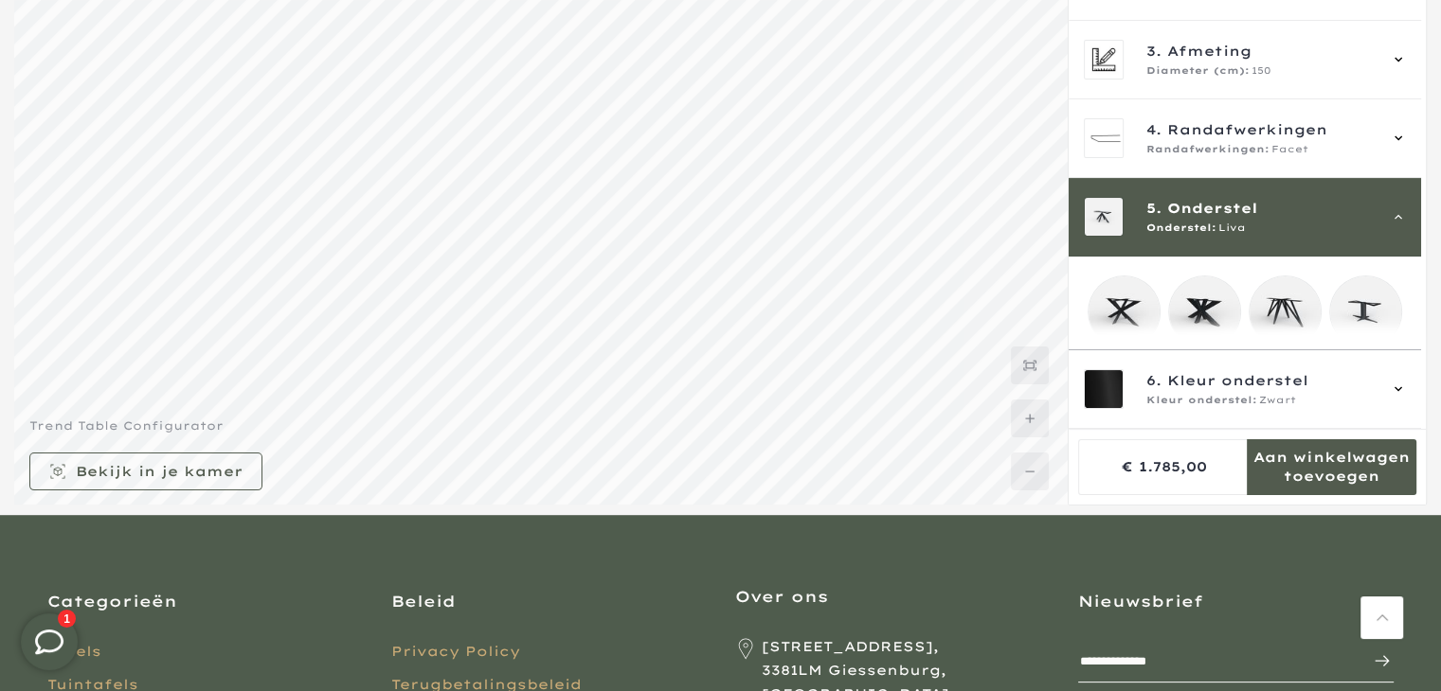
click at [1266, 223] on div "Onderstel: Liva" at bounding box center [1260, 228] width 229 height 15
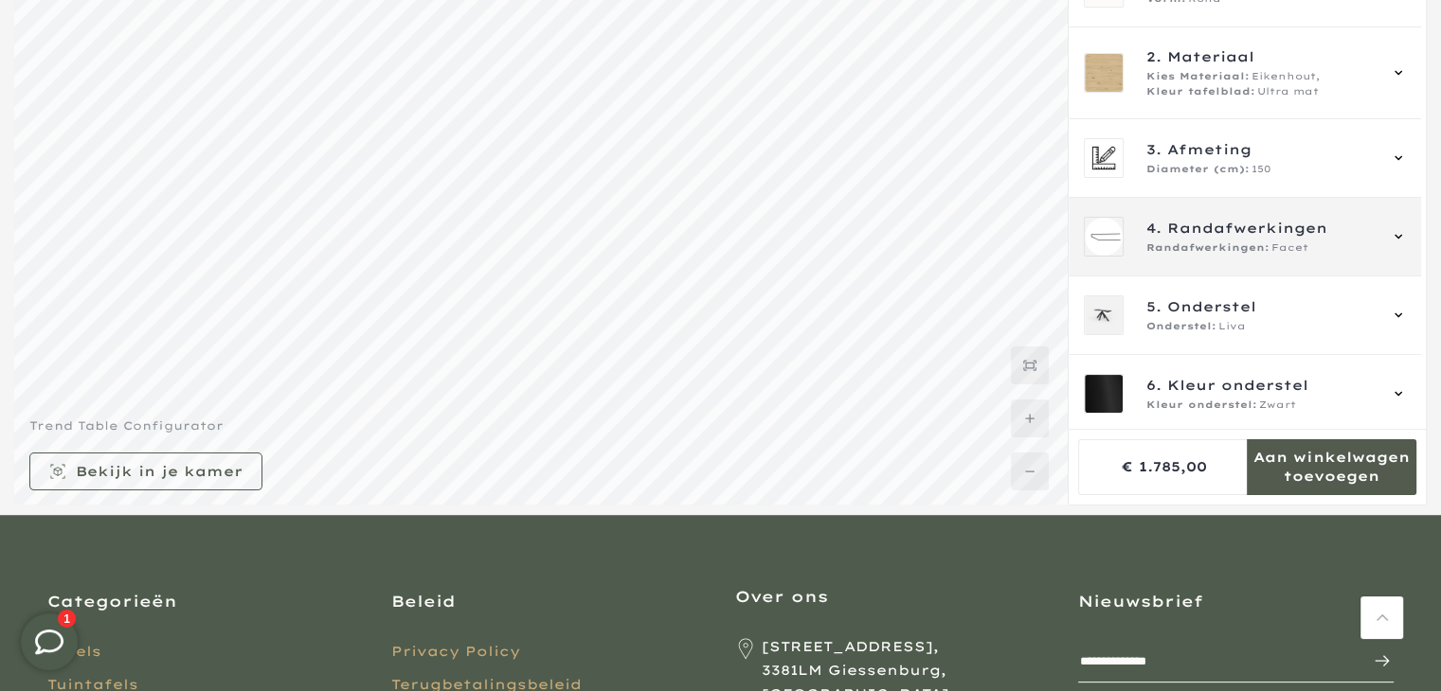
scroll to position [0, 0]
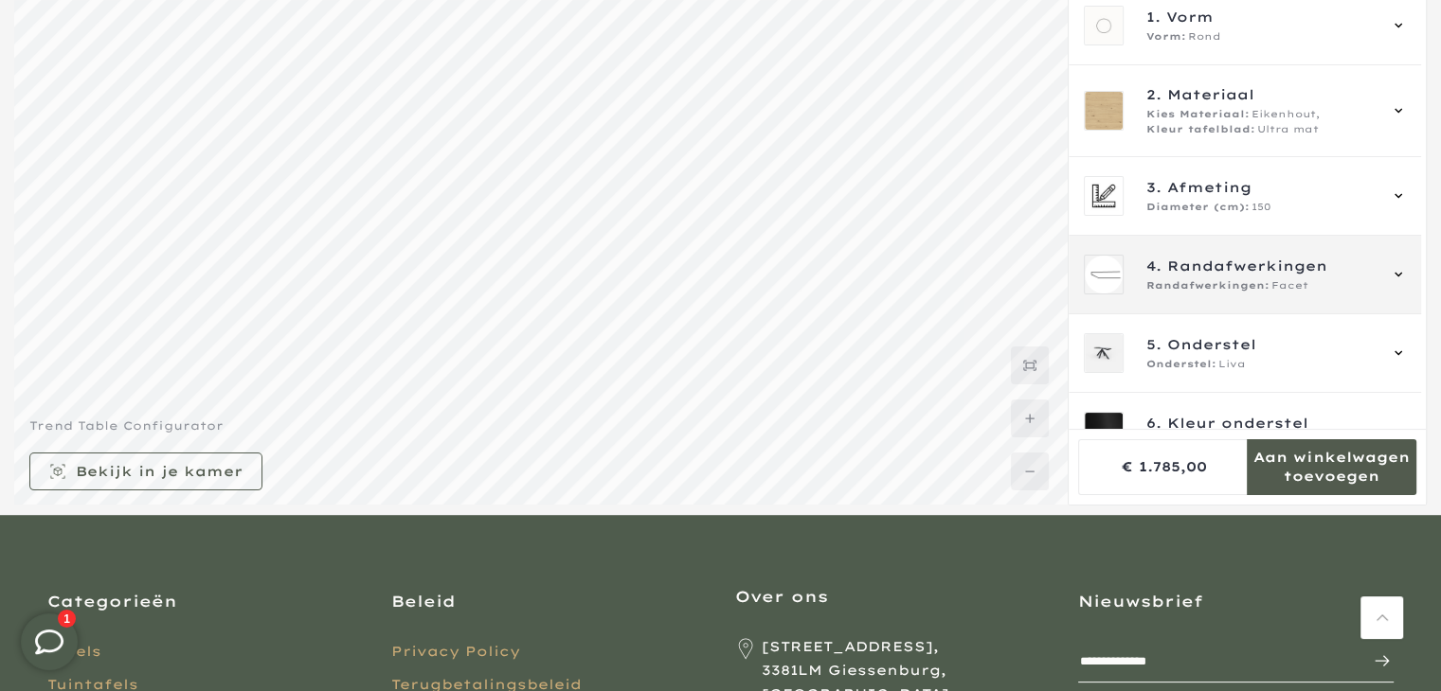
click at [1284, 281] on span "Facet" at bounding box center [1289, 285] width 37 height 15
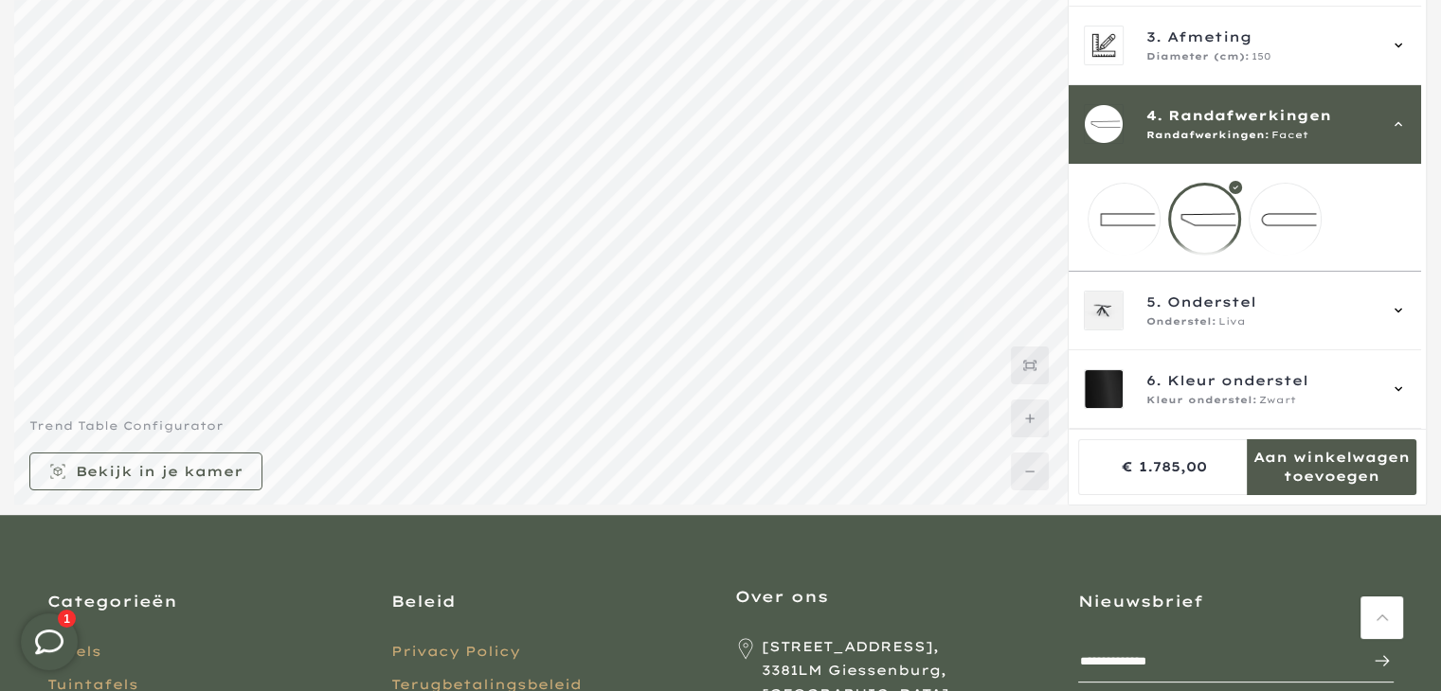
scroll to position [164, 0]
click at [1131, 194] on mmq-loader at bounding box center [1123, 219] width 71 height 71
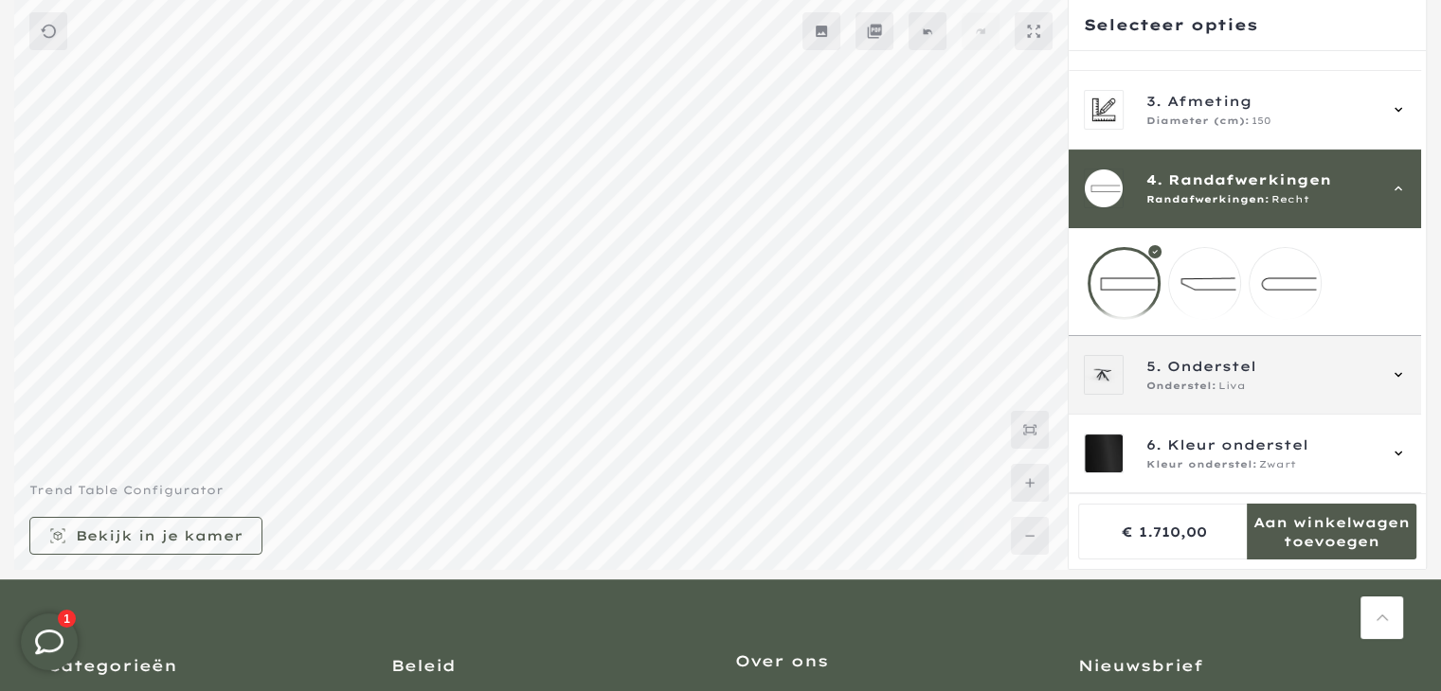
click at [1343, 395] on div "5. Onderstel Onderstel: Liva" at bounding box center [1244, 375] width 352 height 79
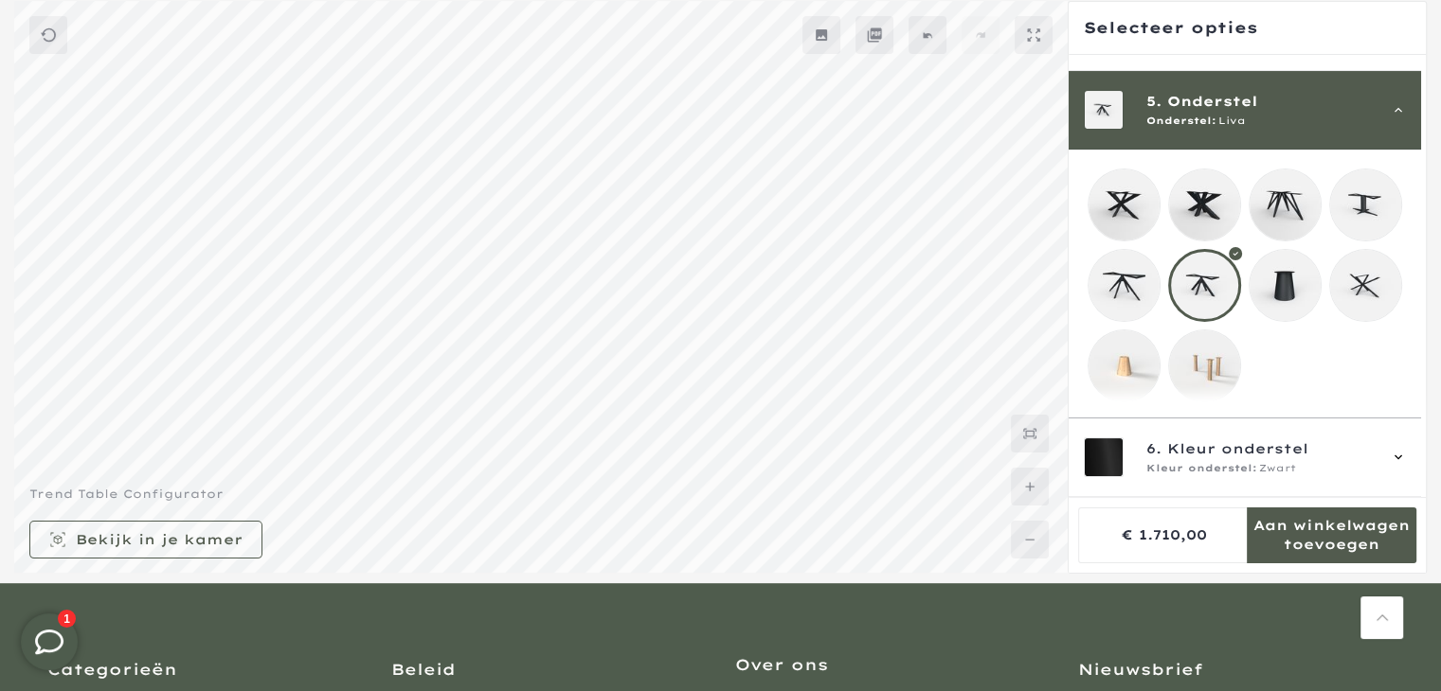
scroll to position [325, 0]
click at [1212, 170] on mmq-loader at bounding box center [1204, 205] width 71 height 71
click at [1159, 288] on div at bounding box center [1244, 286] width 314 height 234
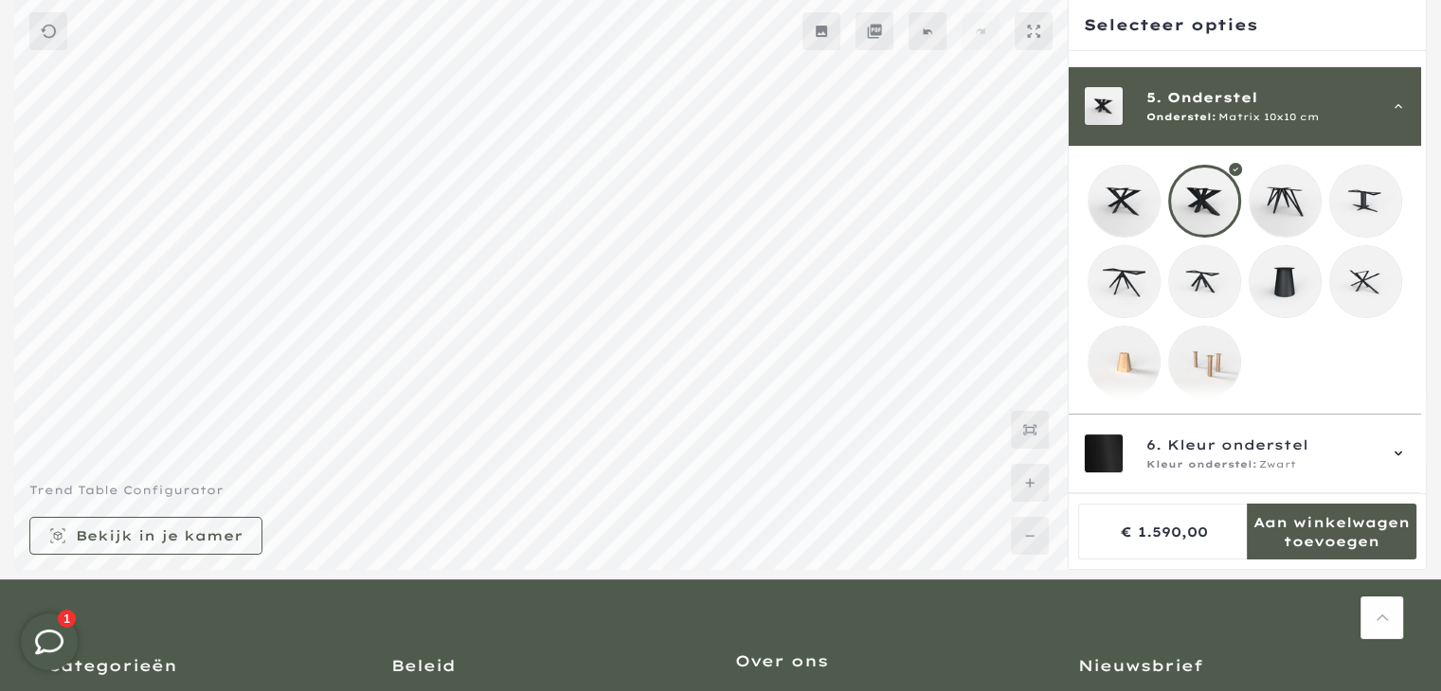
click at [1159, 292] on div at bounding box center [1244, 282] width 314 height 234
click at [1178, 283] on mmq-loader at bounding box center [1204, 281] width 71 height 71
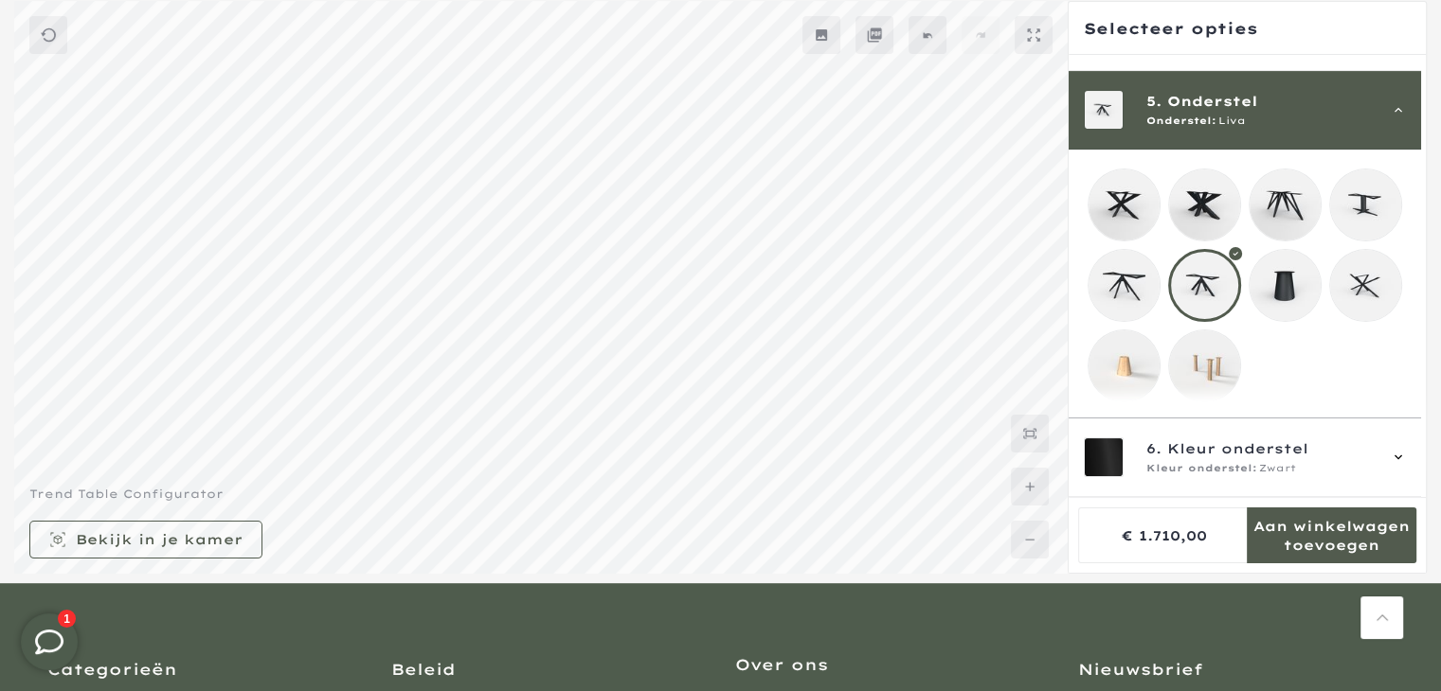
click at [1143, 271] on mmq-loader at bounding box center [1123, 285] width 71 height 71
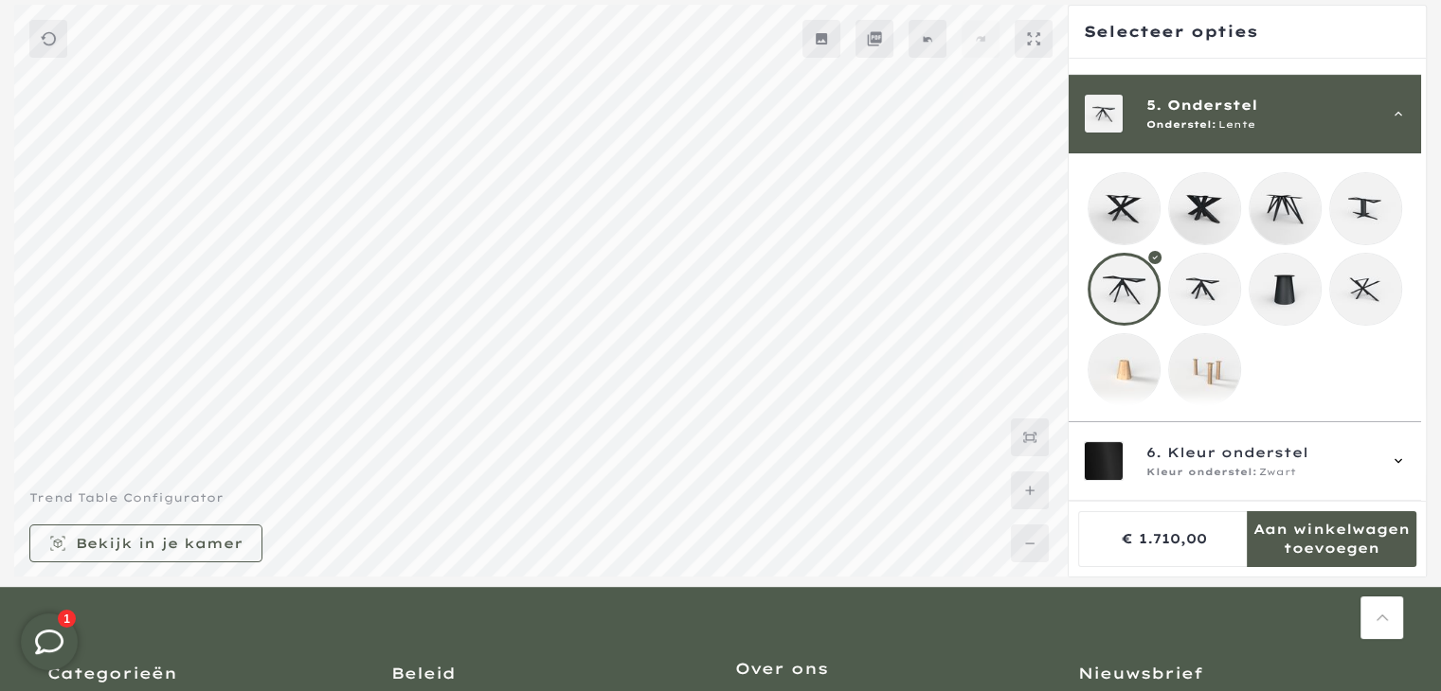
scroll to position [170, 0]
click at [1338, 293] on mmq-loader at bounding box center [1365, 288] width 71 height 71
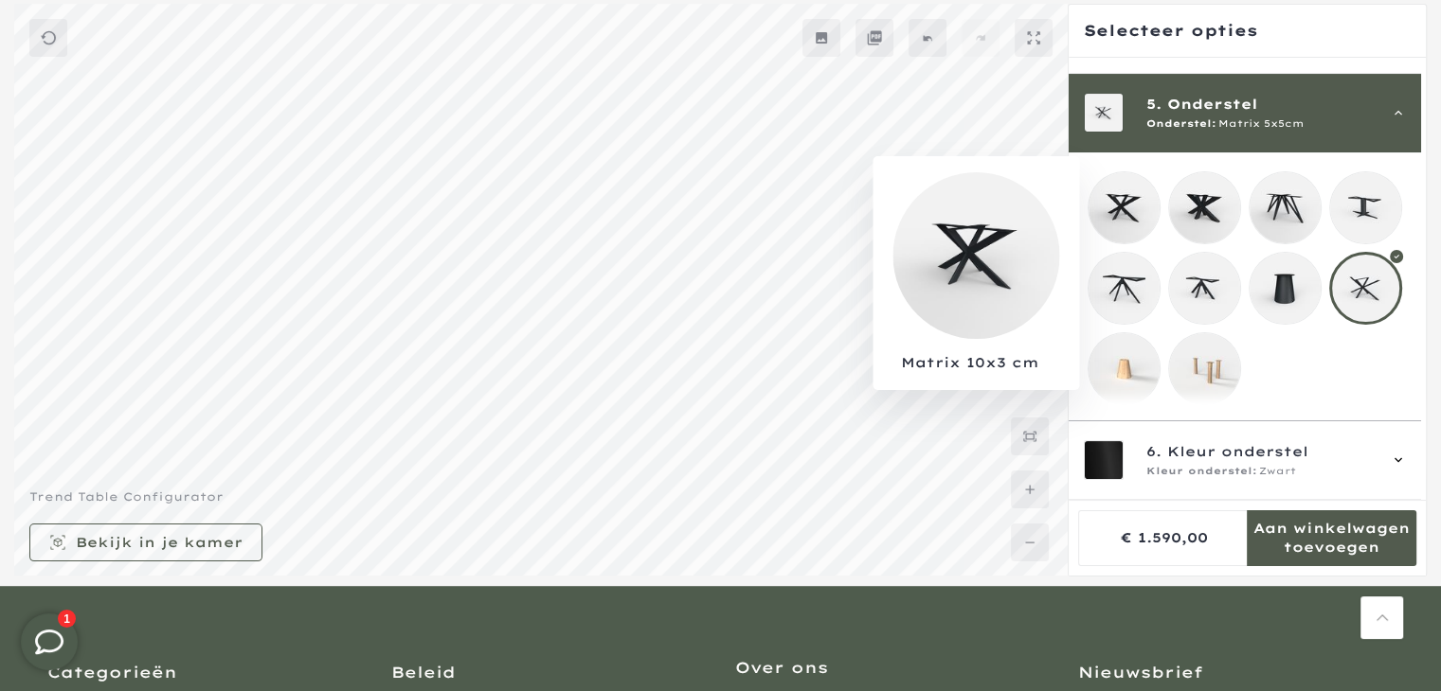
click at [1109, 186] on mmq-loader at bounding box center [1123, 207] width 71 height 71
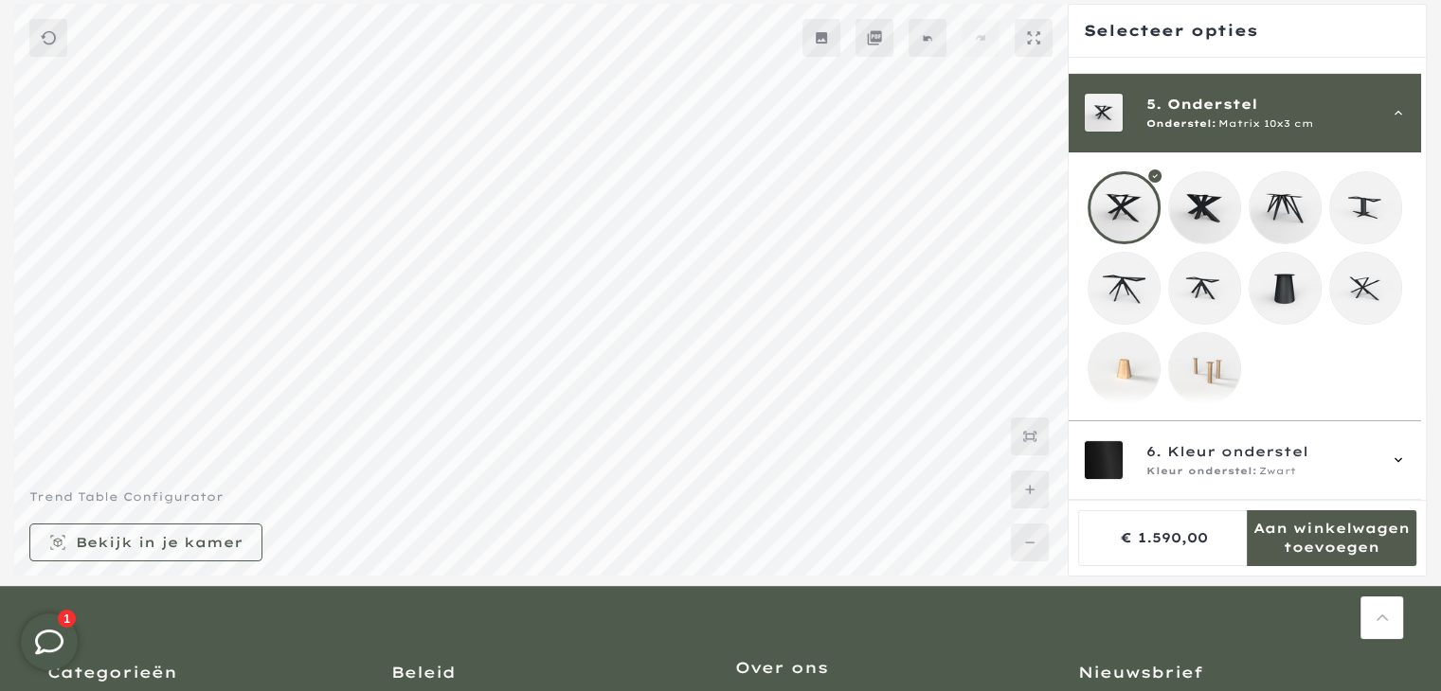
click at [1208, 354] on mmq-loader at bounding box center [1204, 368] width 71 height 71
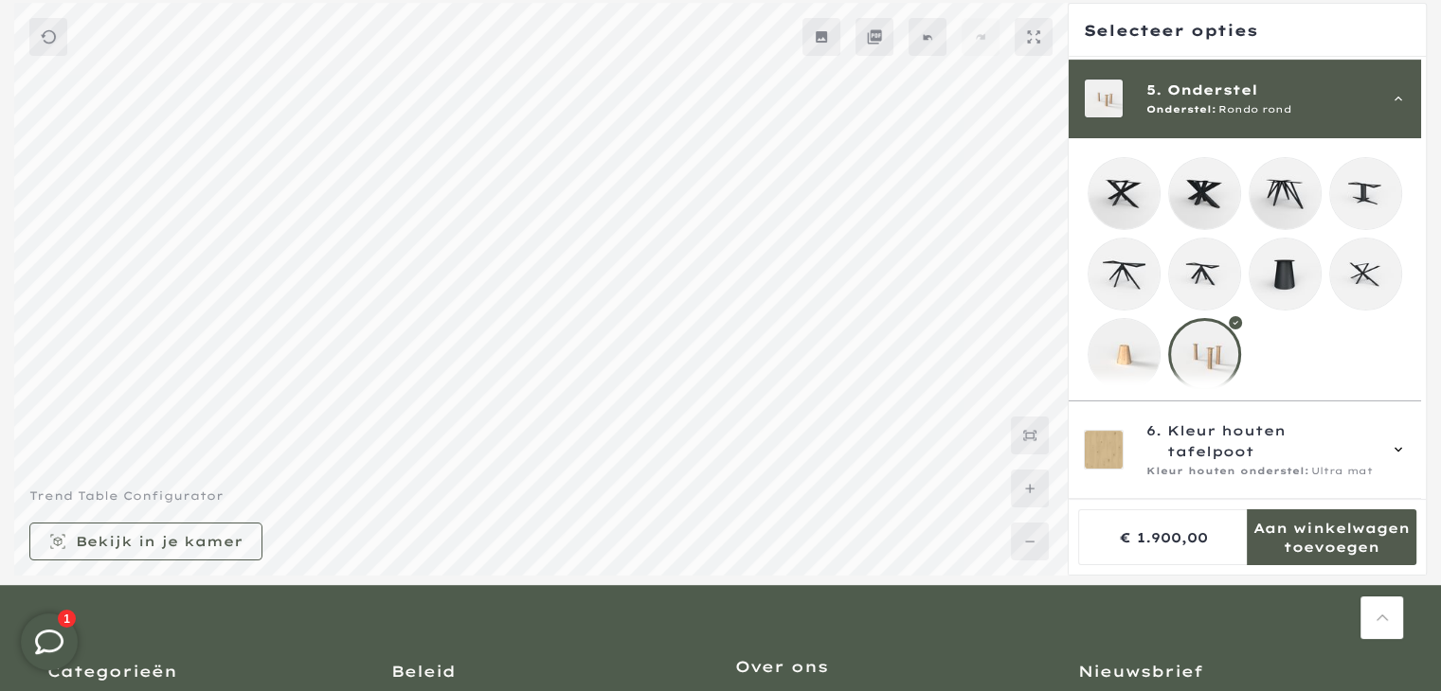
scroll to position [166, 0]
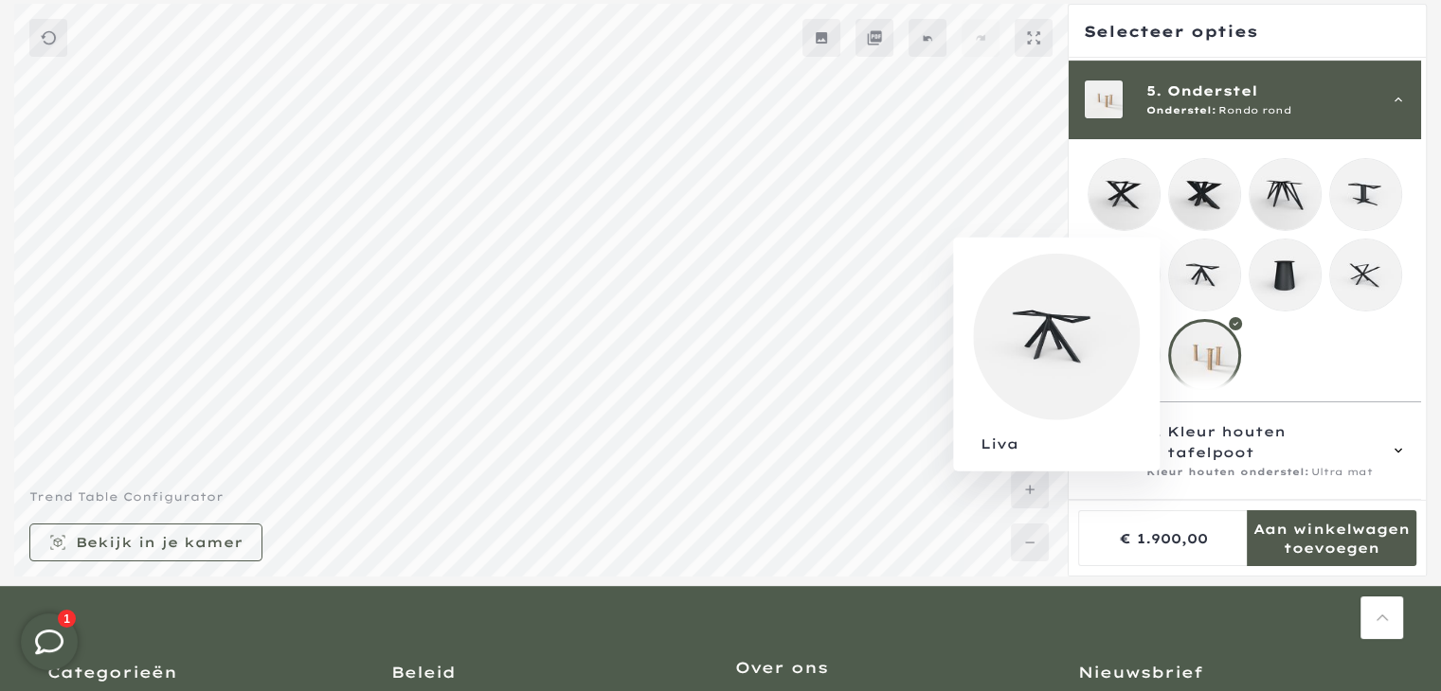
click at [1201, 274] on mmq-loader at bounding box center [1204, 275] width 71 height 71
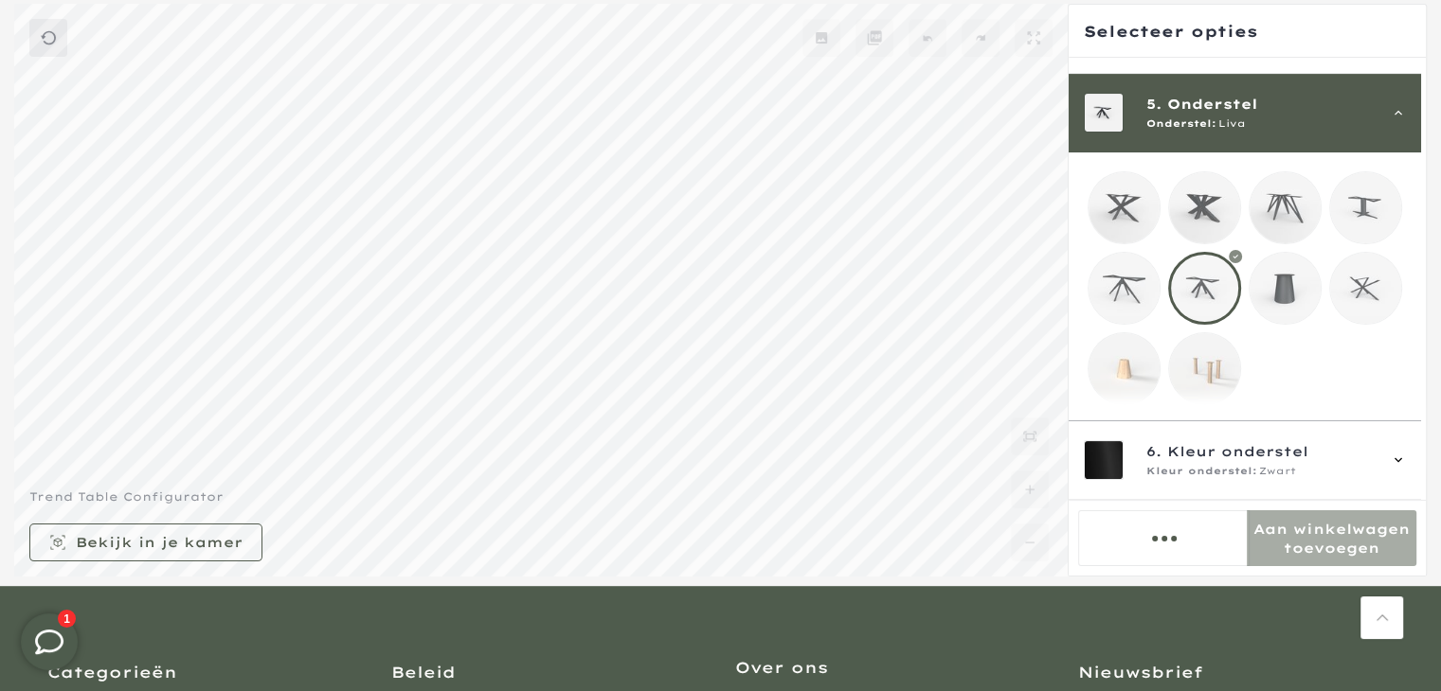
scroll to position [325, 0]
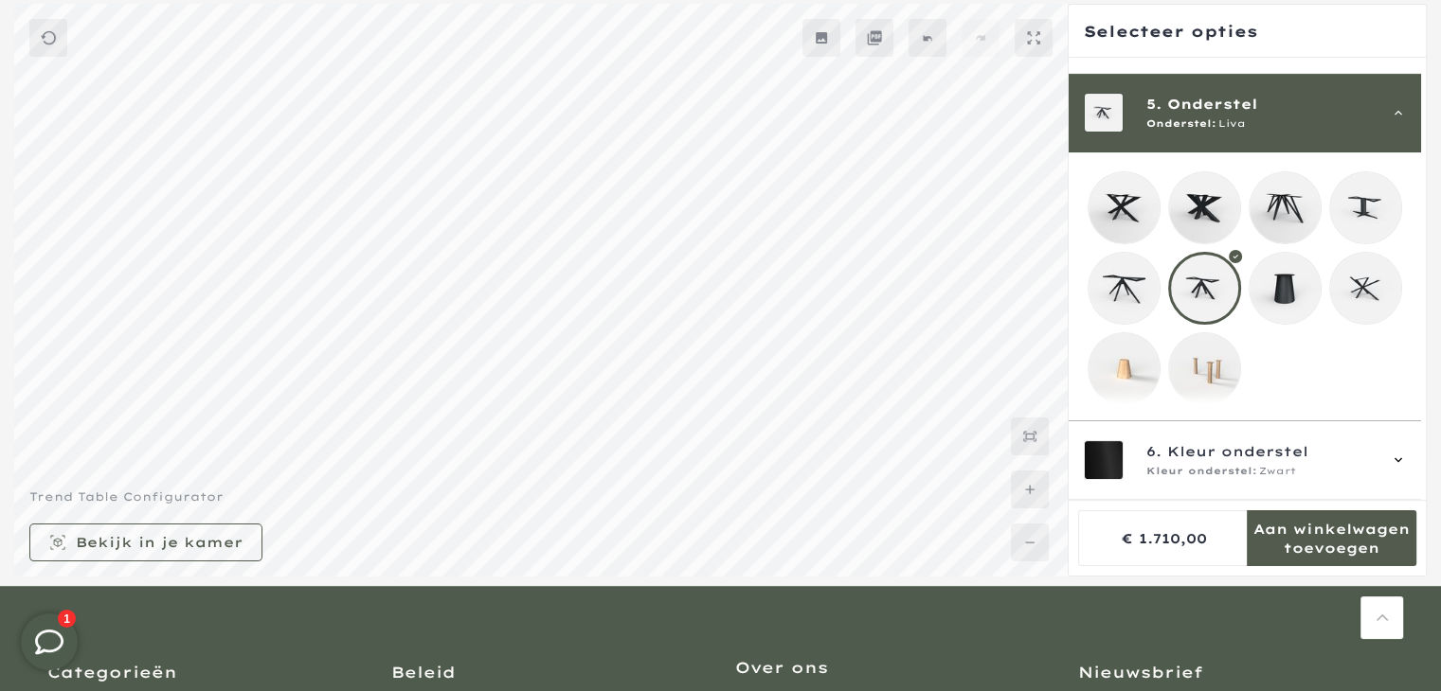
click at [1202, 361] on mmq-loader at bounding box center [1204, 368] width 71 height 71
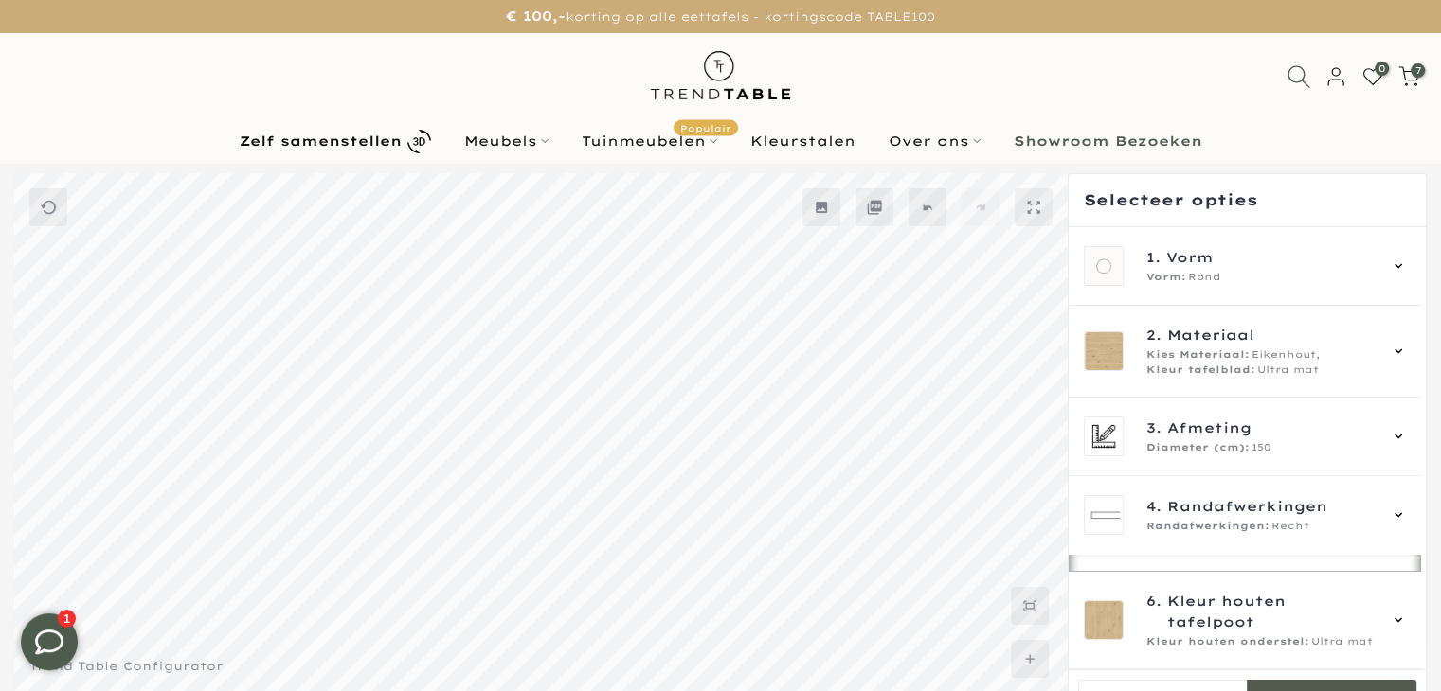
click at [1298, 73] on icon at bounding box center [1298, 76] width 24 height 24
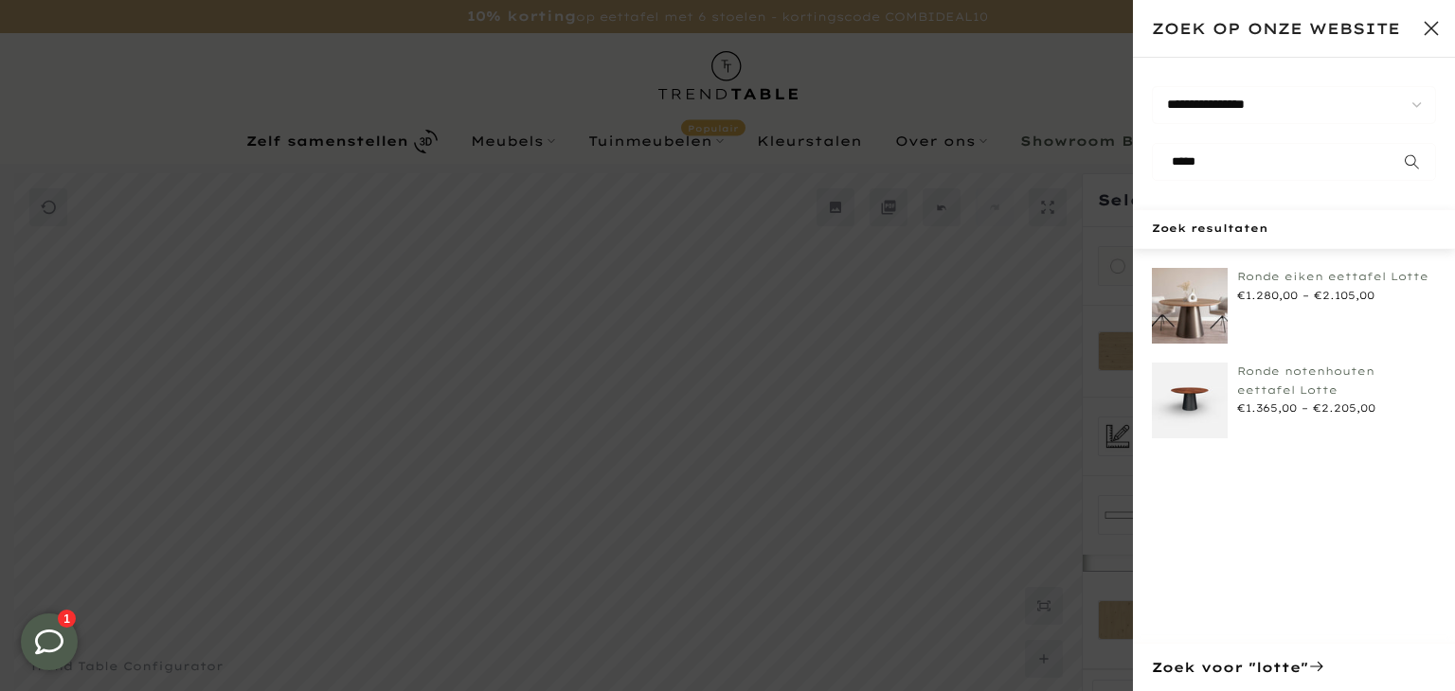
type input "*****"
click at [1220, 281] on img at bounding box center [1190, 306] width 76 height 76
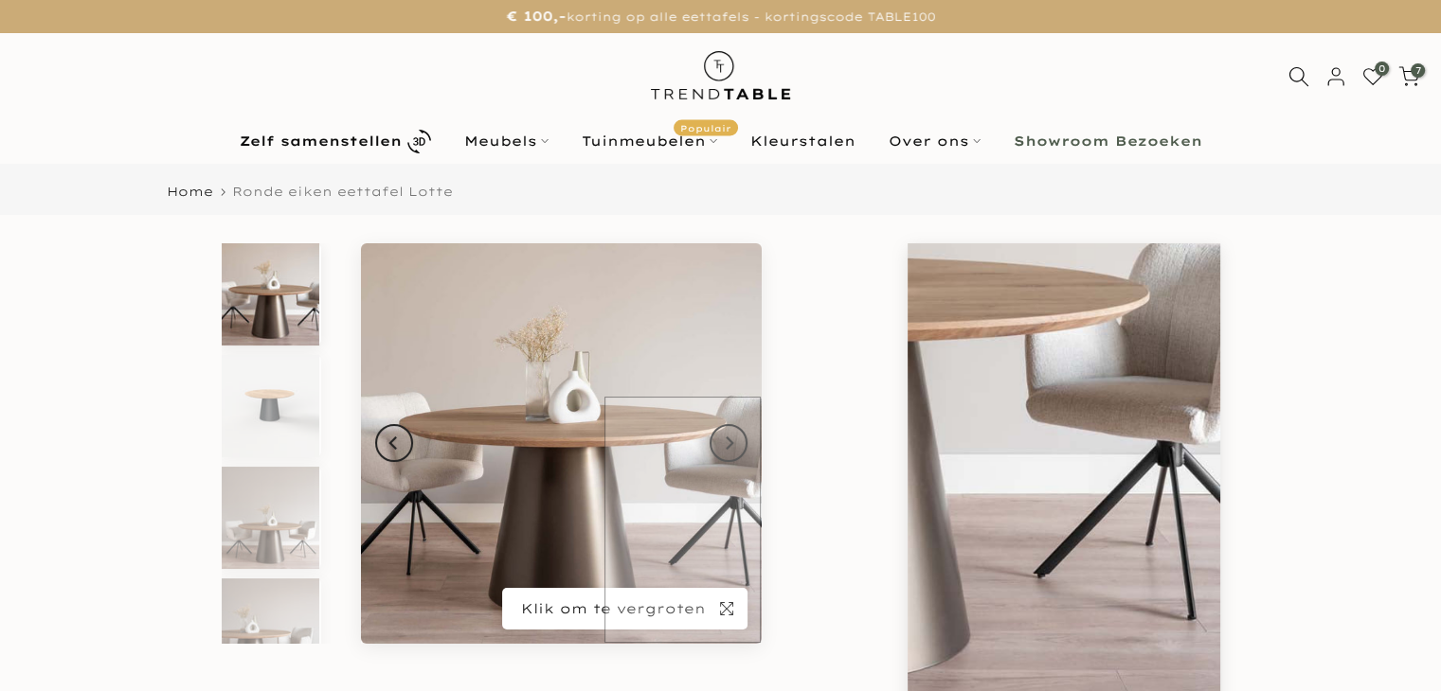
type input "****"
click at [729, 622] on span "button" at bounding box center [727, 609] width 42 height 42
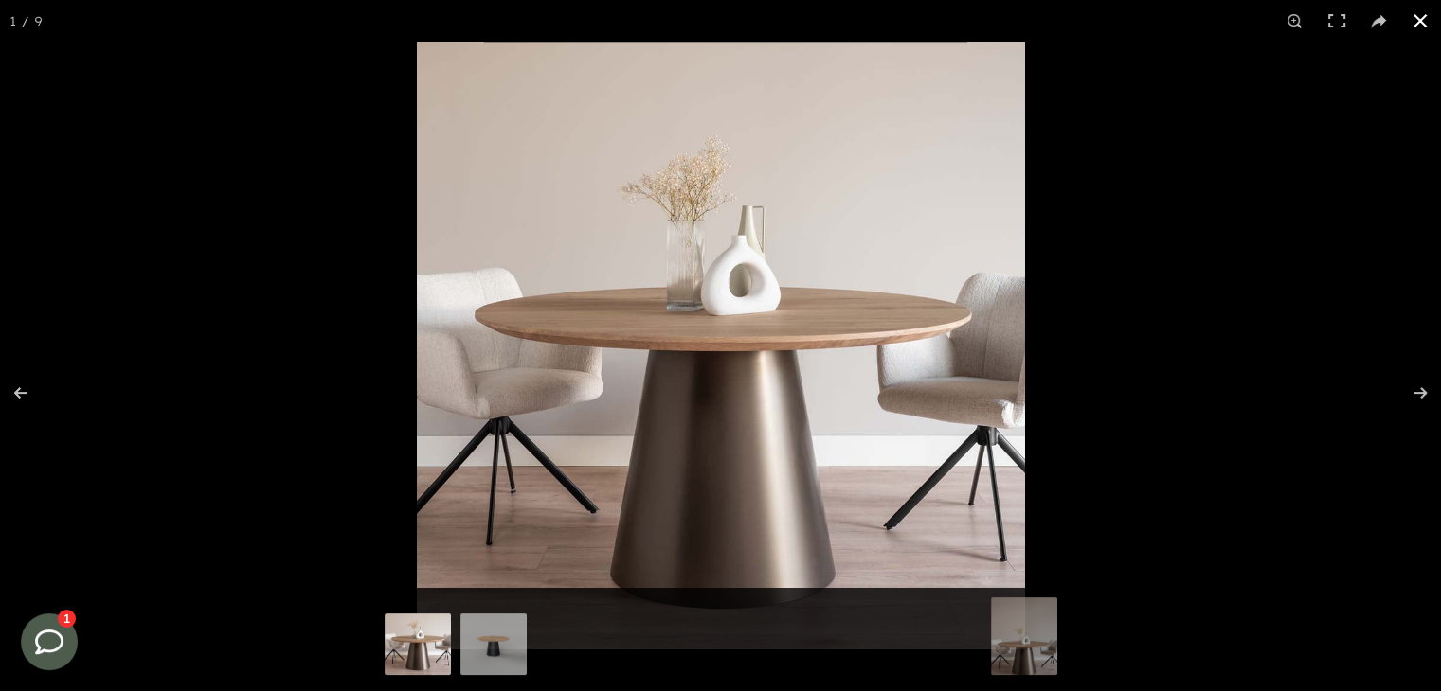
click at [1432, 27] on button at bounding box center [1420, 21] width 42 height 42
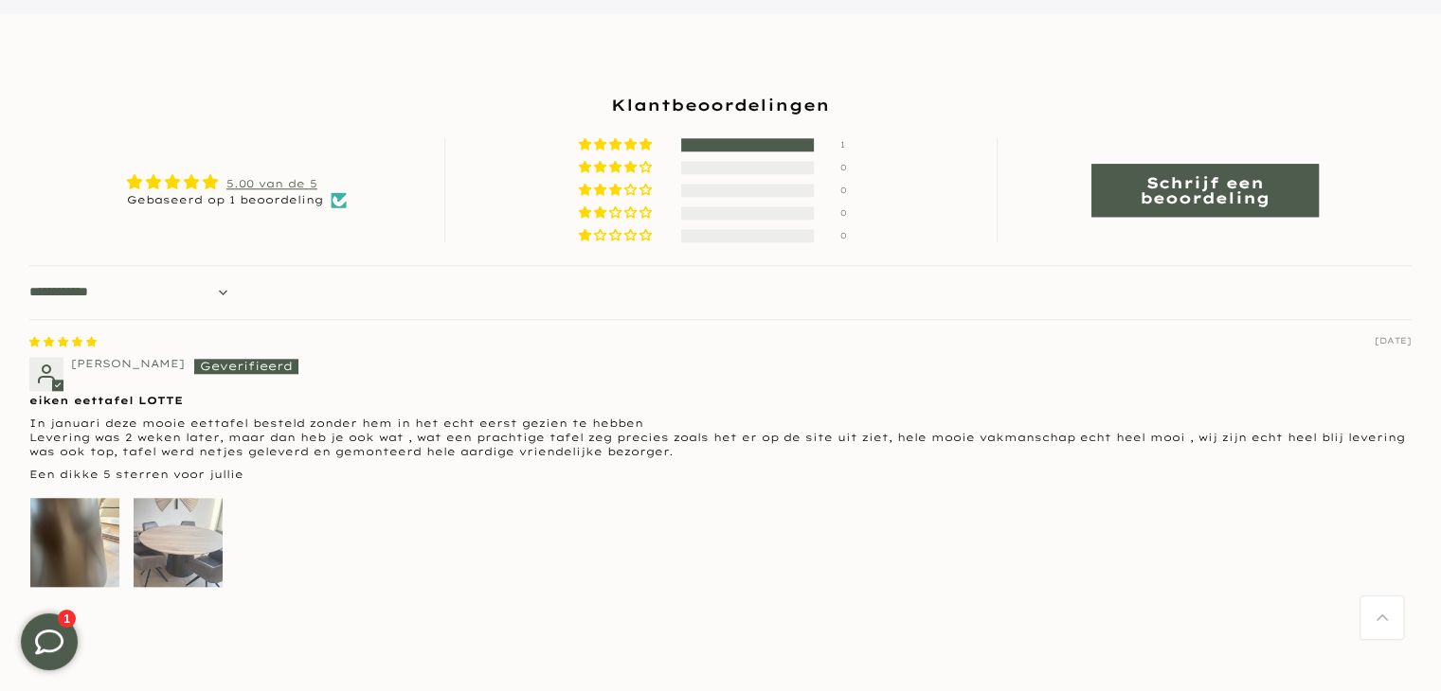
scroll to position [1894, 0]
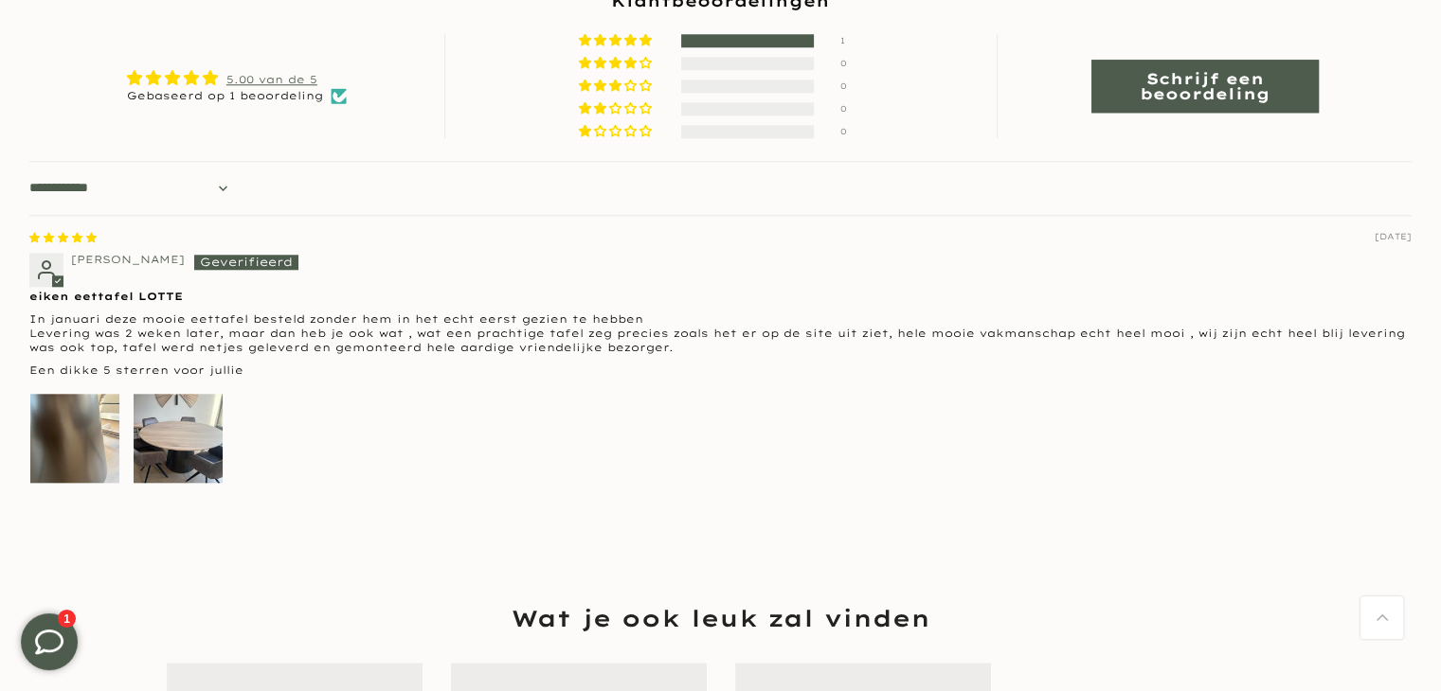
click at [16, 401] on div "**********" at bounding box center [720, 249] width 1412 height 565
click at [49, 410] on img "Link to user picture 1" at bounding box center [74, 438] width 89 height 89
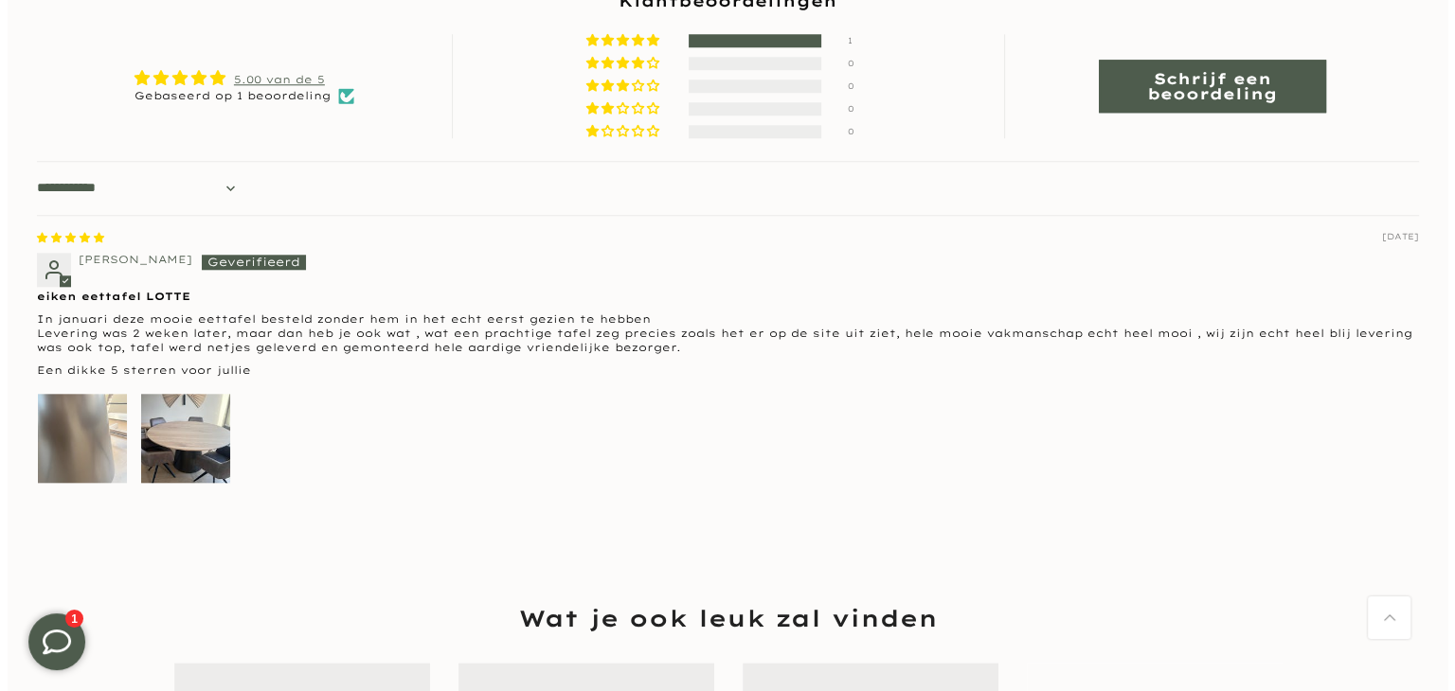
scroll to position [0, 0]
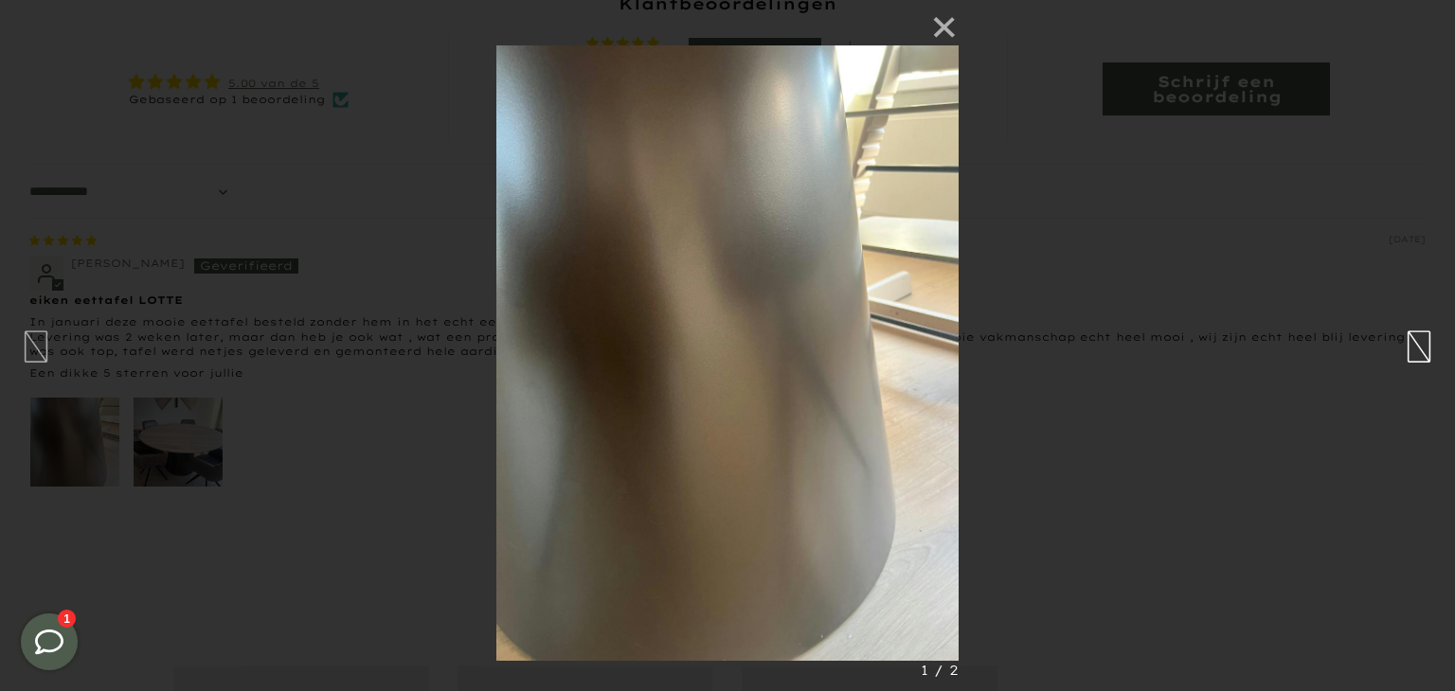
click at [1425, 353] on button "button" at bounding box center [1419, 345] width 27 height 45
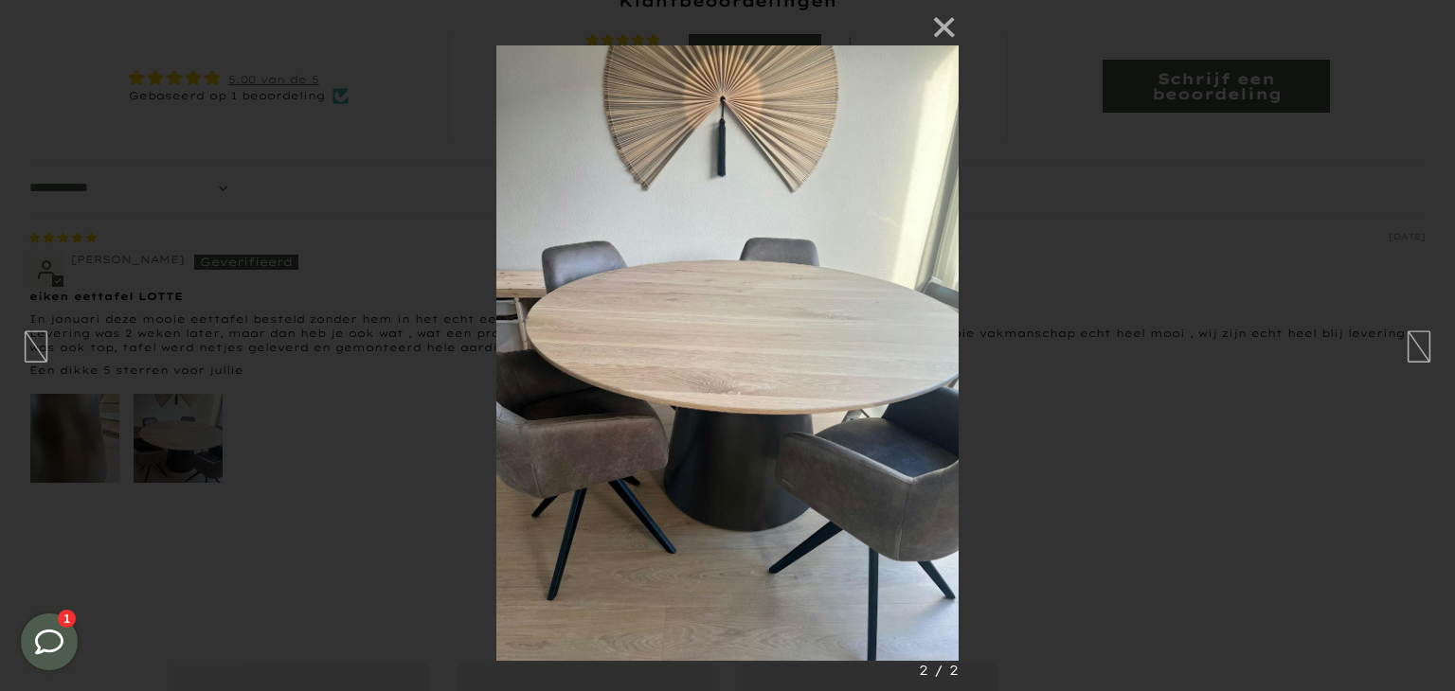
click at [19, 361] on div "× 2 / 2 Loading..." at bounding box center [727, 345] width 1455 height 691
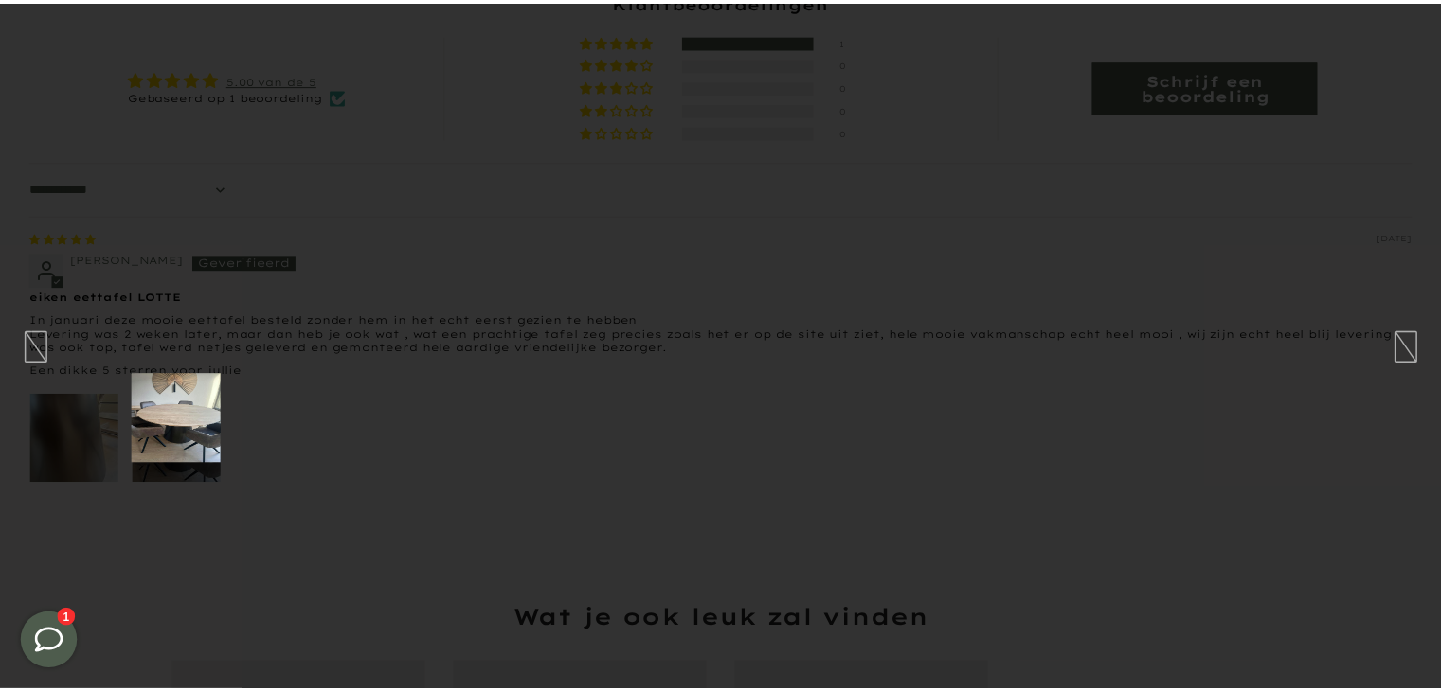
scroll to position [1894, 0]
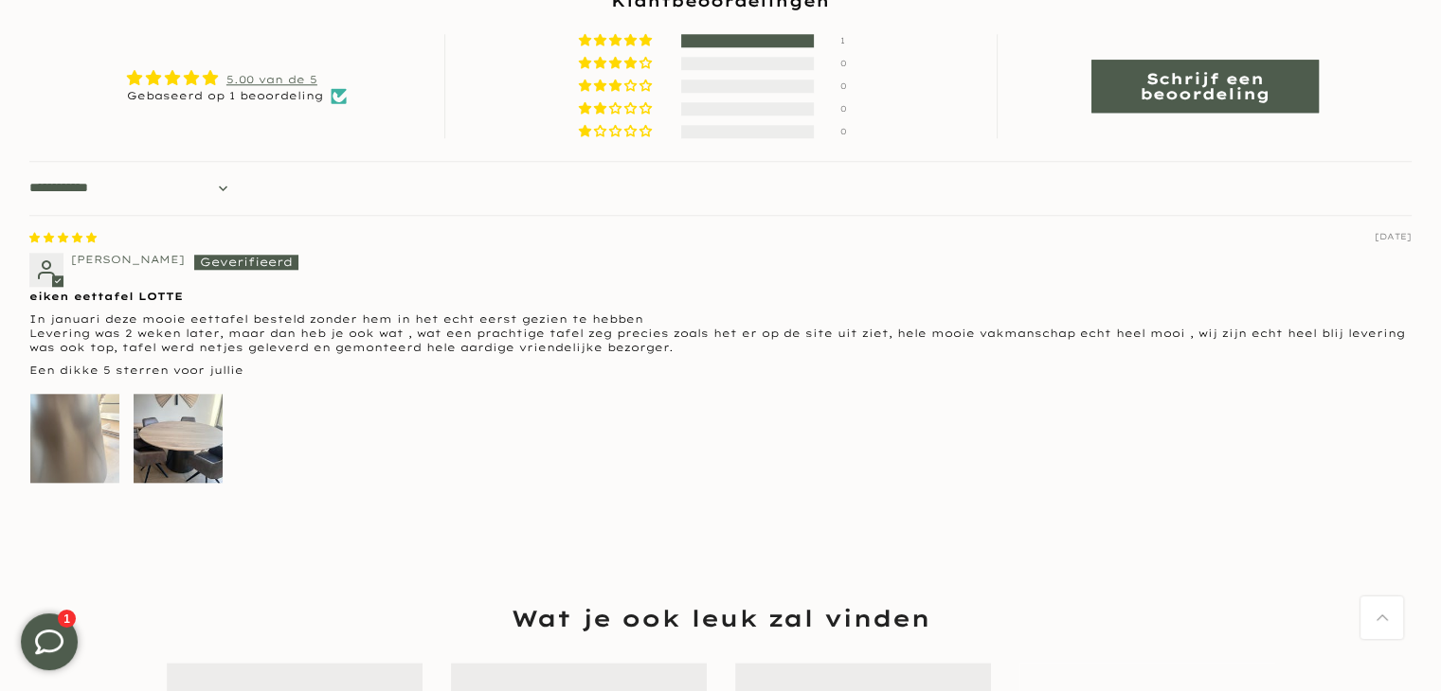
click at [89, 432] on img "Link to user picture 1" at bounding box center [74, 438] width 89 height 89
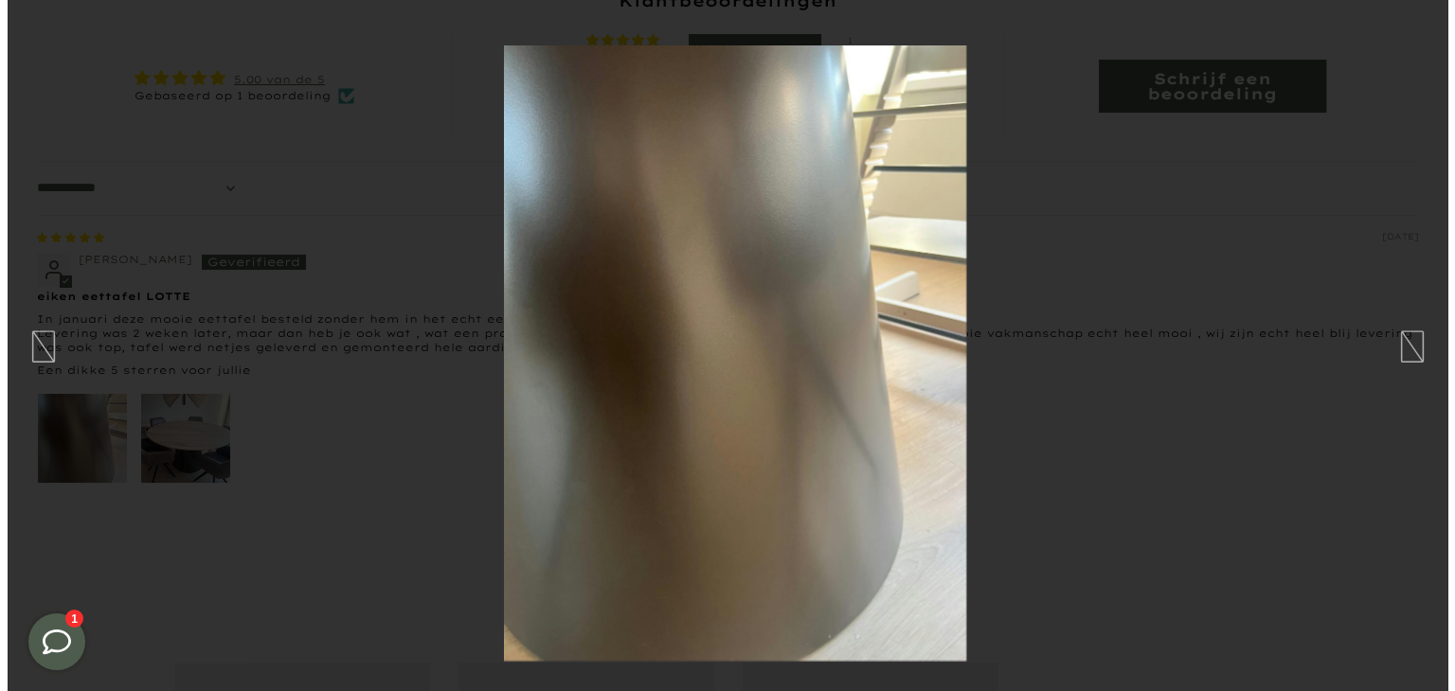
scroll to position [0, 0]
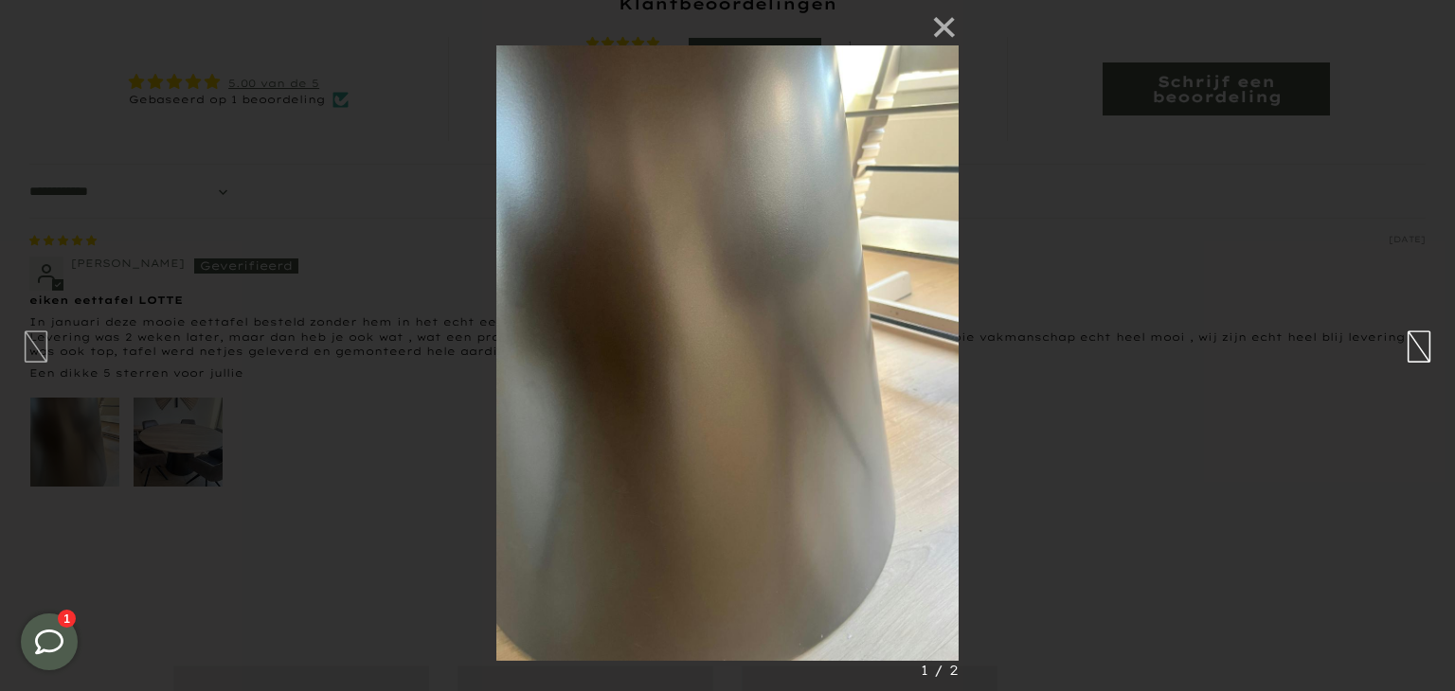
click at [1425, 363] on button "button" at bounding box center [1419, 345] width 27 height 45
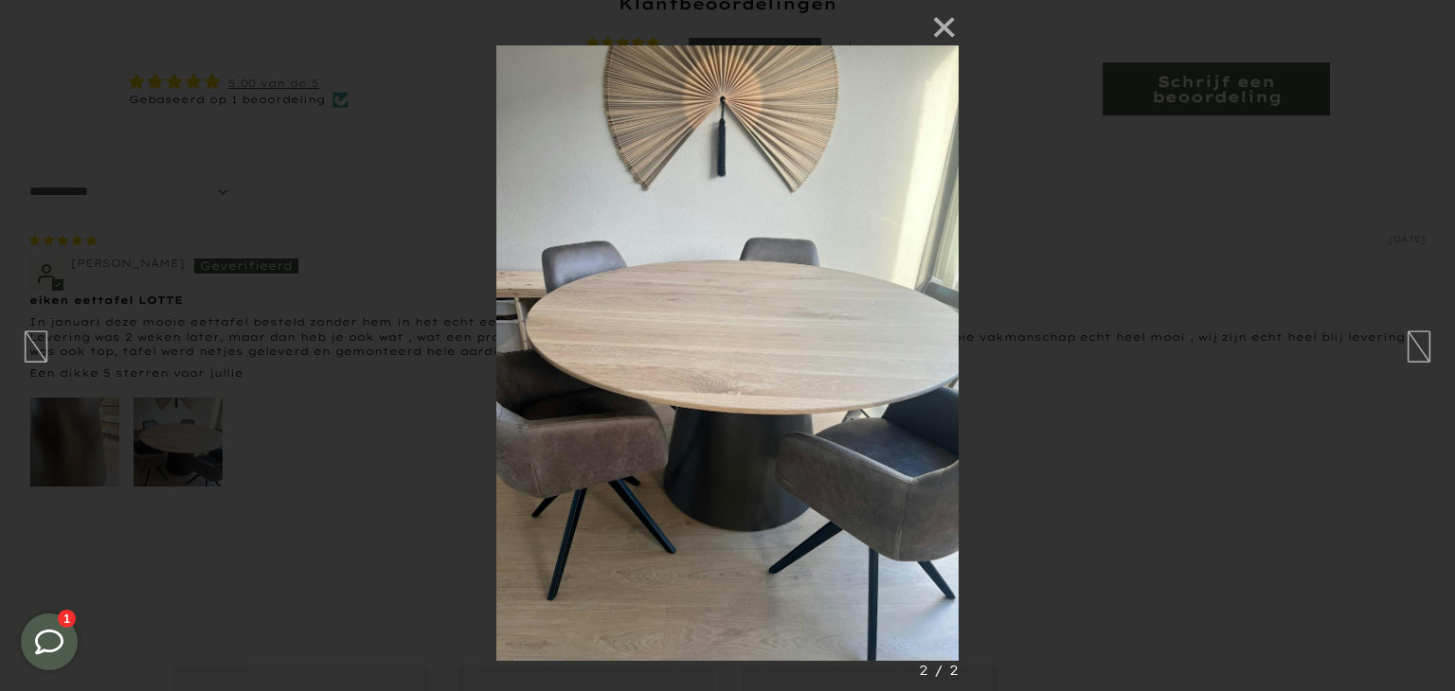
click at [947, 294] on img at bounding box center [727, 345] width 462 height 691
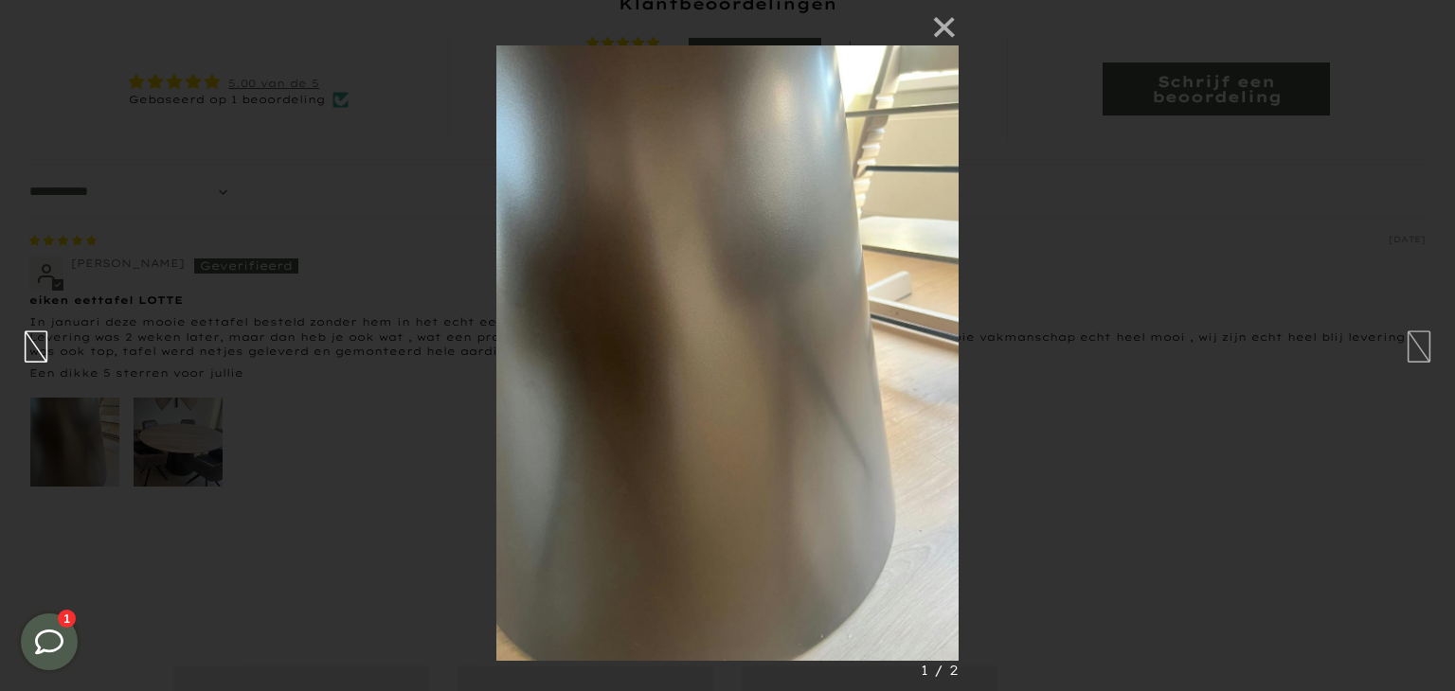
click at [49, 339] on button "button" at bounding box center [36, 345] width 27 height 45
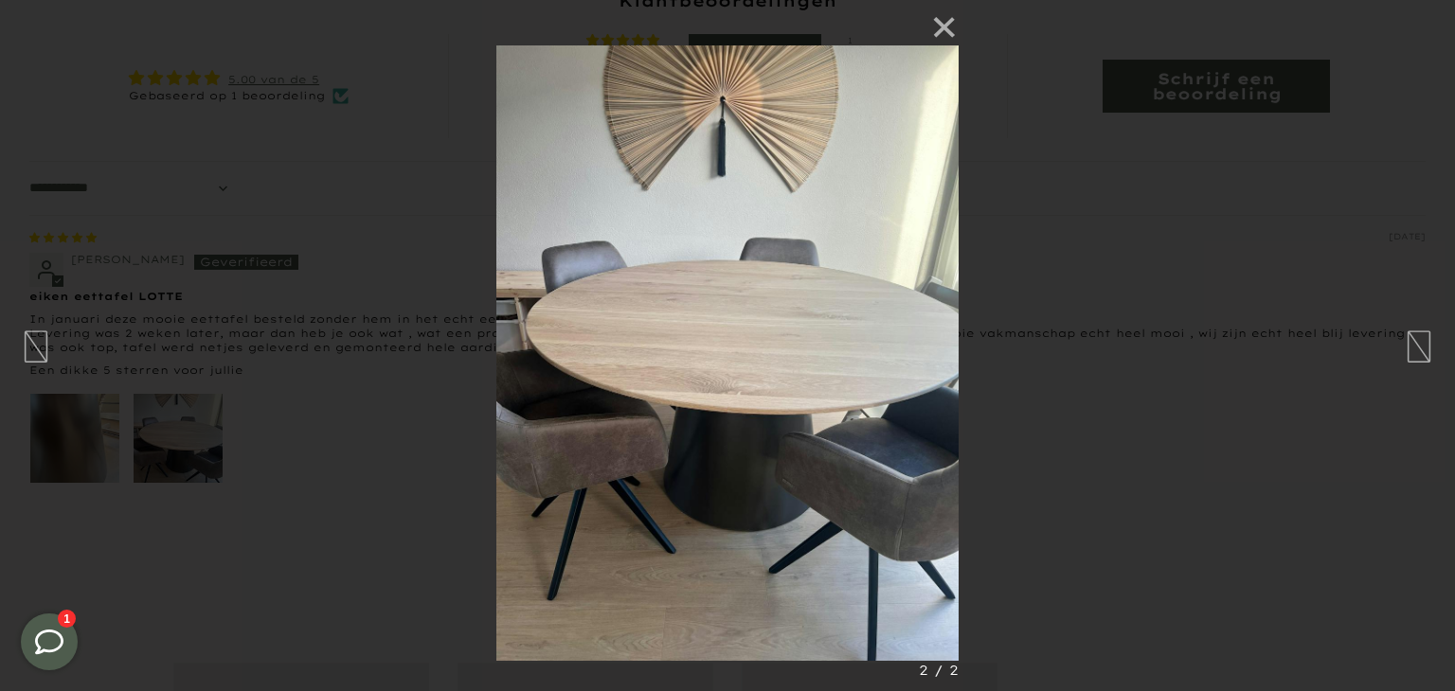
click at [1309, 368] on div "× 2 / 2" at bounding box center [727, 345] width 1455 height 691
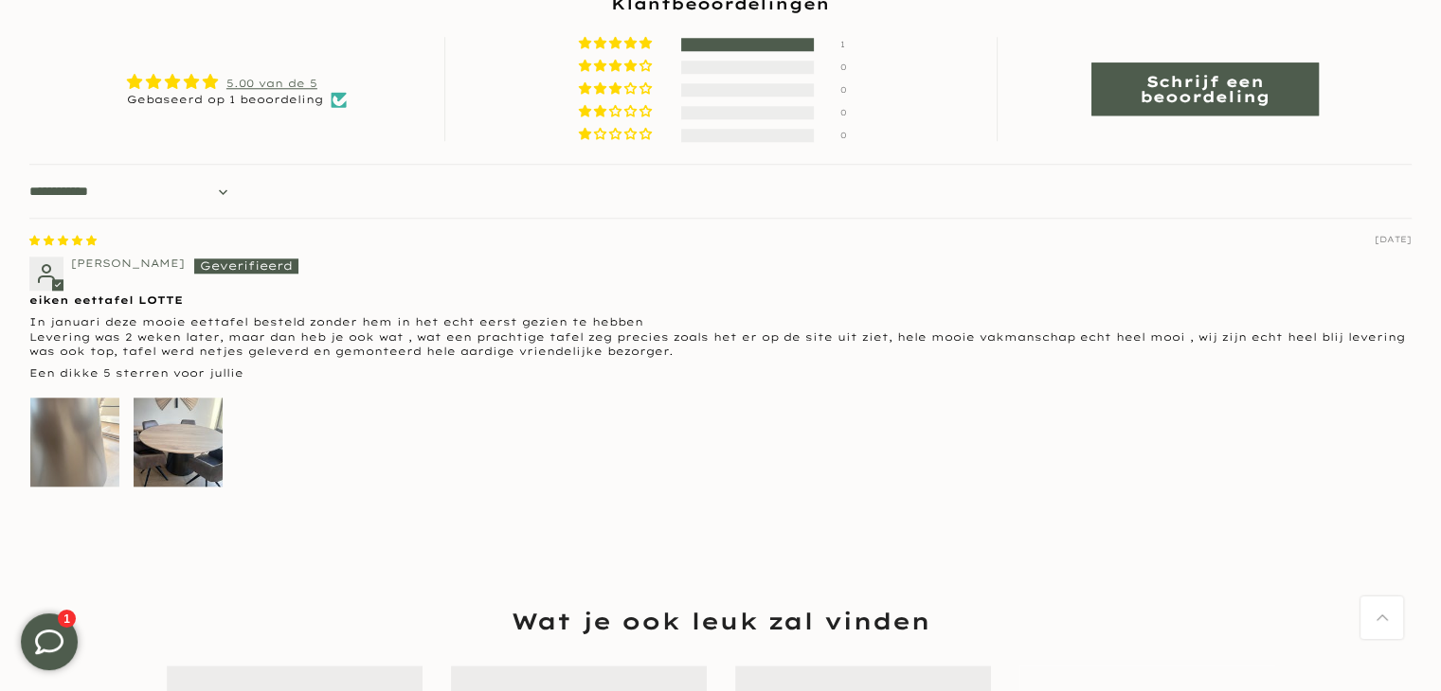
scroll to position [1897, 0]
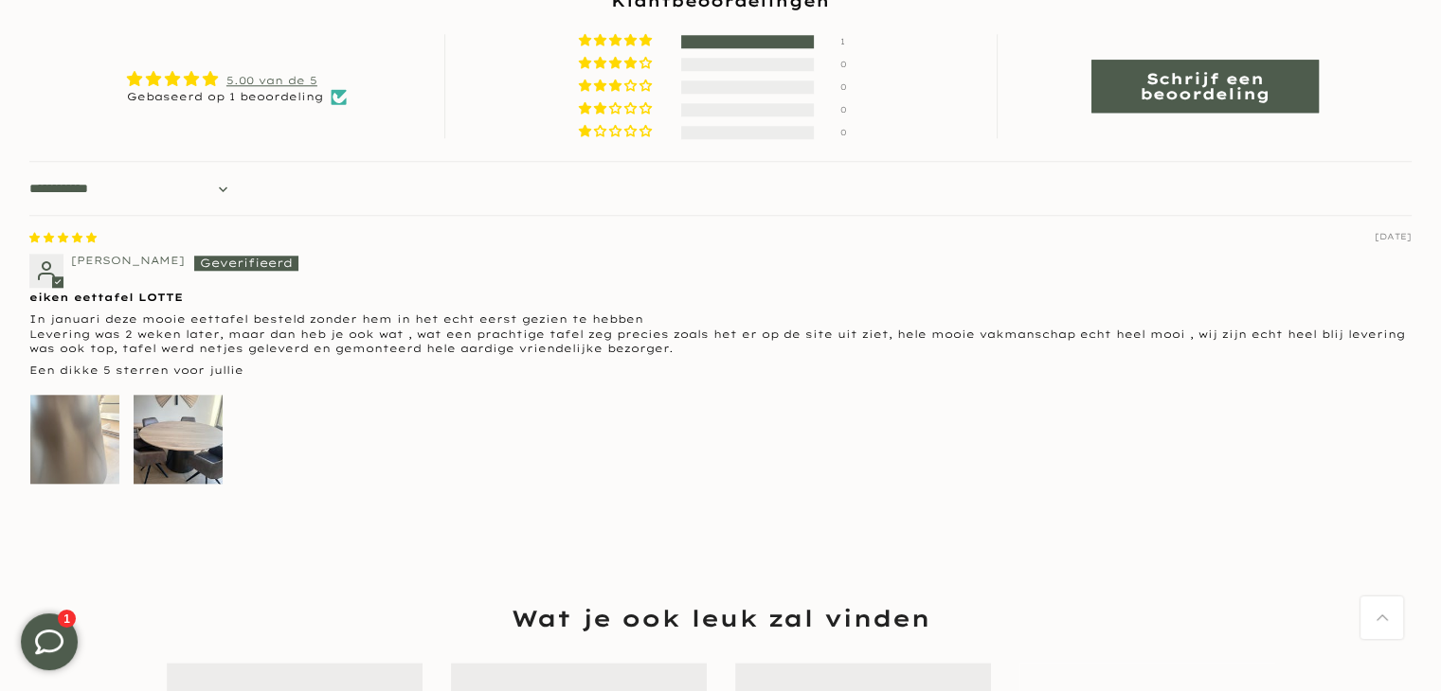
click at [87, 421] on img "Link to user picture 1" at bounding box center [74, 439] width 89 height 89
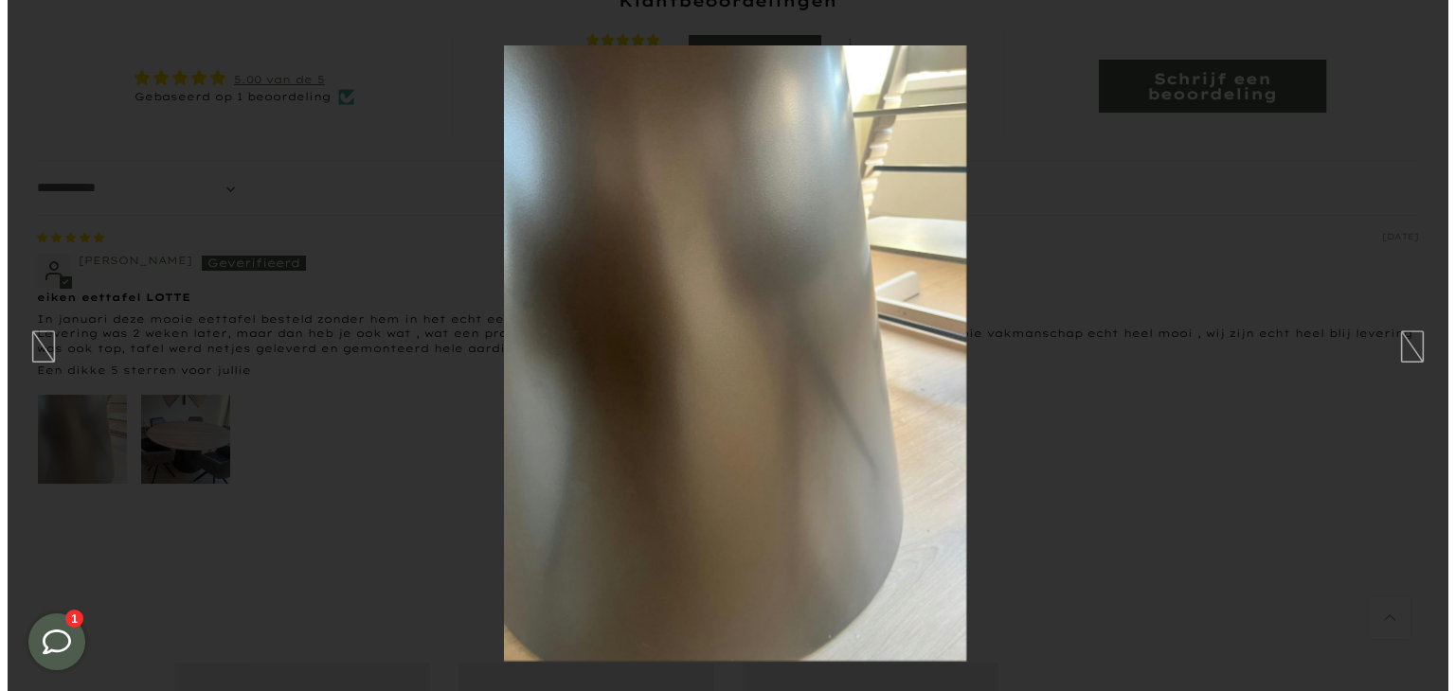
scroll to position [0, 0]
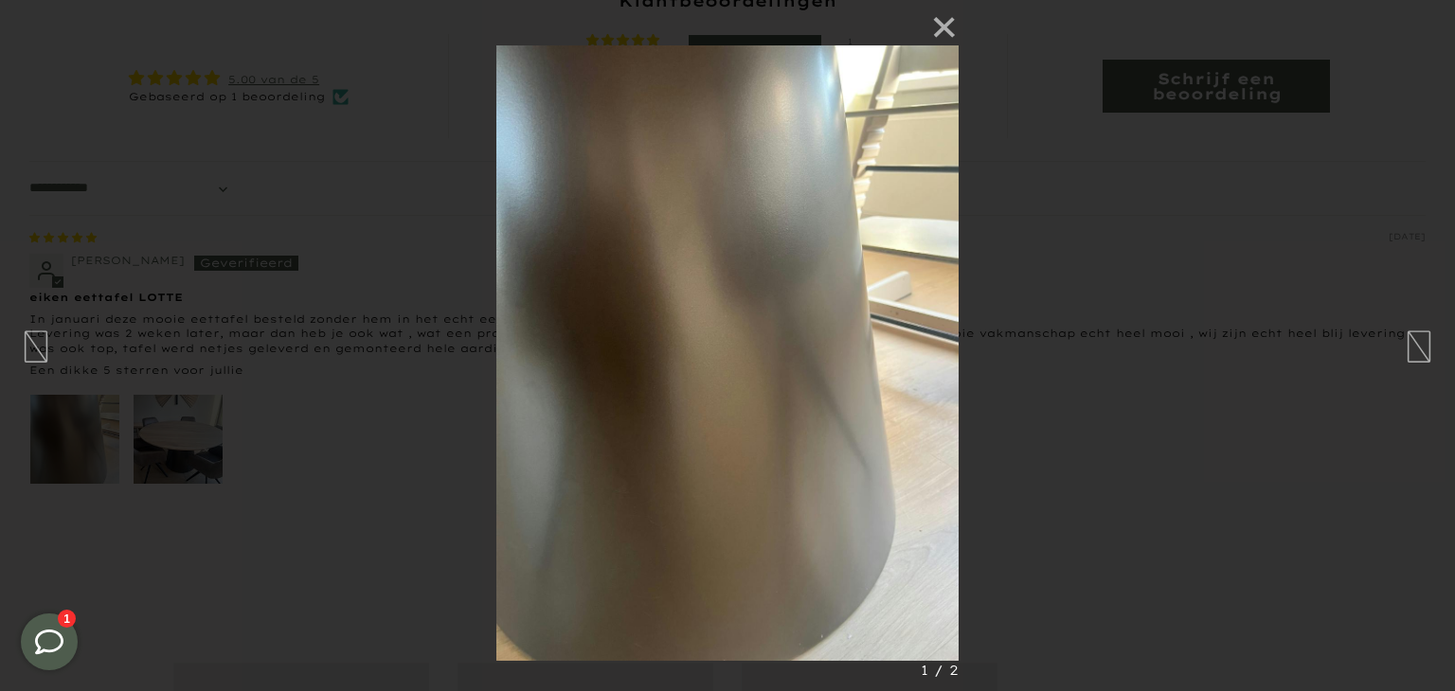
click at [1279, 271] on div "× 1 / 2" at bounding box center [727, 345] width 1455 height 691
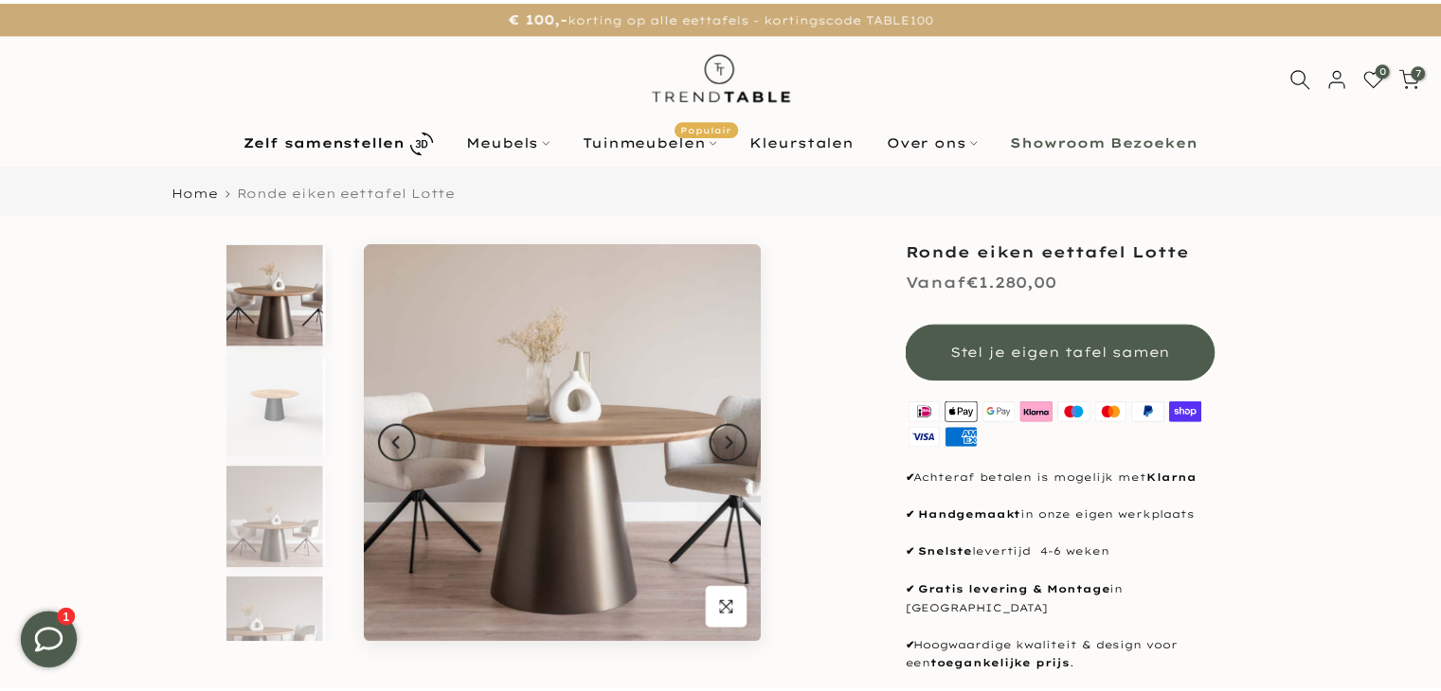
scroll to position [1897, 0]
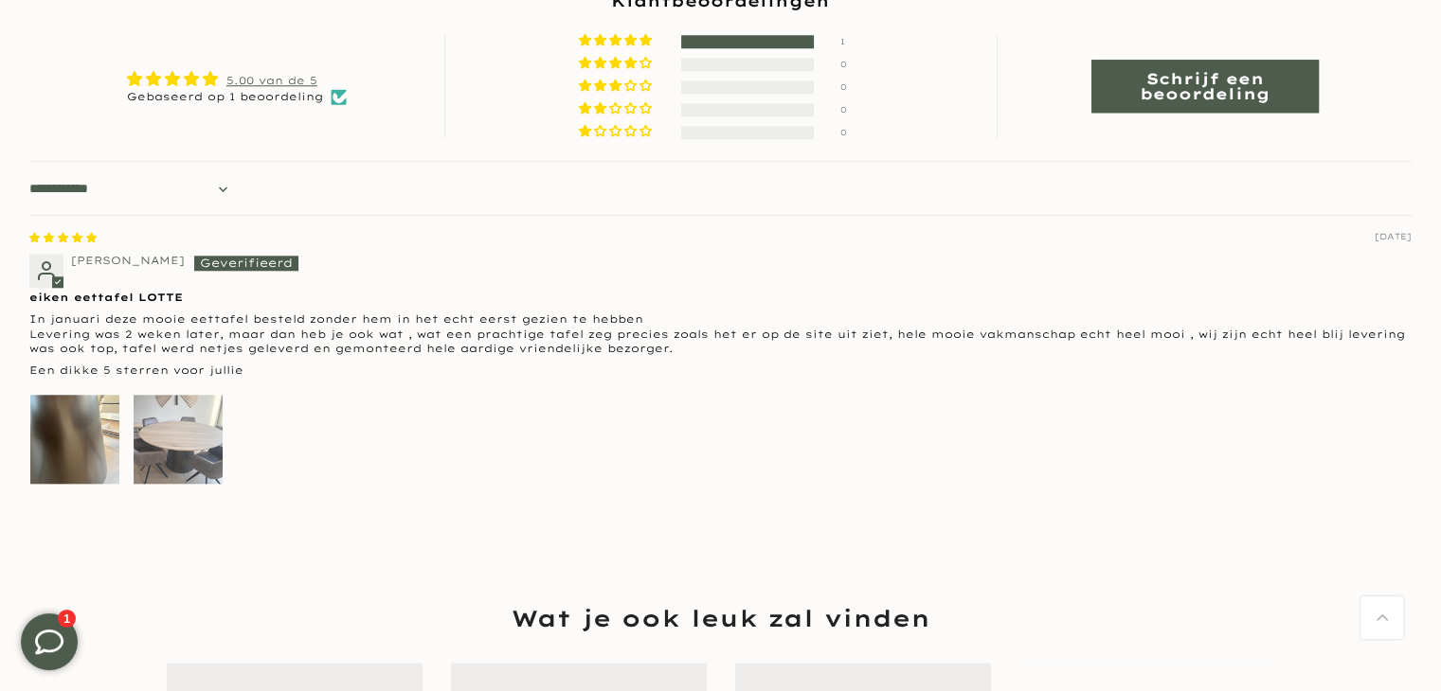
click at [184, 414] on img "Link to user picture 2" at bounding box center [178, 439] width 89 height 89
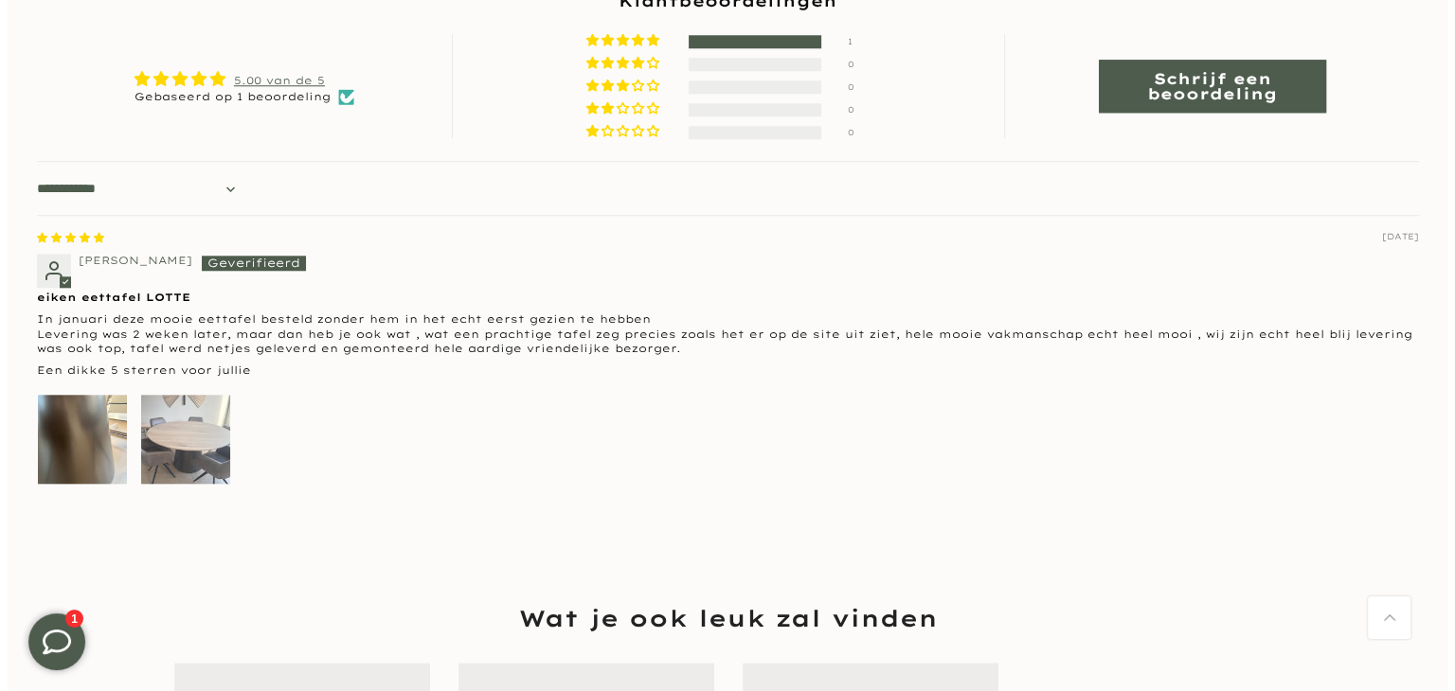
scroll to position [0, 0]
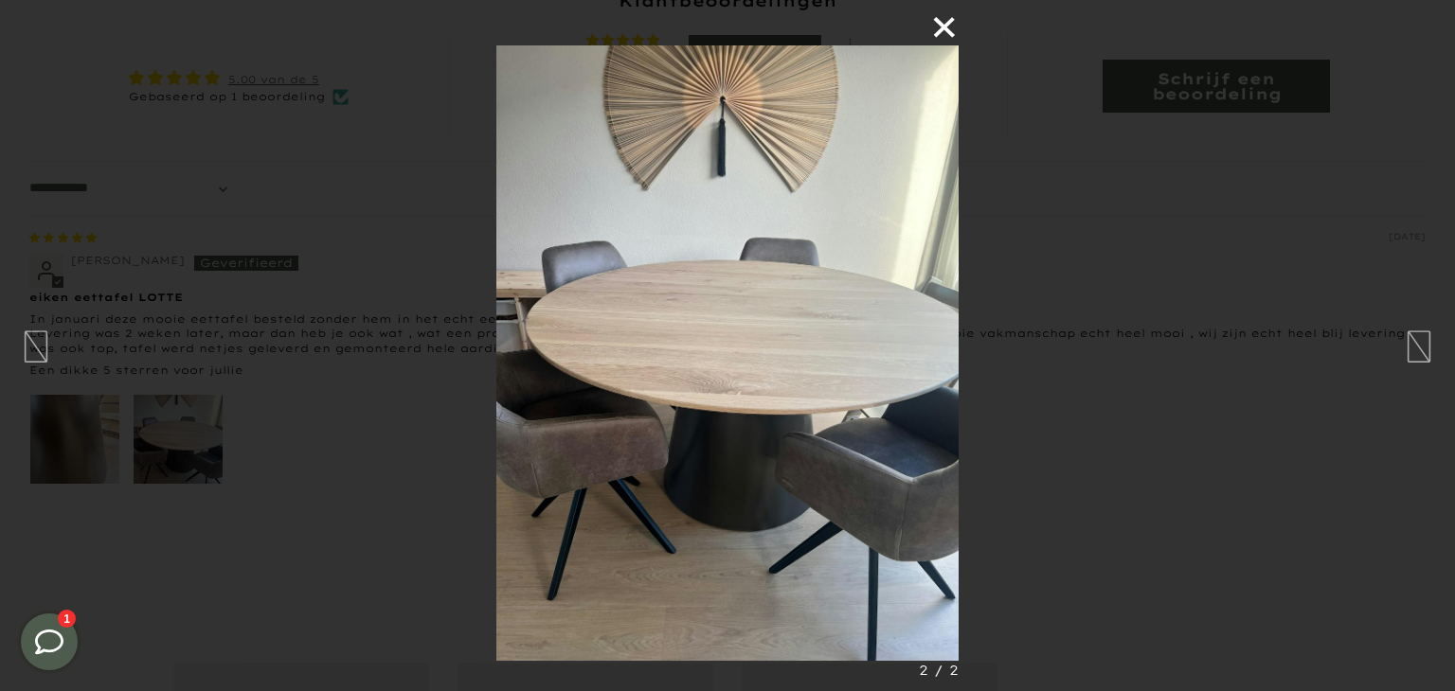
click at [940, 24] on button "×" at bounding box center [935, 22] width 45 height 45
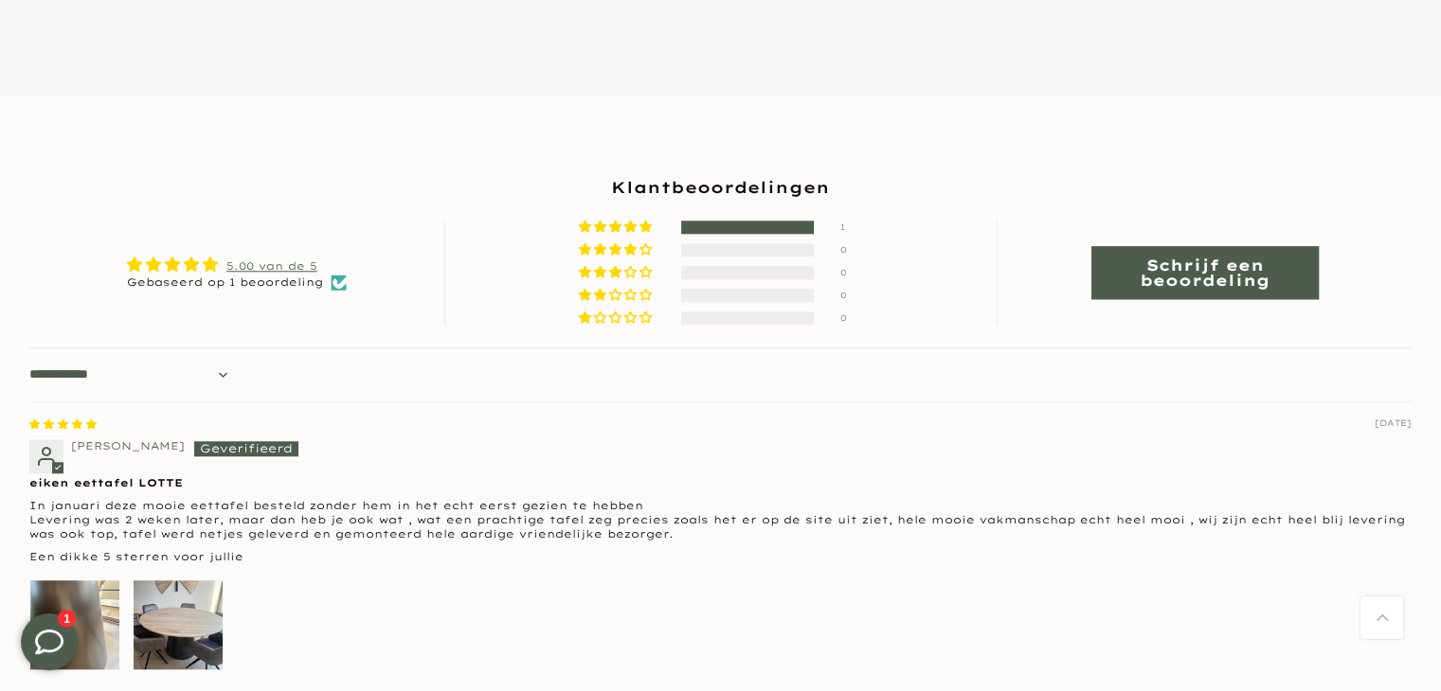
scroll to position [1705, 0]
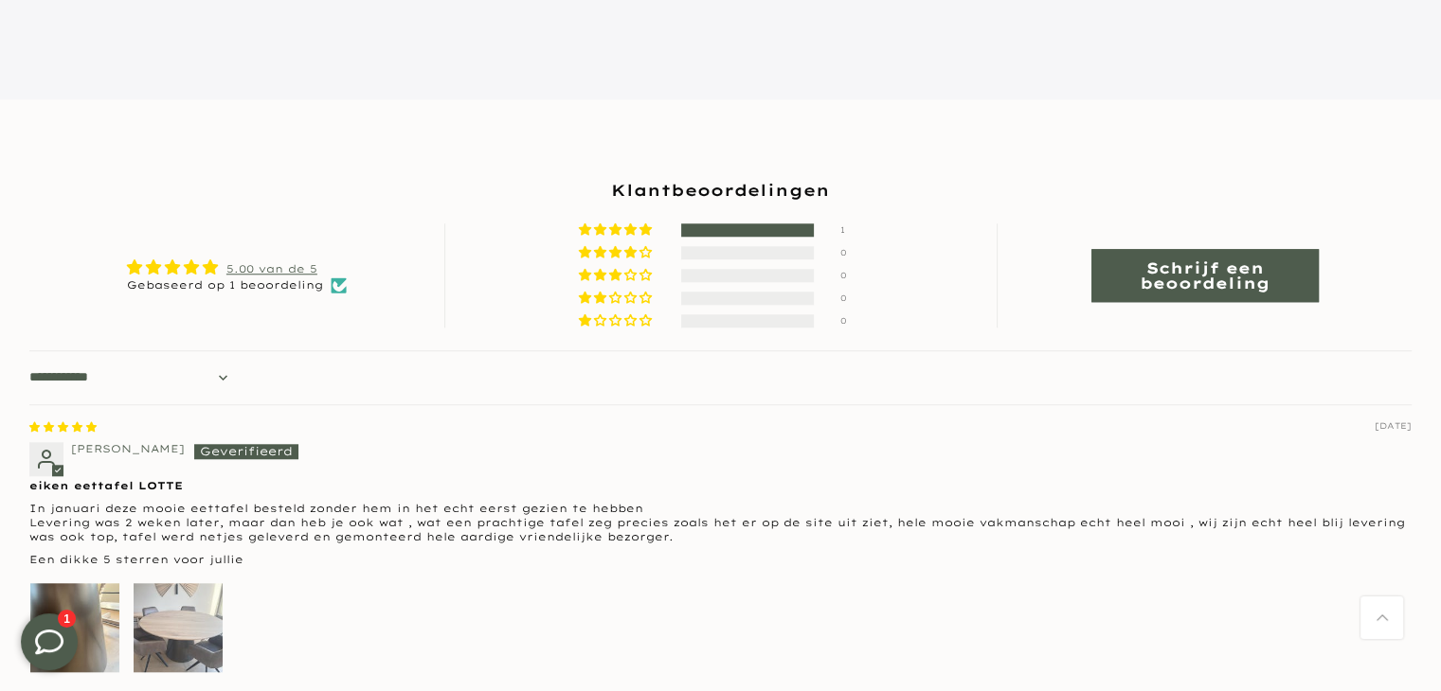
click at [197, 615] on img "Link to user picture 2" at bounding box center [178, 628] width 89 height 89
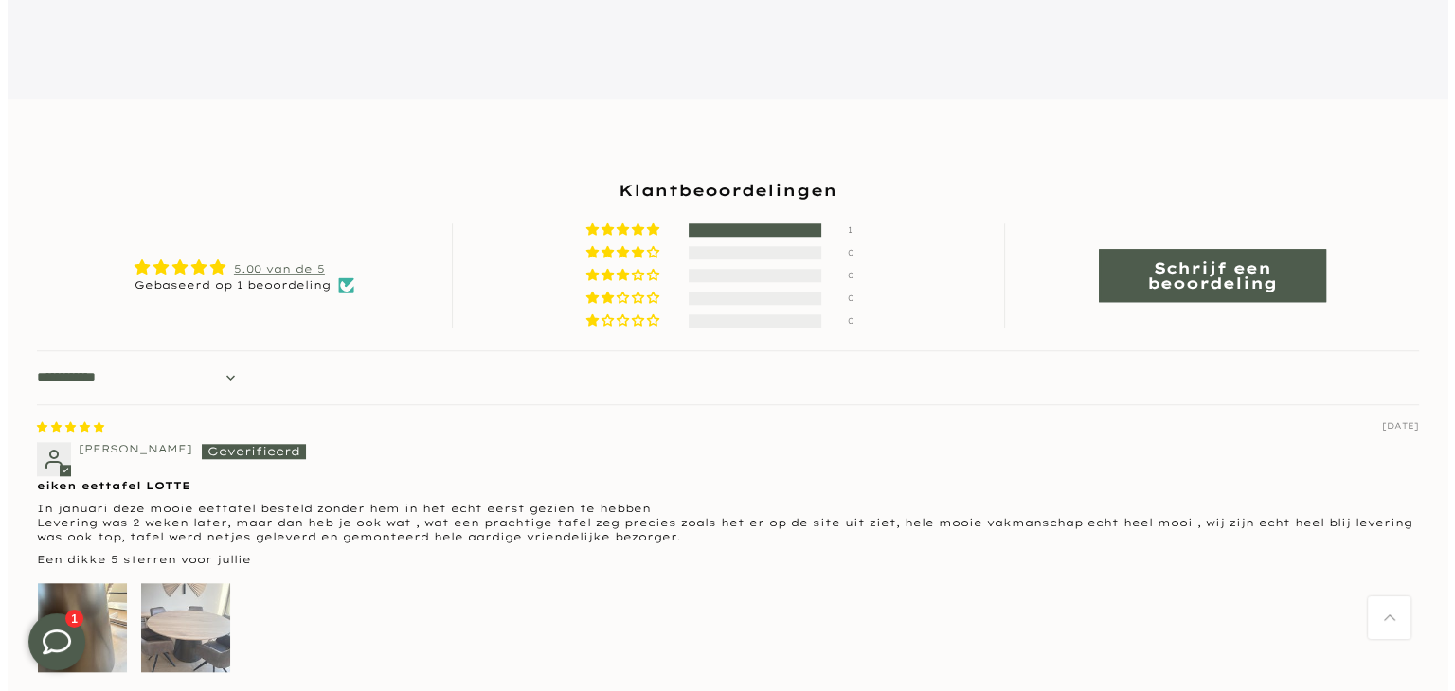
scroll to position [0, 0]
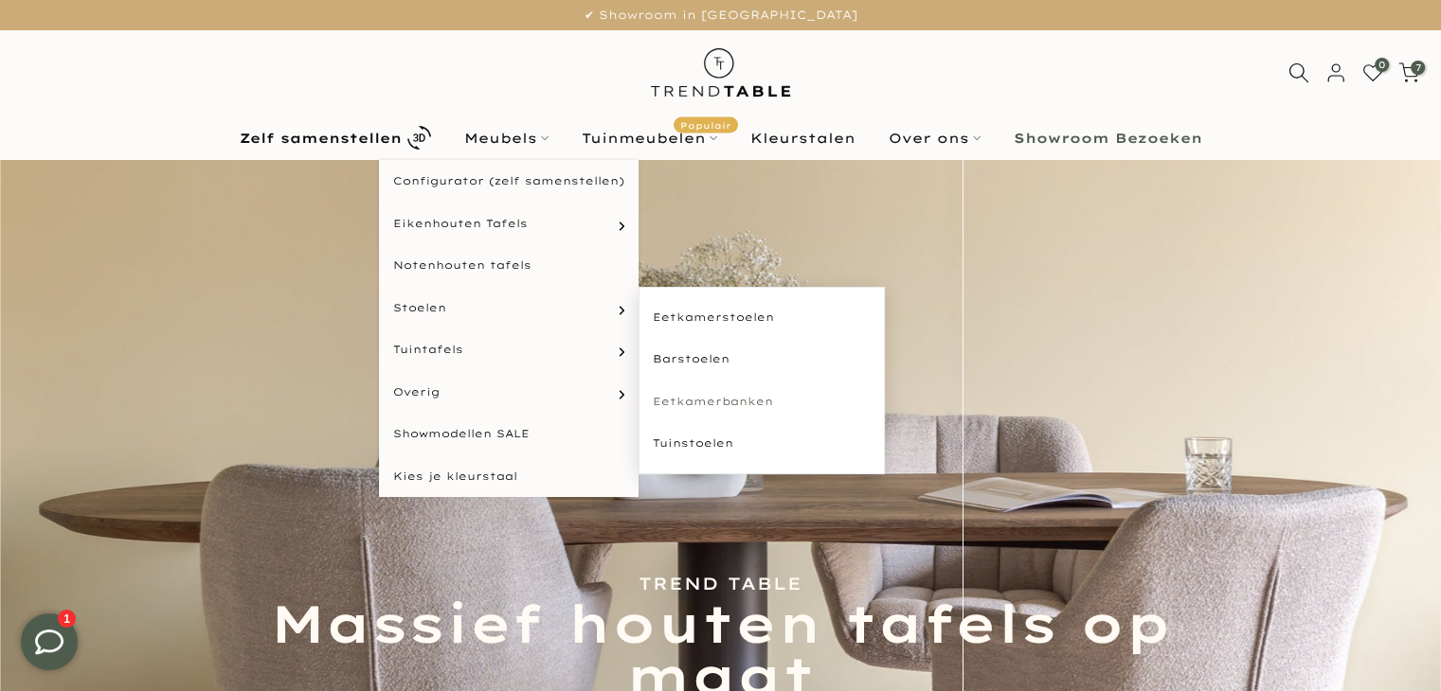
type input "****"
click at [727, 406] on link "Eetkamerbanken" at bounding box center [761, 402] width 246 height 43
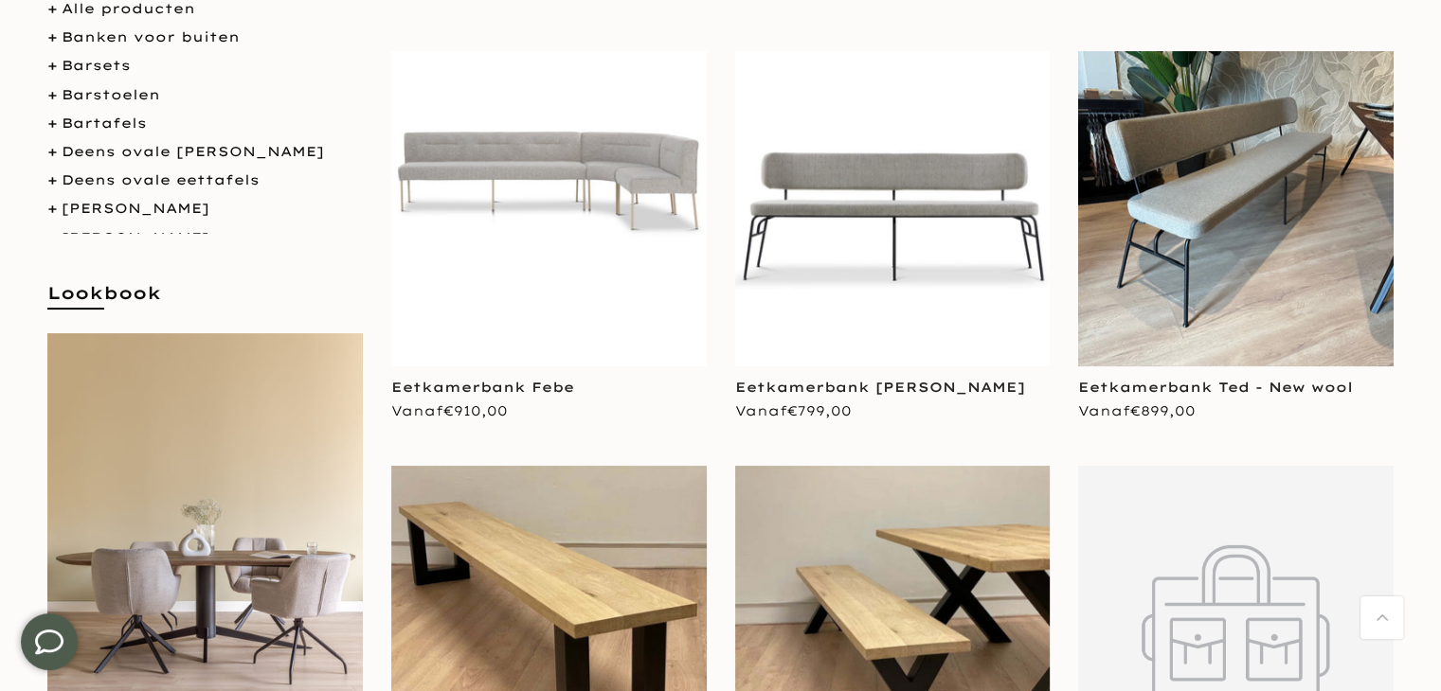
scroll to position [379, 0]
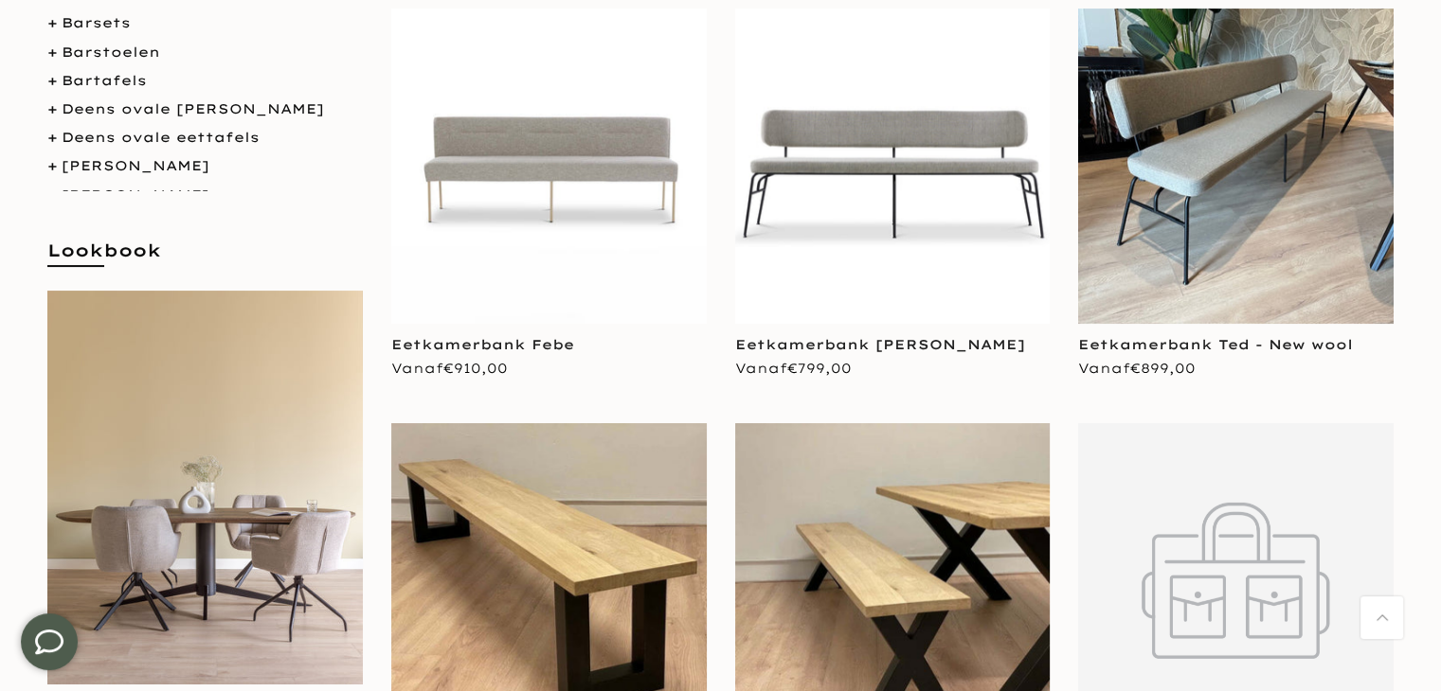
type input "****"
click at [589, 189] on img at bounding box center [548, 166] width 315 height 315
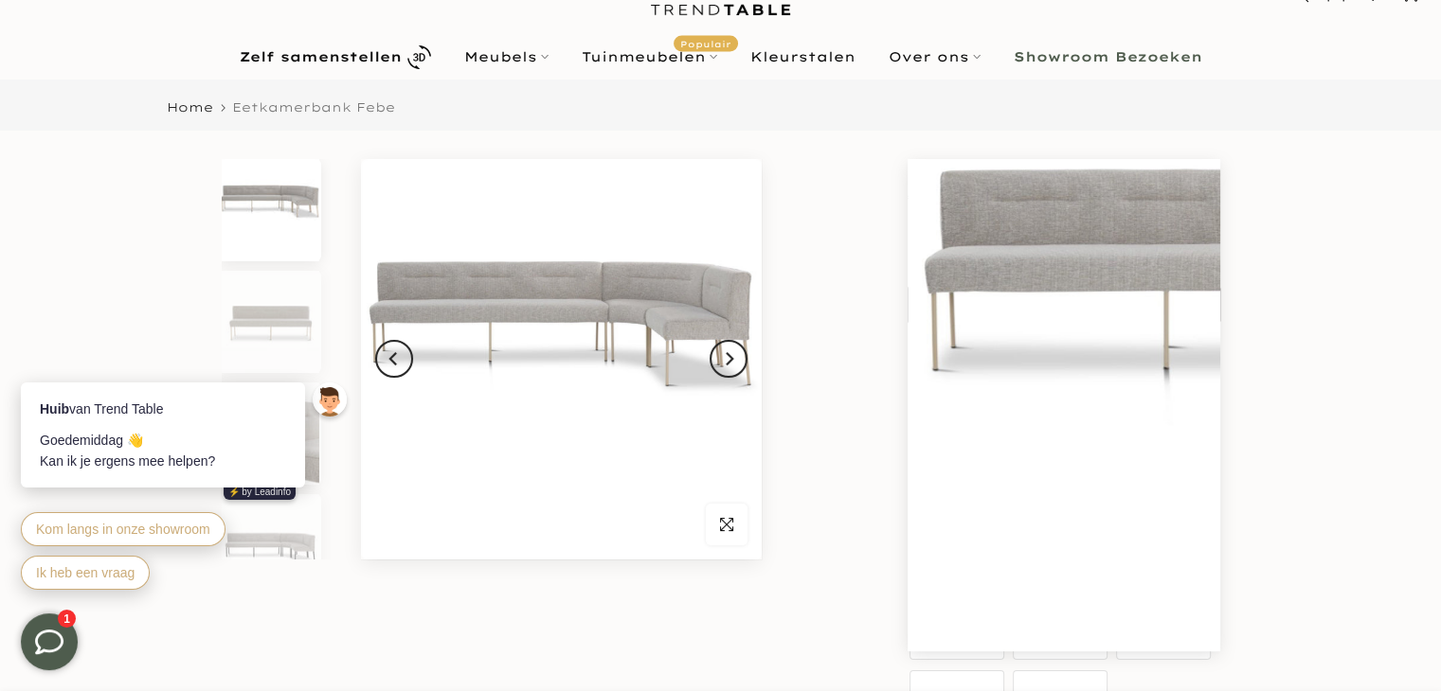
scroll to position [189, 0]
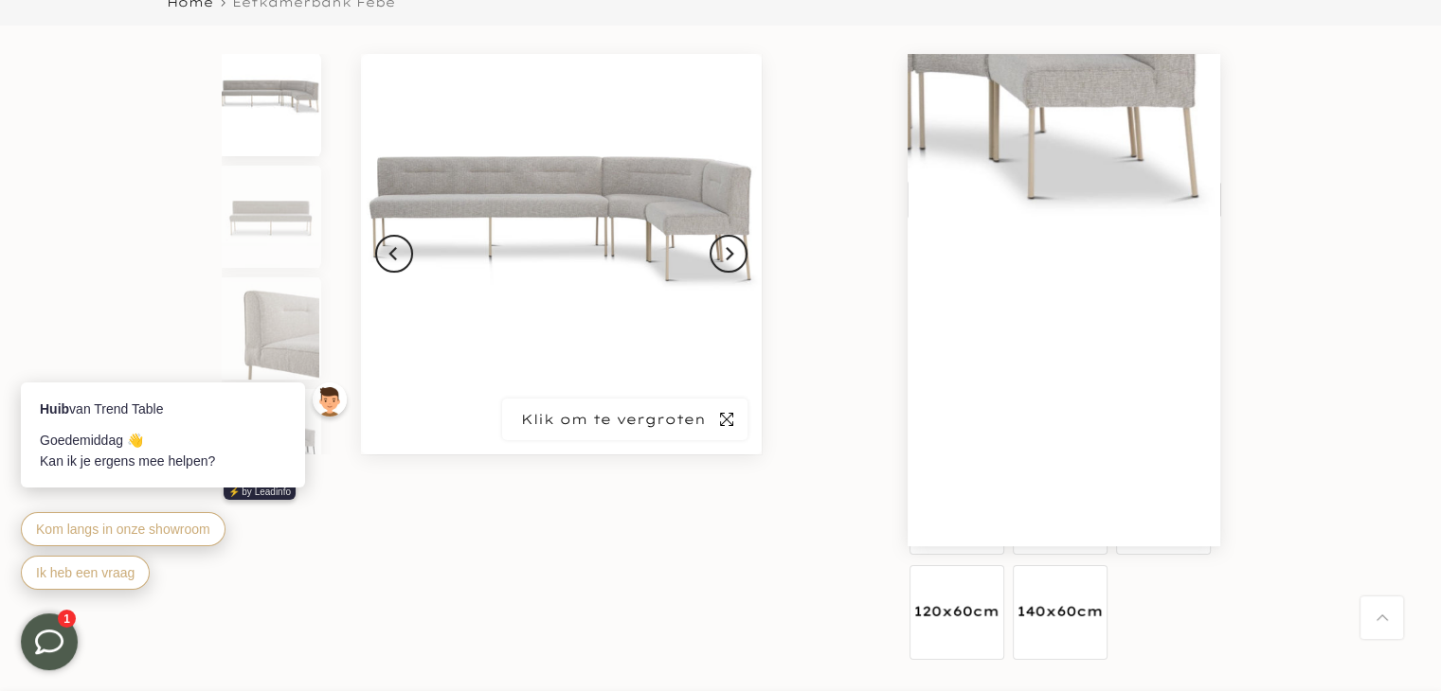
type input "****"
click at [731, 433] on span "button" at bounding box center [727, 420] width 42 height 42
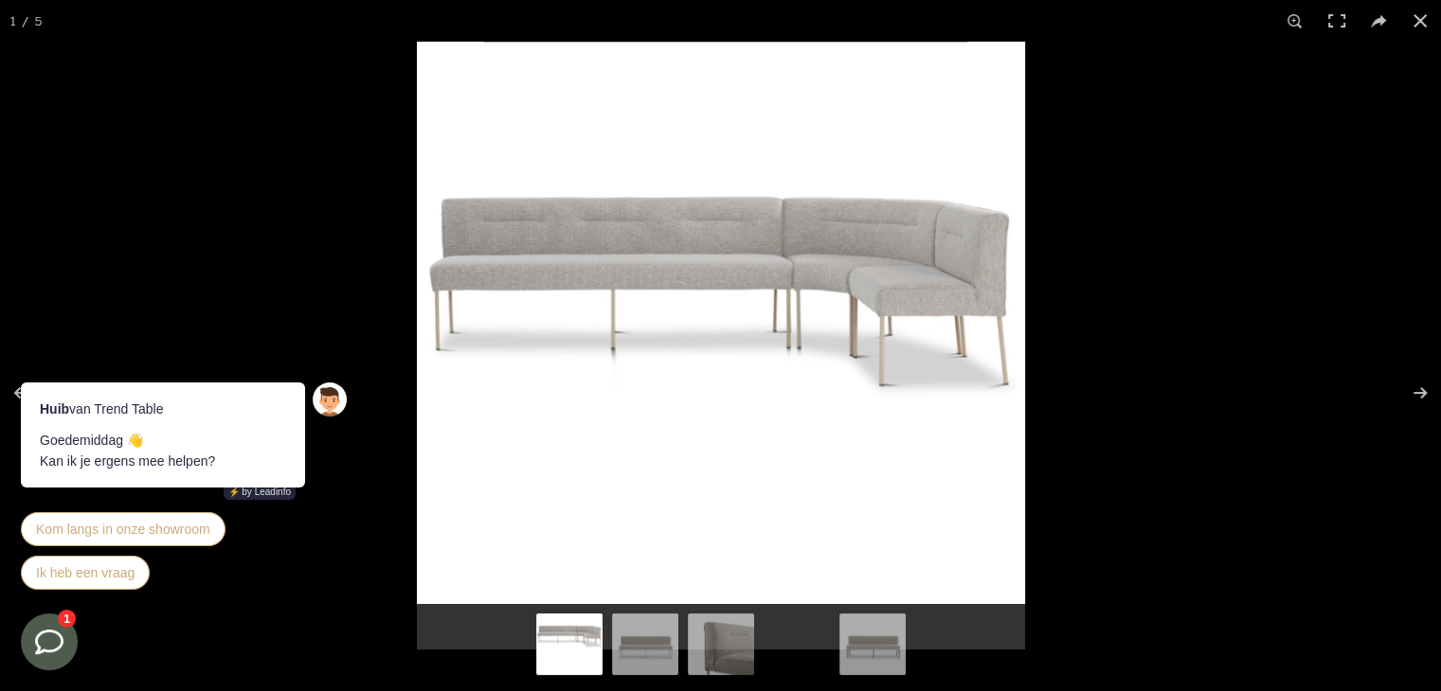
click at [876, 263] on img at bounding box center [721, 346] width 608 height 608
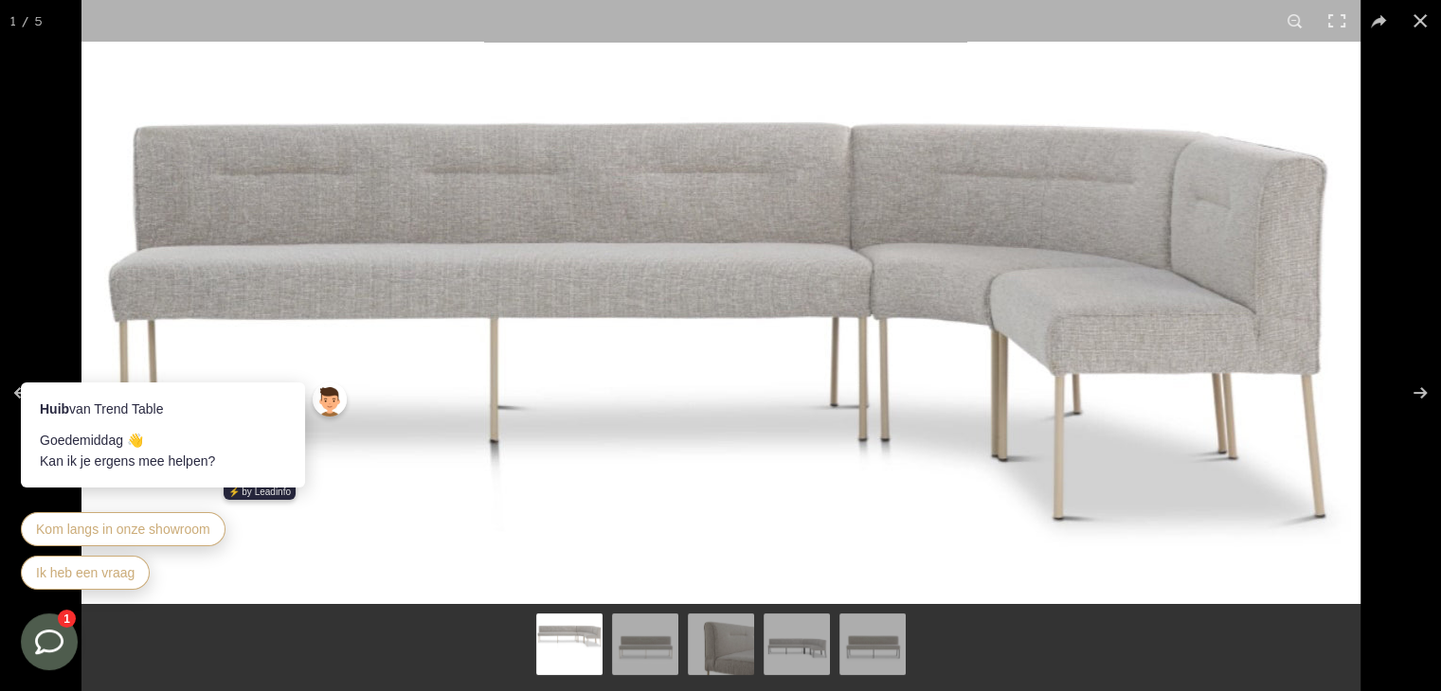
click at [1153, 458] on img at bounding box center [720, 435] width 1279 height 1279
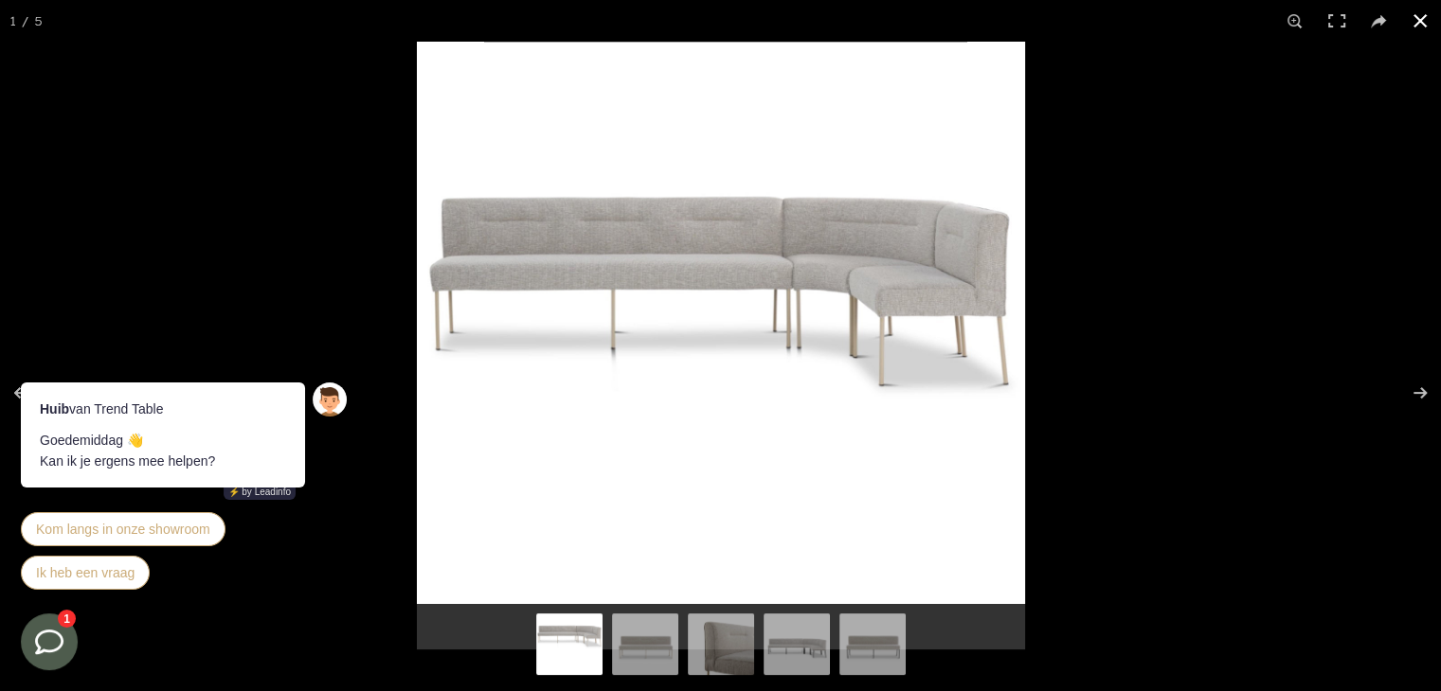
click at [1382, 206] on div at bounding box center [1137, 387] width 1441 height 691
click at [1417, 20] on button at bounding box center [1420, 21] width 42 height 42
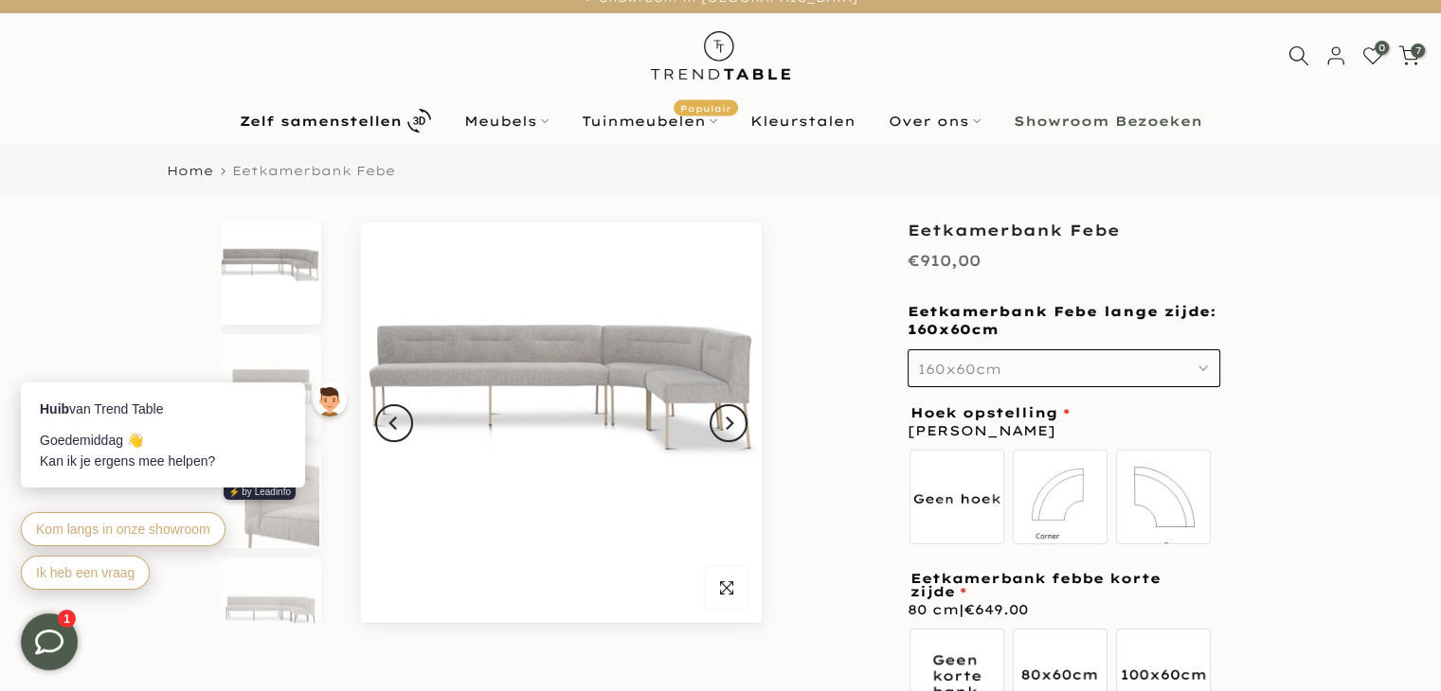
scroll to position [11, 0]
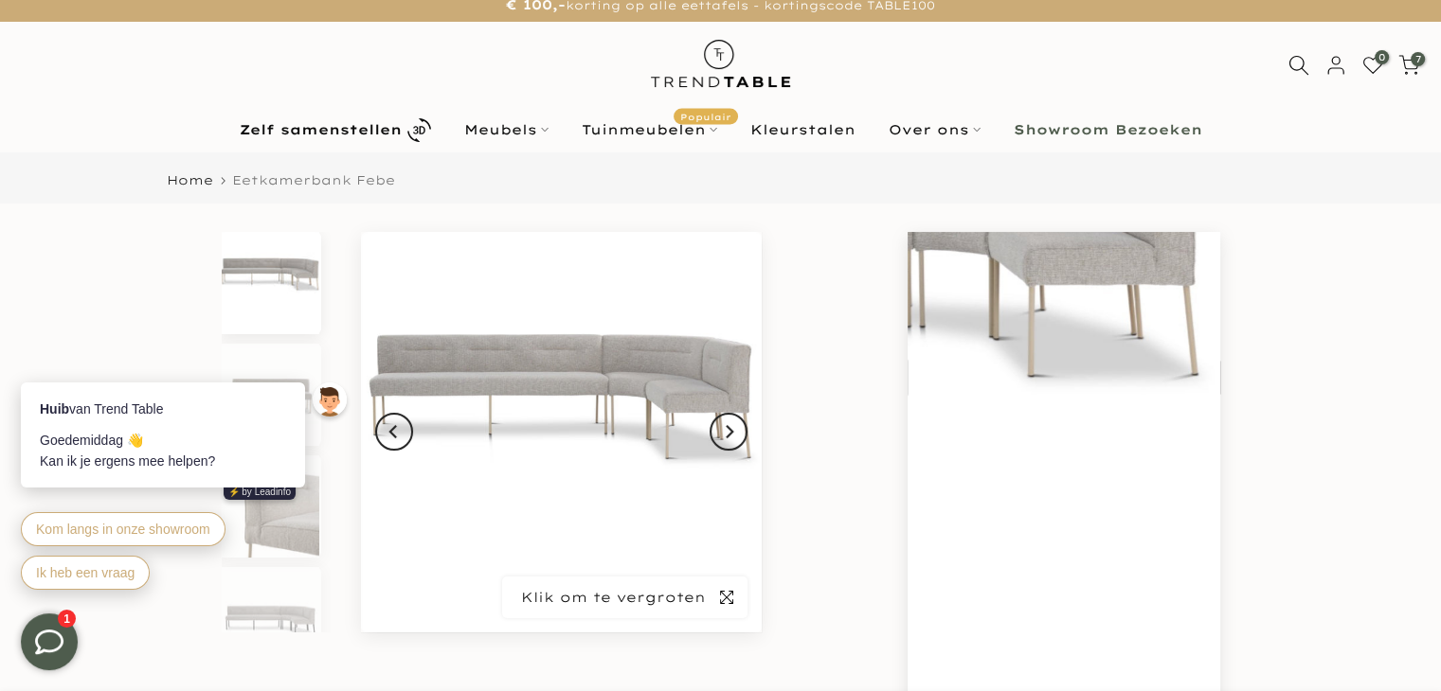
click at [719, 609] on span "button" at bounding box center [727, 598] width 42 height 42
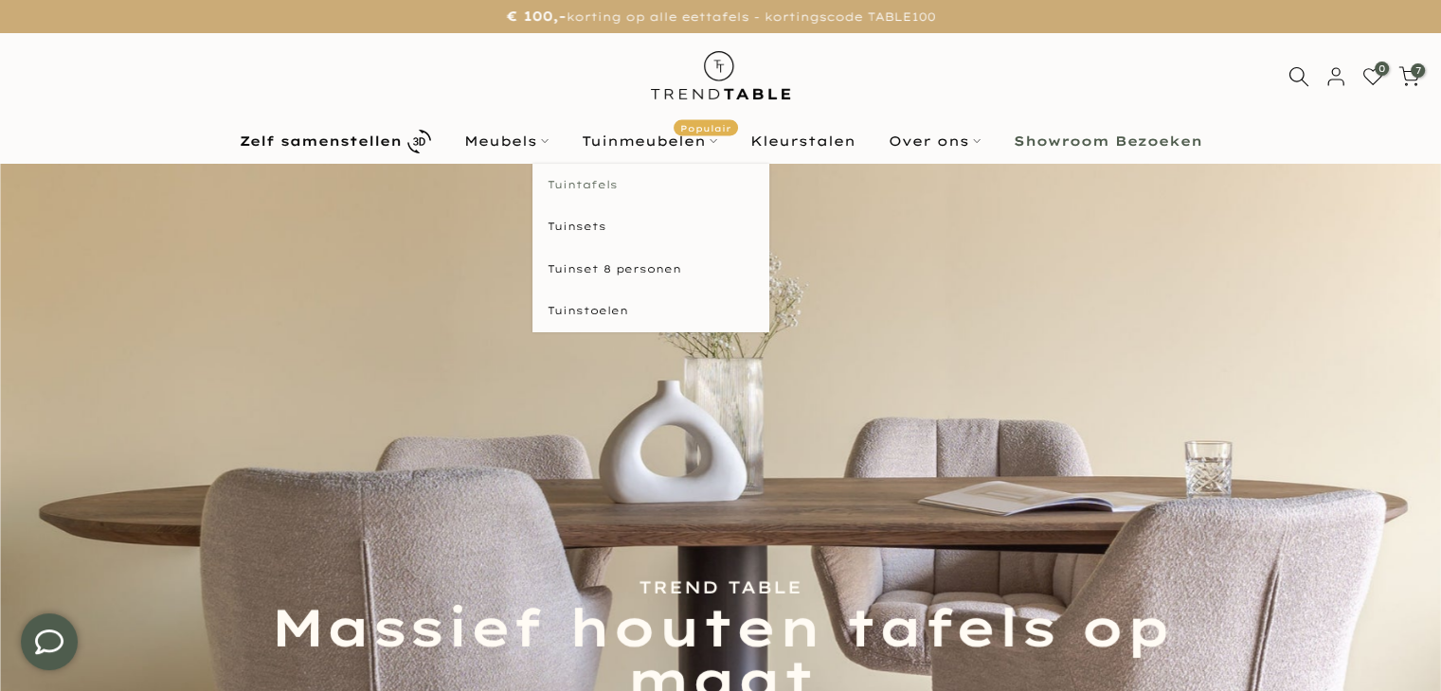
type input "****"
click at [603, 188] on link "Tuintafels" at bounding box center [650, 185] width 237 height 43
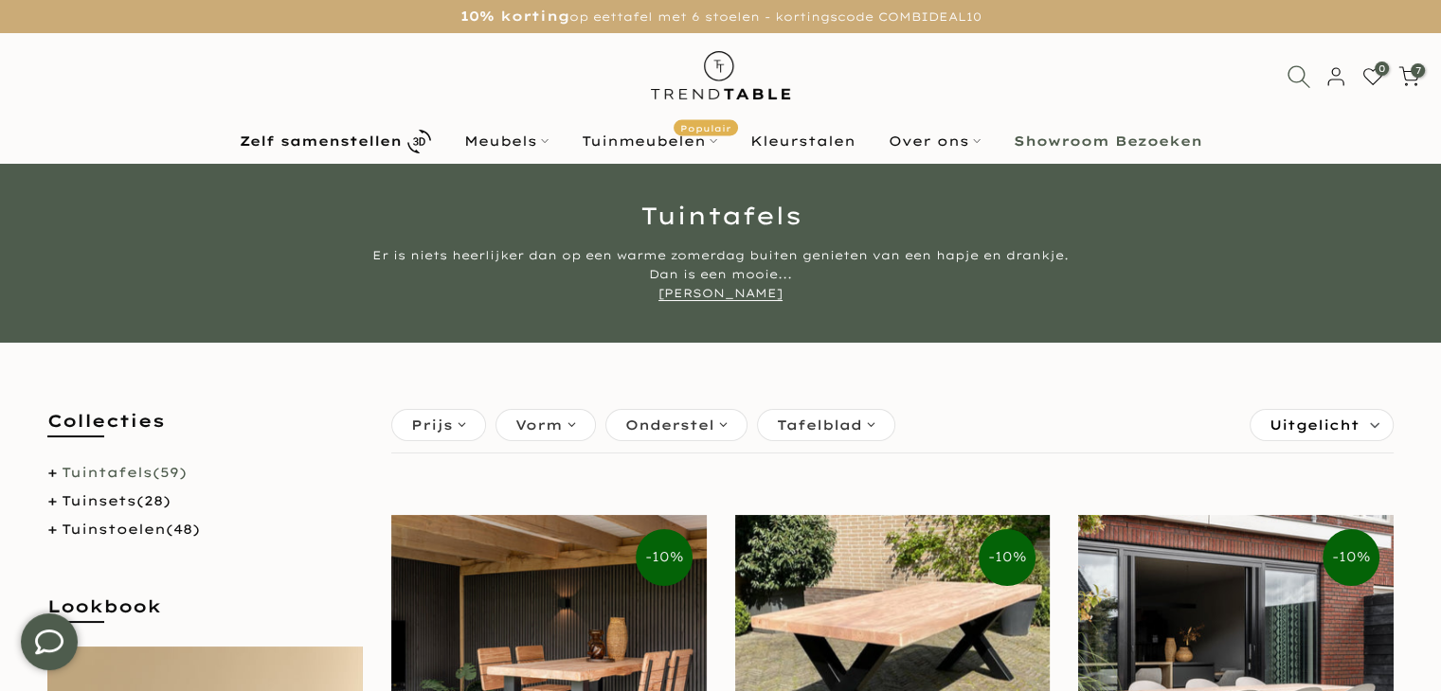
type input "****"
click at [1296, 67] on icon at bounding box center [1298, 76] width 24 height 24
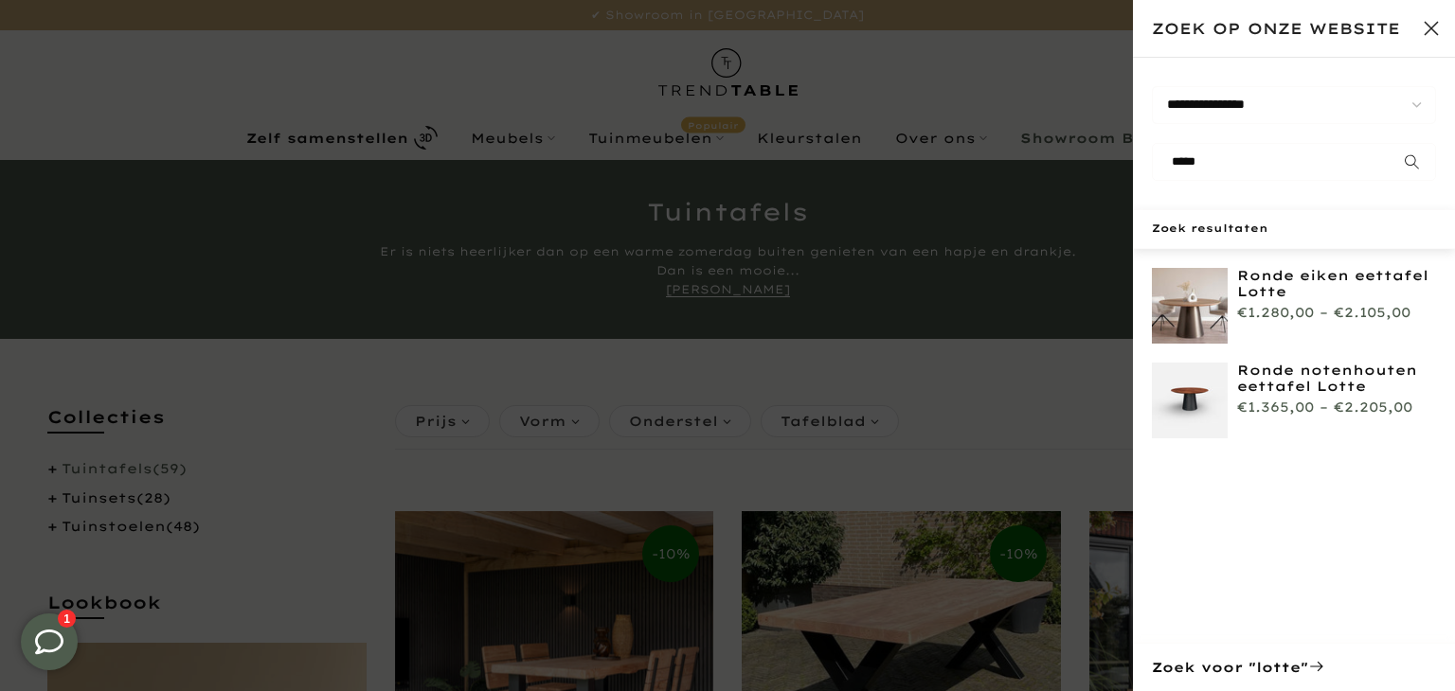
type input "*****"
click at [1272, 308] on div "€1.280,00 – €2.105,00" at bounding box center [1323, 313] width 173 height 24
click at [1227, 278] on img at bounding box center [1190, 306] width 76 height 76
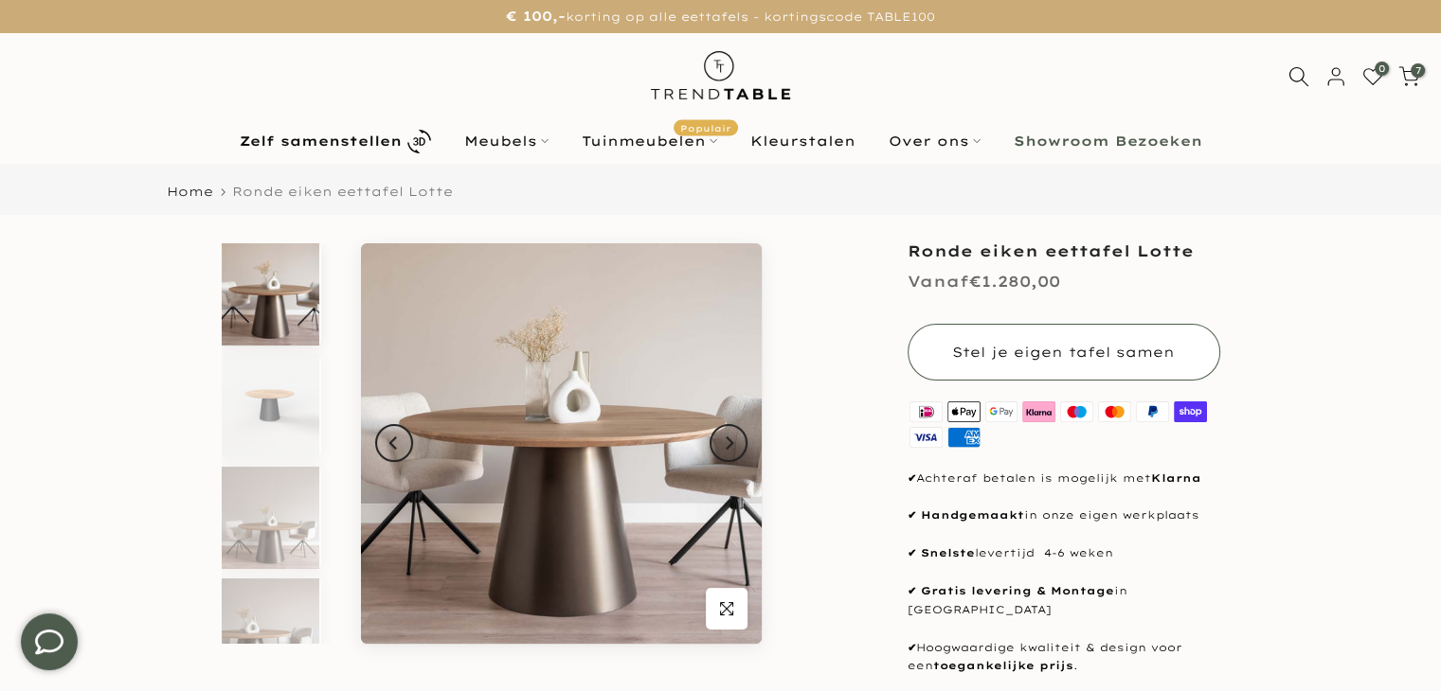
type input "****"
click at [994, 345] on span "Stel je eigen tafel samen" at bounding box center [1063, 352] width 223 height 17
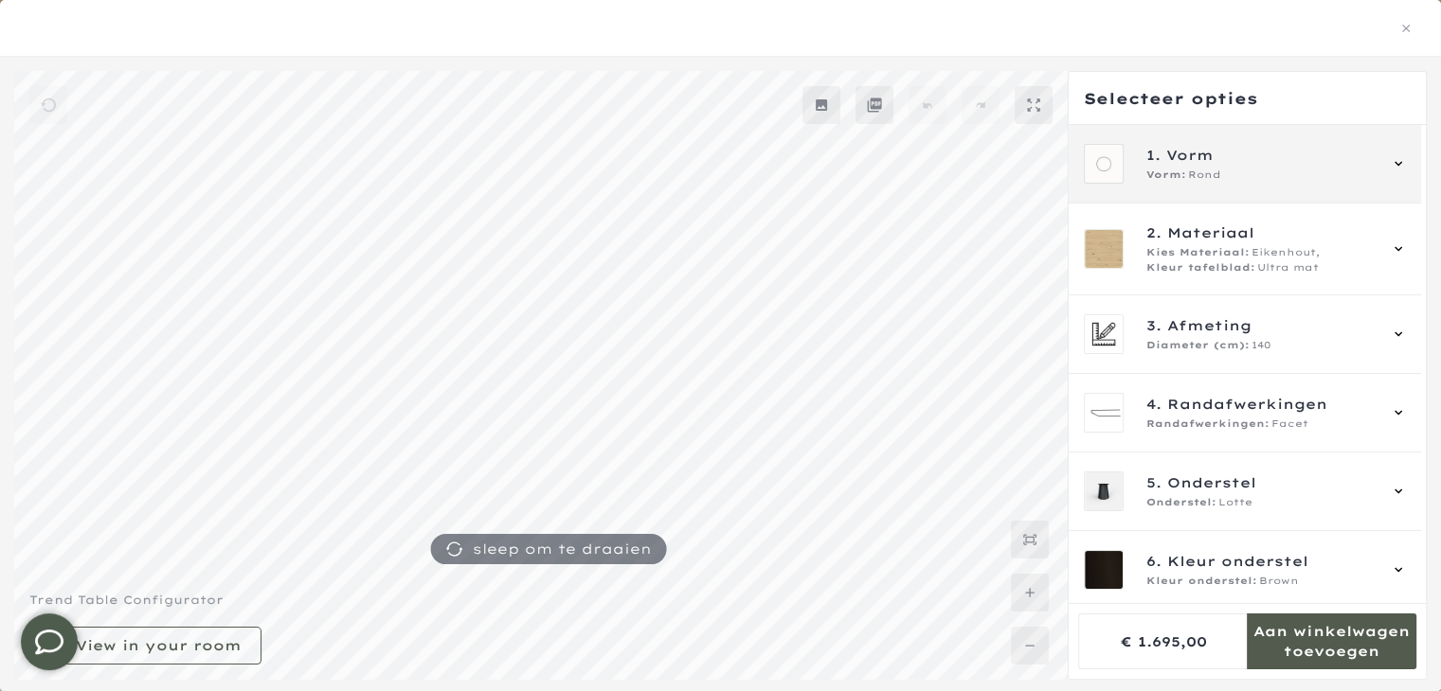
click at [1224, 183] on div "1. Vorm Vorm: Rond" at bounding box center [1244, 164] width 352 height 79
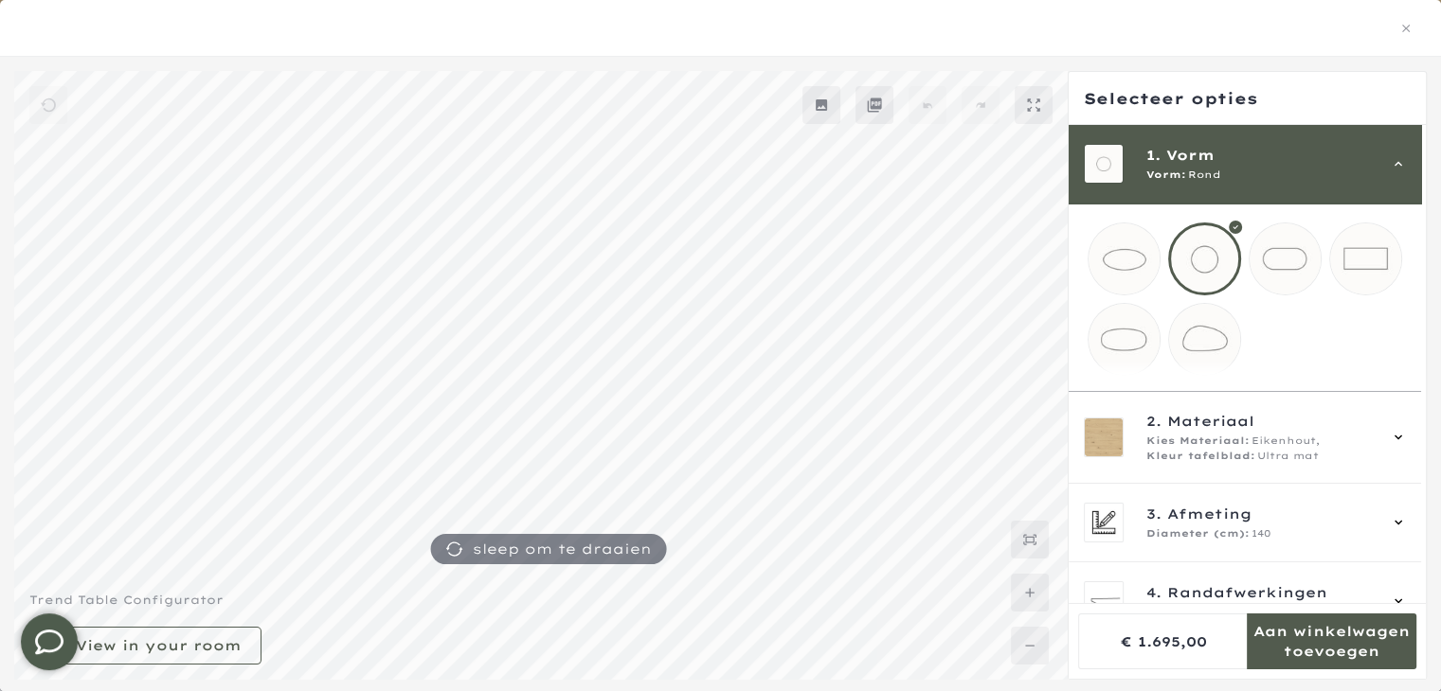
click at [1226, 178] on div "Vorm: Rond" at bounding box center [1260, 175] width 229 height 15
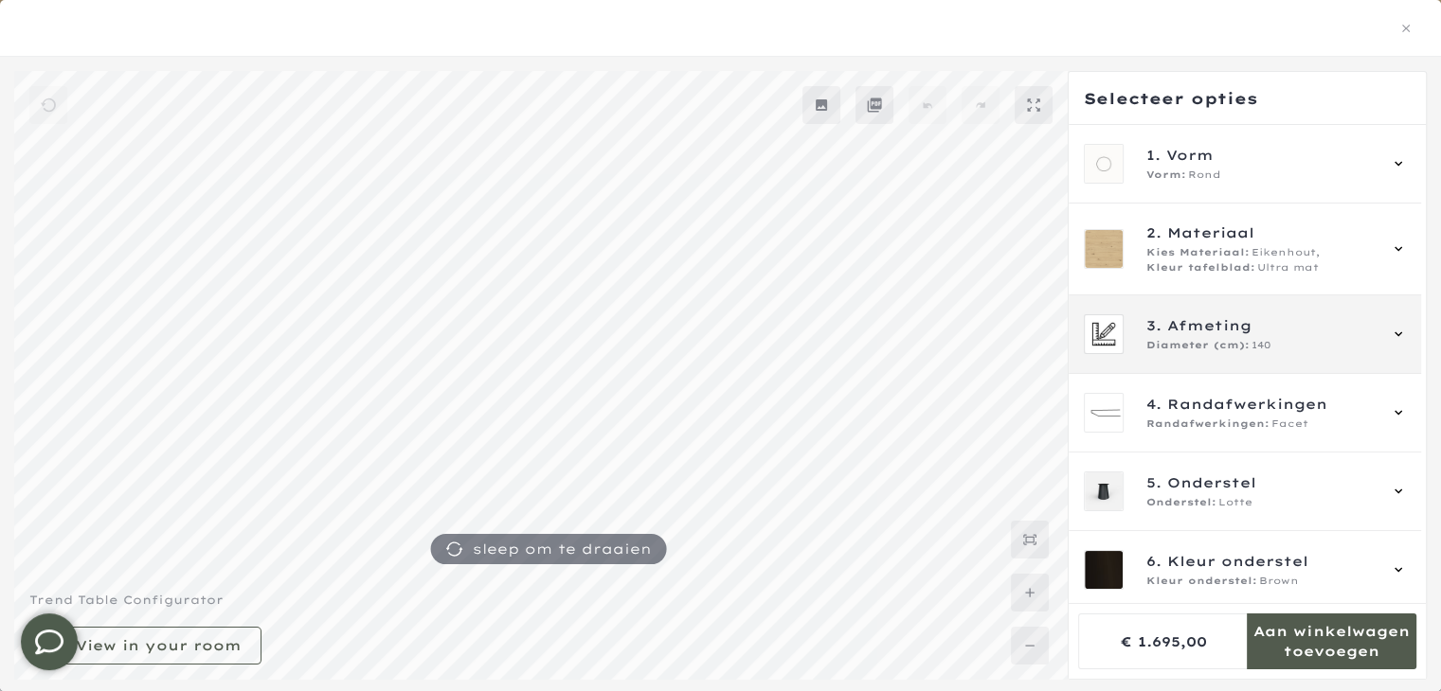
click at [1293, 325] on span "3. Afmeting" at bounding box center [1260, 325] width 229 height 21
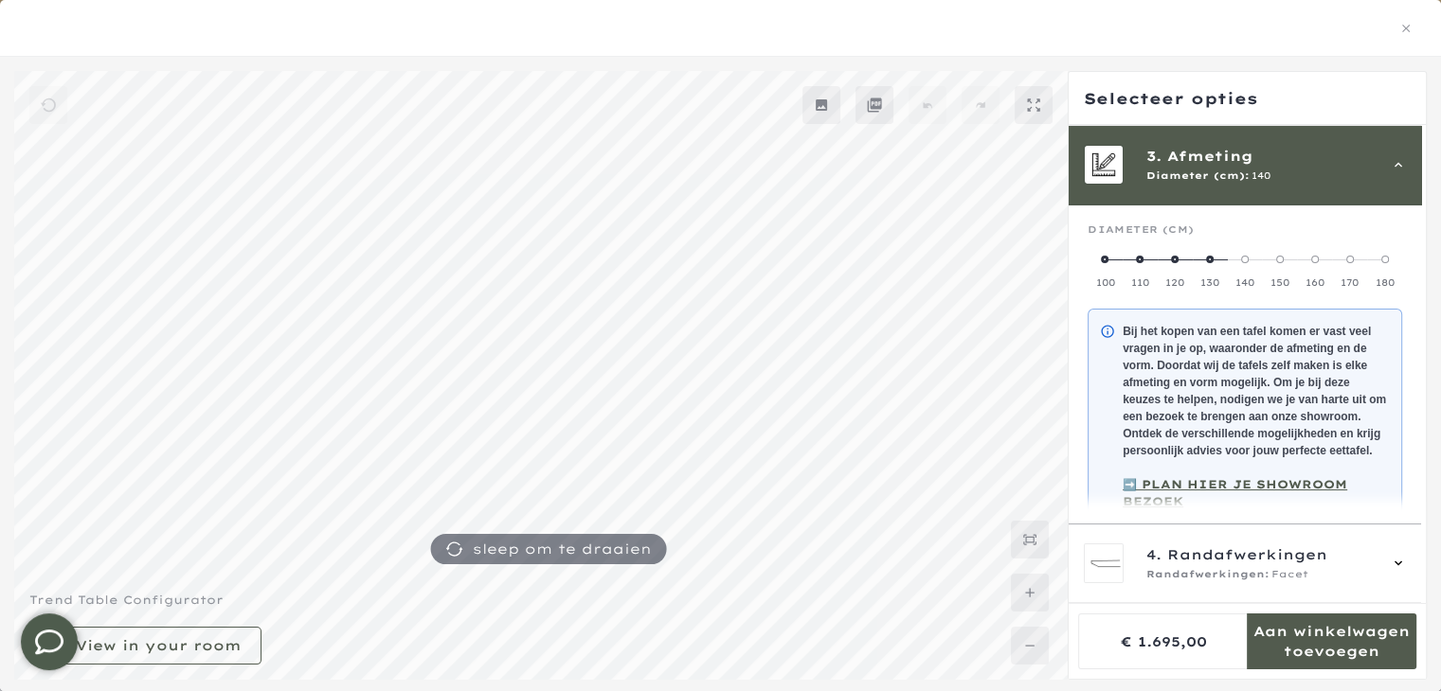
scroll to position [171, 0]
click at [1285, 273] on label "150" at bounding box center [1279, 270] width 35 height 38
click at [1277, 168] on div "Diameter (cm): 150" at bounding box center [1260, 175] width 229 height 15
